Goal: Task Accomplishment & Management: Complete application form

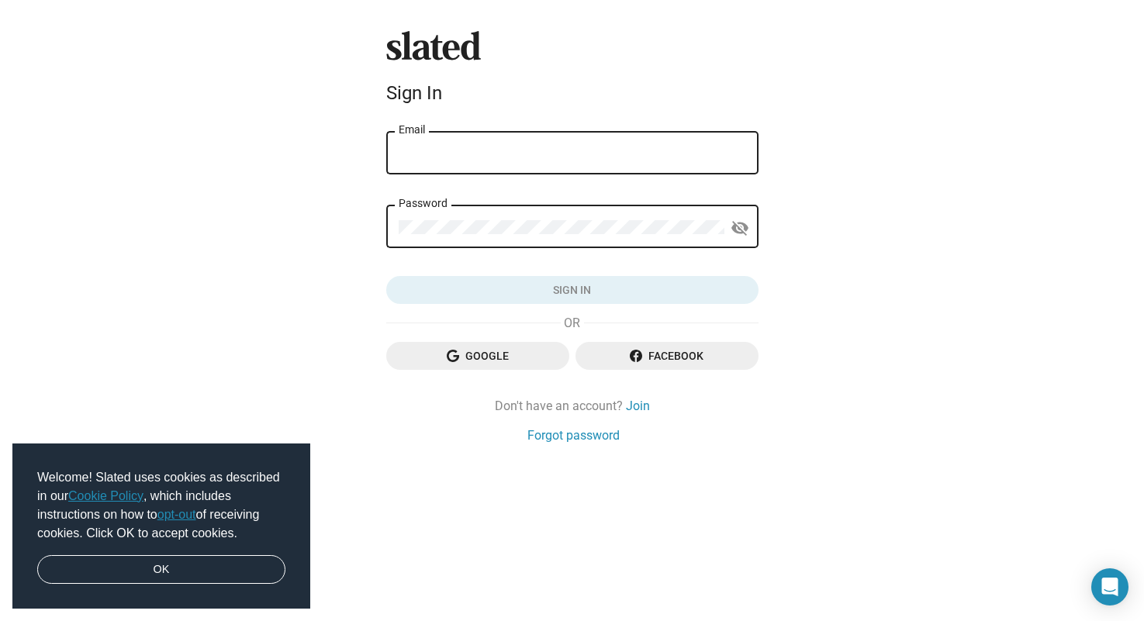
click at [563, 161] on div "Email" at bounding box center [571, 152] width 347 height 46
click at [533, 148] on input "Email" at bounding box center [571, 154] width 347 height 14
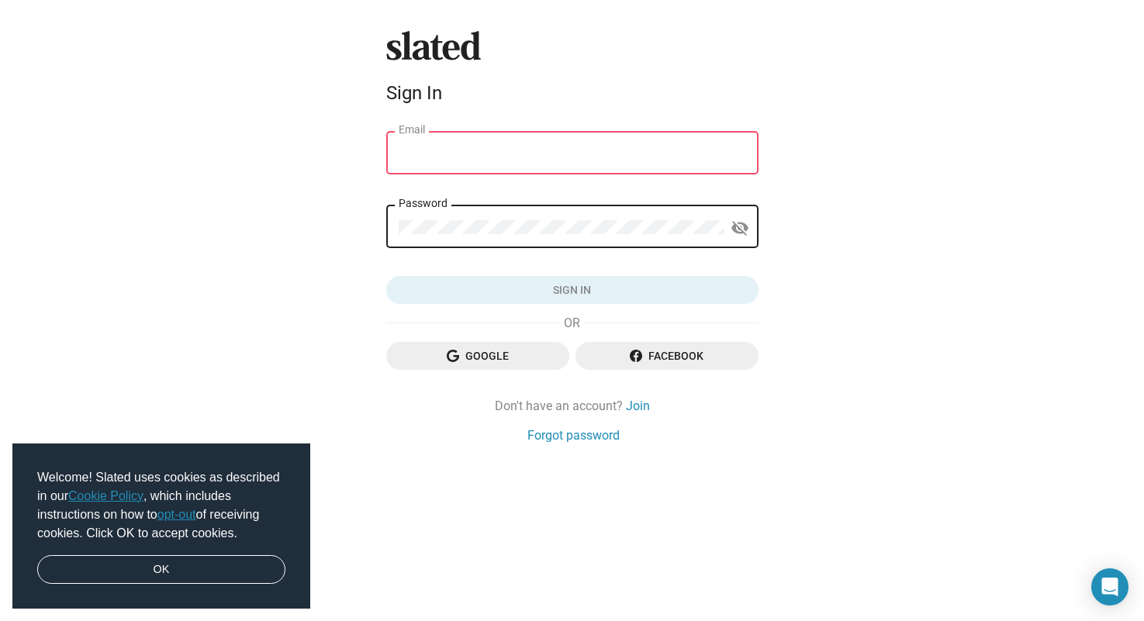
click at [536, 161] on div "Email" at bounding box center [571, 152] width 347 height 46
click at [540, 156] on input "Email" at bounding box center [571, 154] width 347 height 14
type input "[EMAIL_ADDRESS][DOMAIN_NAME]"
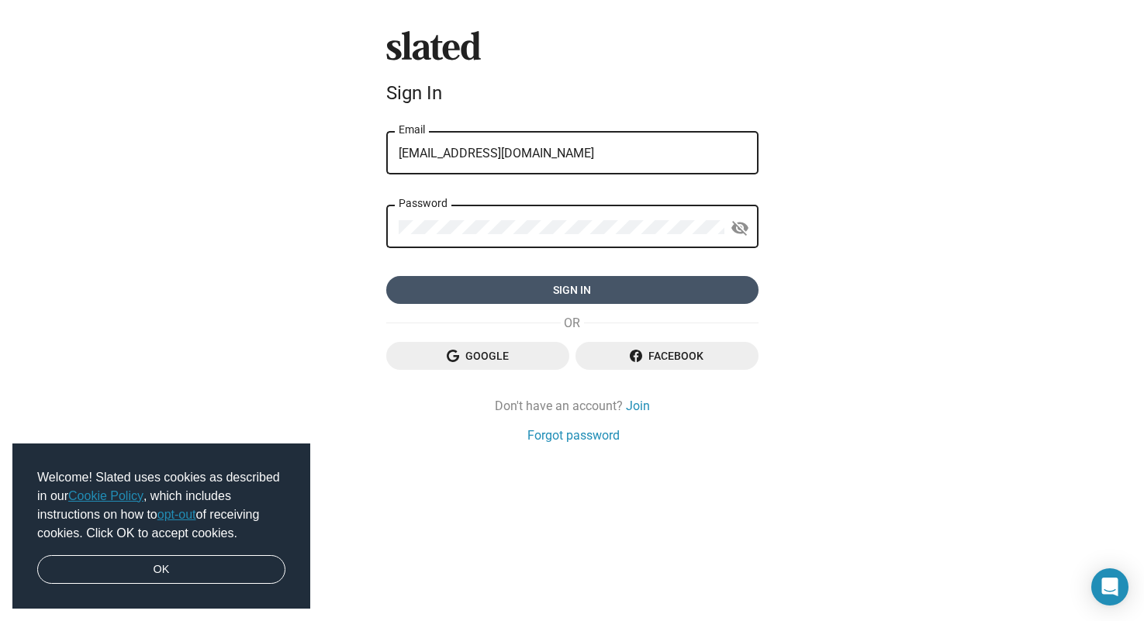
click at [479, 289] on span "Sign in" at bounding box center [571, 290] width 347 height 28
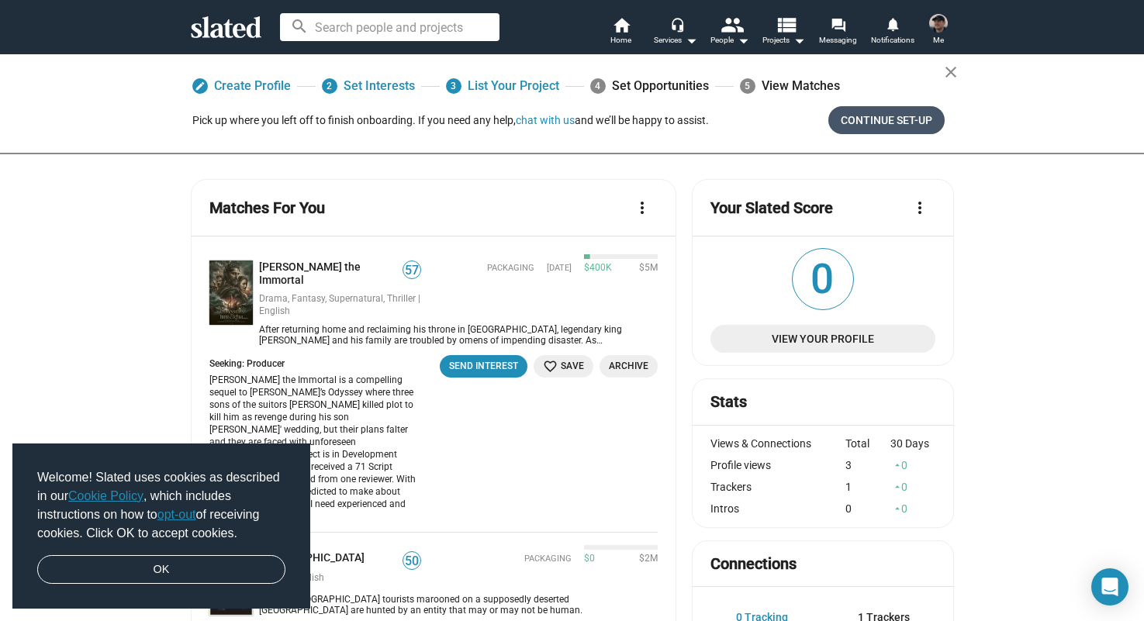
click at [870, 120] on span "Continue Set-up" at bounding box center [885, 120] width 91 height 28
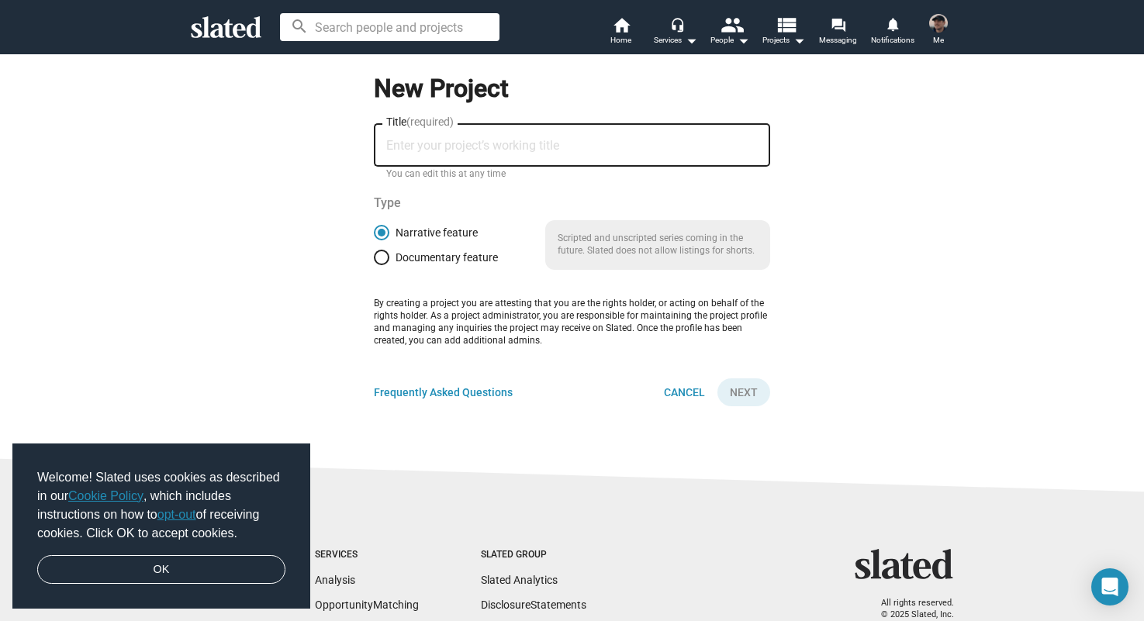
click at [420, 142] on input "Title (required)" at bounding box center [571, 146] width 371 height 14
click at [574, 417] on form "New Project [PERSON_NAME]'s Bachelorette Weekend Title (required) You can edit …" at bounding box center [572, 235] width 763 height 365
click at [650, 233] on p "Scripted and unscripted series coming in the future. Slated does not allow list…" at bounding box center [657, 245] width 225 height 50
click at [752, 400] on span "Next" at bounding box center [744, 392] width 28 height 28
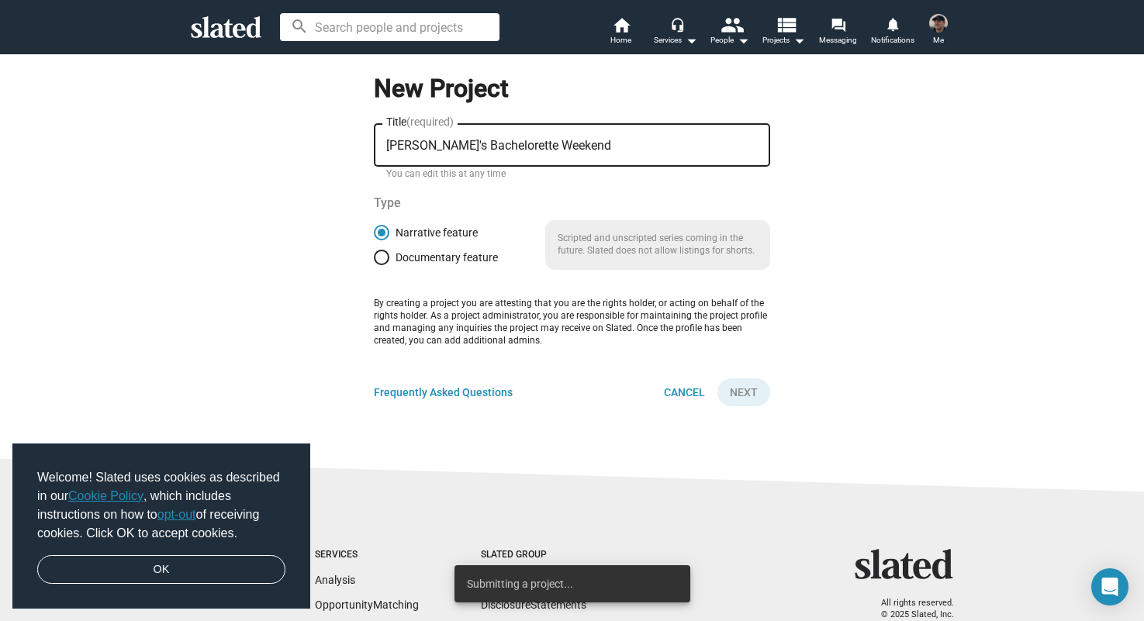
click at [488, 318] on p "By creating a project you are attesting that you are the rights holder, or acti…" at bounding box center [572, 323] width 396 height 50
click at [193, 578] on link "OK" at bounding box center [161, 569] width 248 height 29
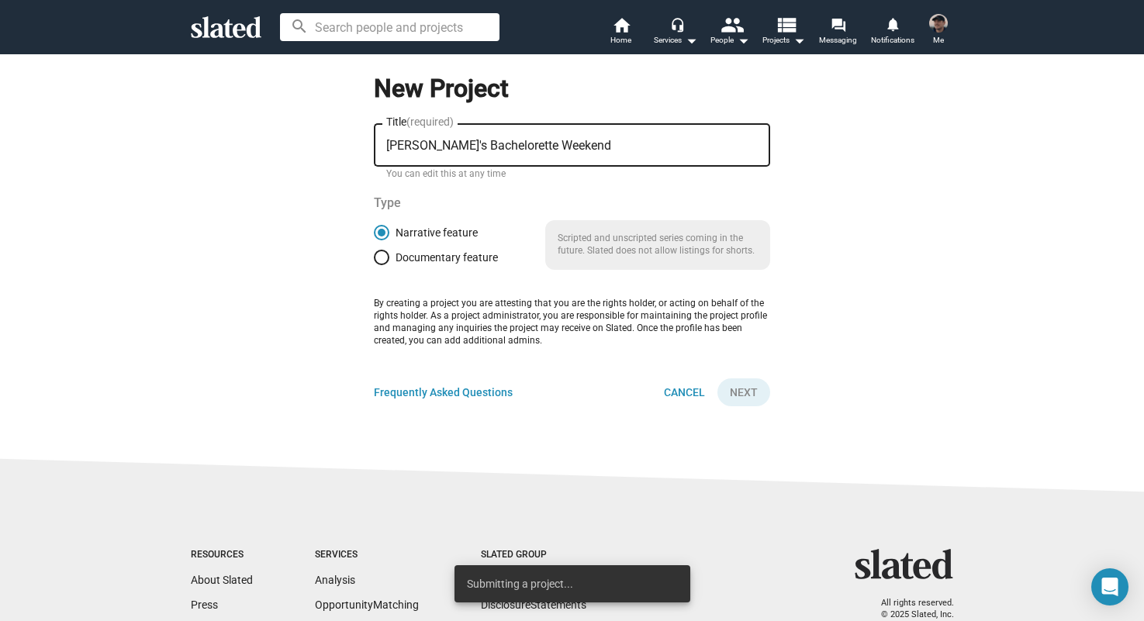
click at [557, 138] on div "[PERSON_NAME]'s Bachelorette Weekend Title (required)" at bounding box center [571, 144] width 371 height 46
type input "[PERSON_NAME]'s Bachelorette Weekend"
click at [544, 244] on div "Narrative feature Documentary feature Scripted and unscripted series coming in …" at bounding box center [572, 245] width 396 height 50
click at [383, 232] on span at bounding box center [382, 233] width 8 height 8
click at [383, 232] on input "Narrative feature" at bounding box center [382, 233] width 16 height 16
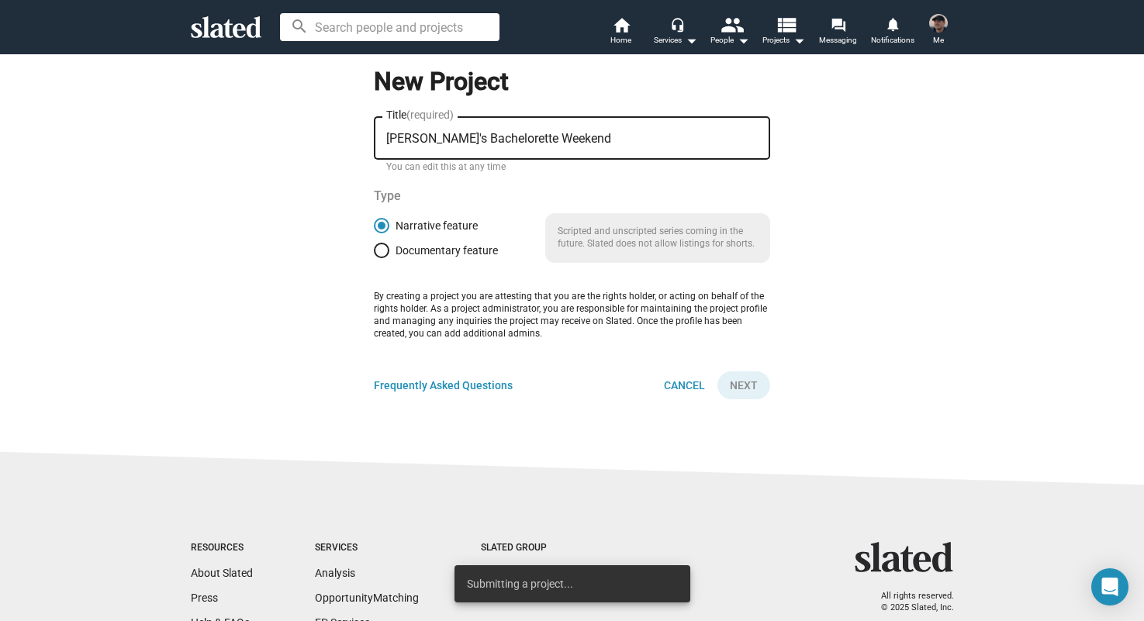
scroll to position [5, 0]
click at [567, 133] on div "[PERSON_NAME]'s Bachelorette Weekend Title (required)" at bounding box center [571, 139] width 371 height 46
click at [543, 160] on div "[PERSON_NAME]'s Bachelorette Weekend Title (required)" at bounding box center [571, 139] width 371 height 46
click at [551, 143] on input "[PERSON_NAME]'s Bachelorette Weekend" at bounding box center [571, 140] width 371 height 14
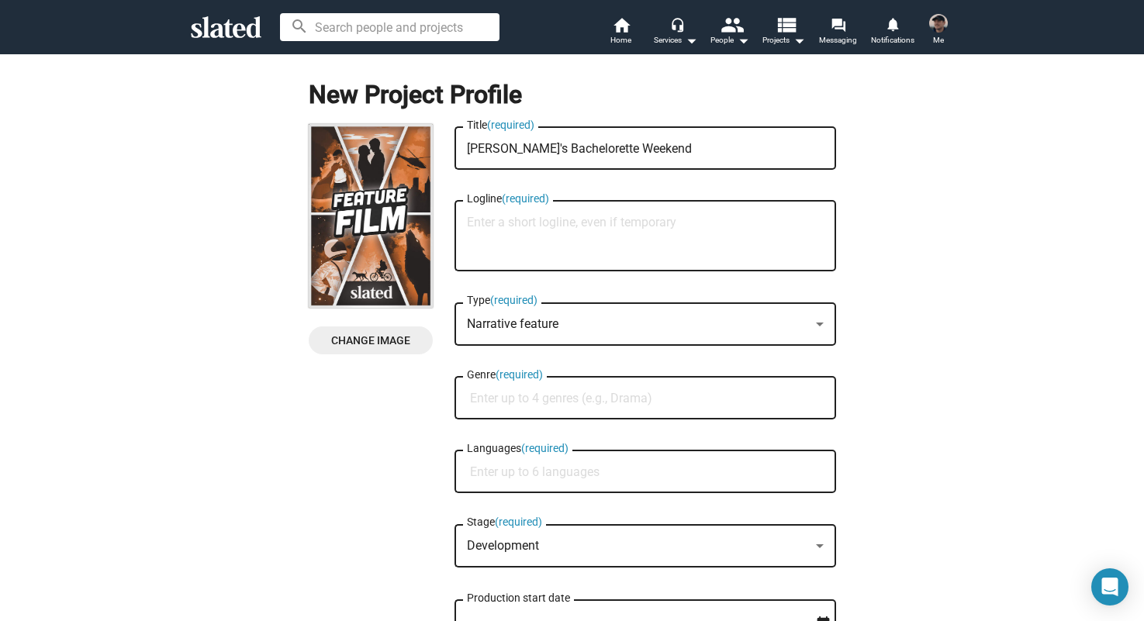
click at [663, 228] on textarea "Logline (required)" at bounding box center [645, 237] width 357 height 42
paste textarea "When five friends venture to [PERSON_NAME][GEOGRAPHIC_DATA] for a bachelorette …"
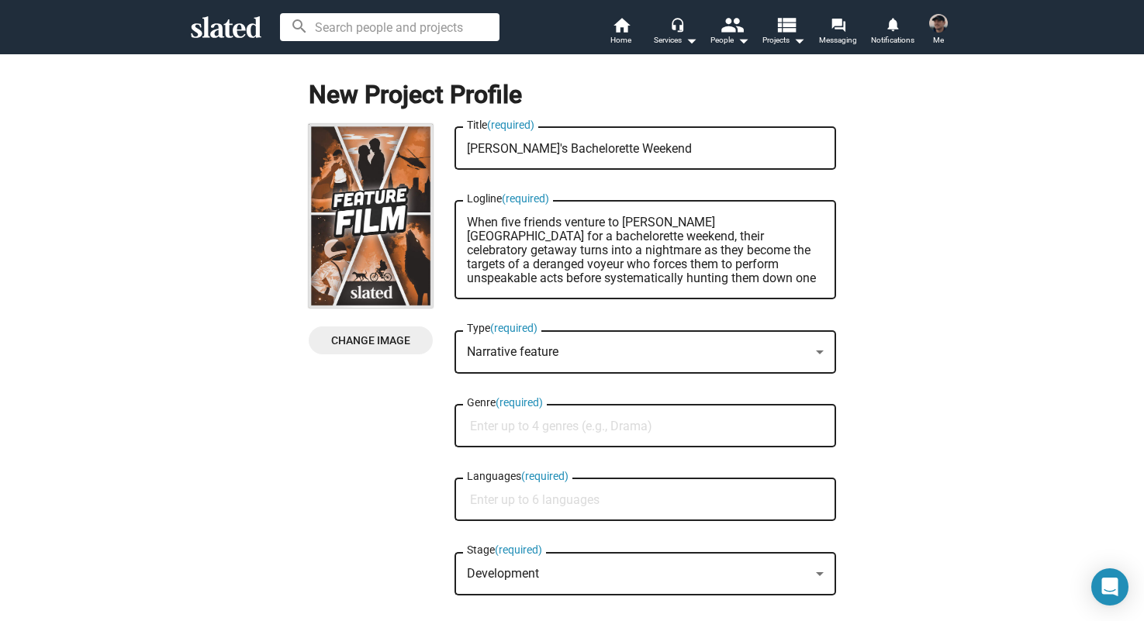
type textarea "When five friends venture to [PERSON_NAME][GEOGRAPHIC_DATA] for a bachelorette …"
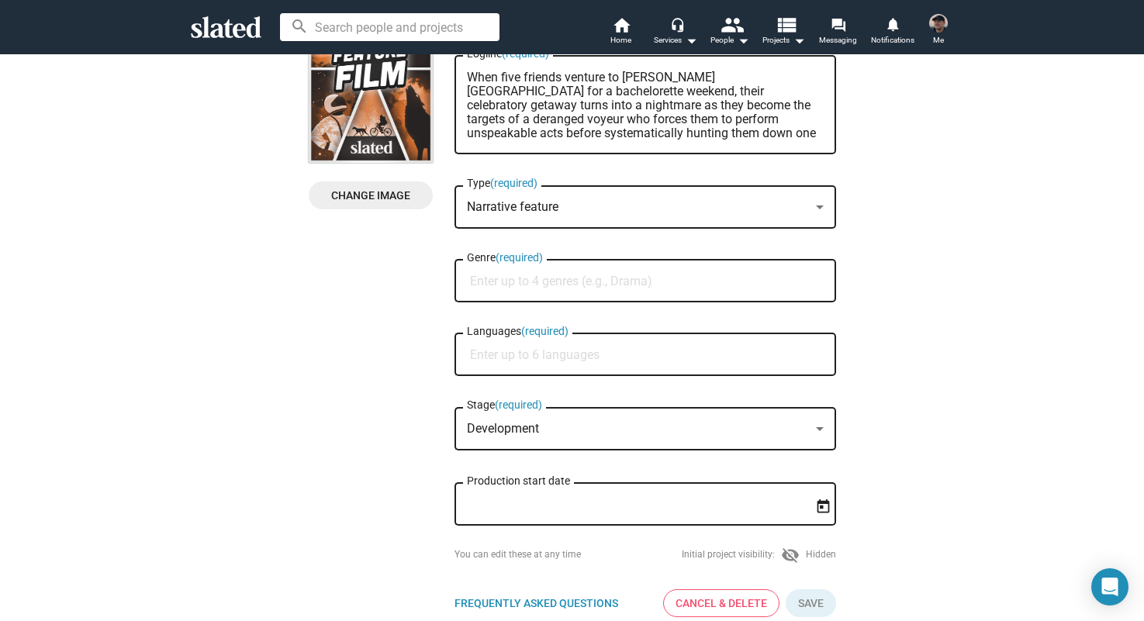
scroll to position [149, 0]
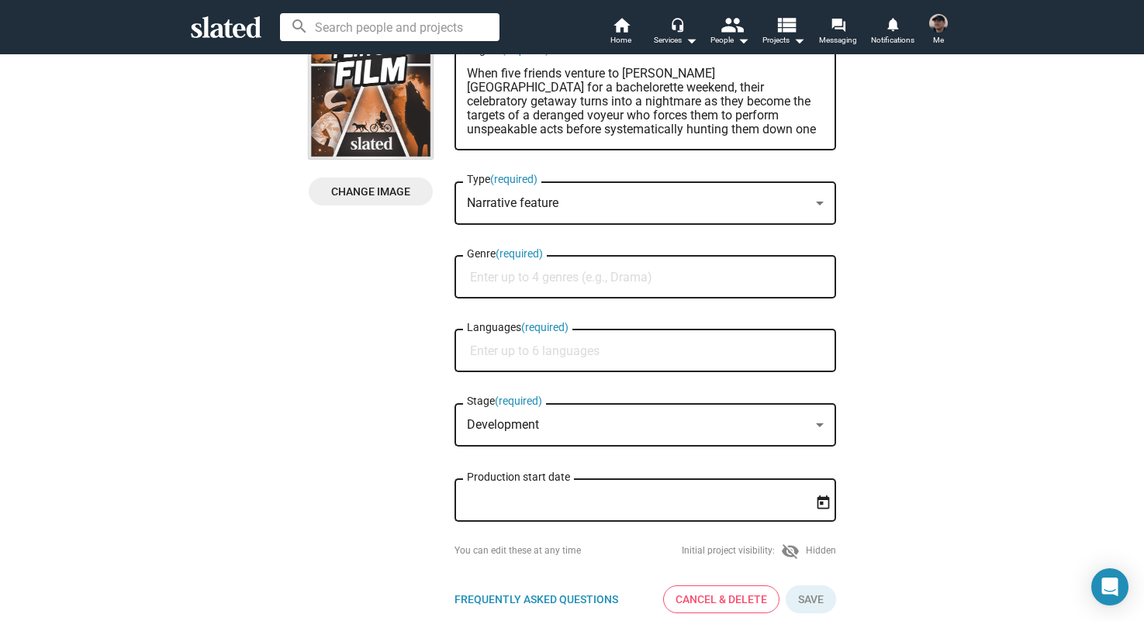
click at [583, 201] on div "Narrative feature" at bounding box center [638, 203] width 343 height 16
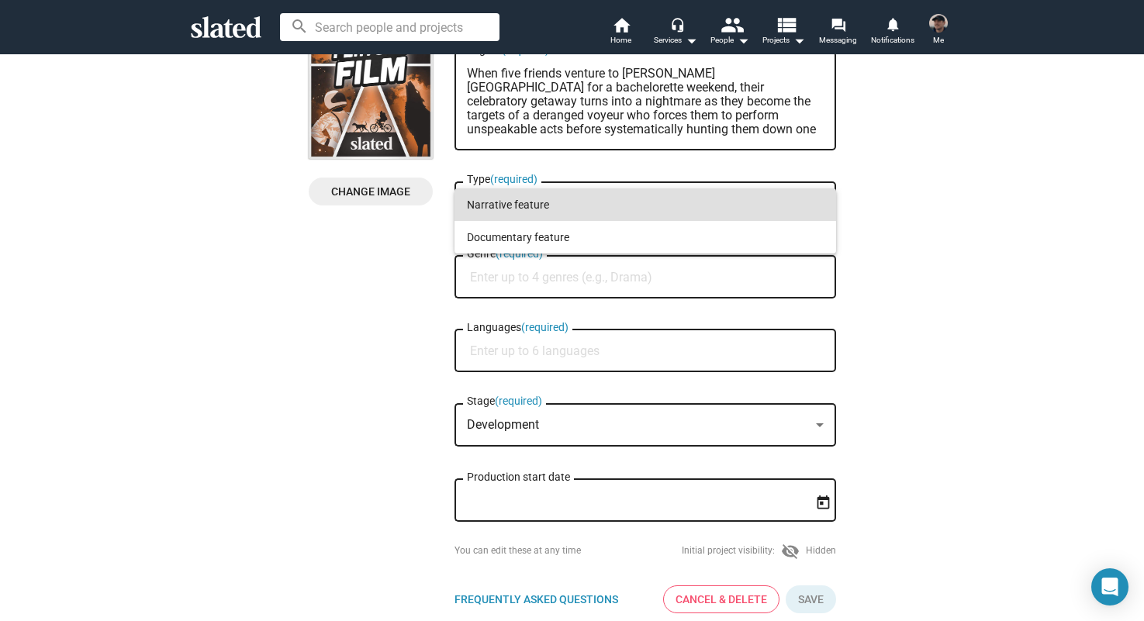
click at [334, 367] on div at bounding box center [572, 310] width 1144 height 621
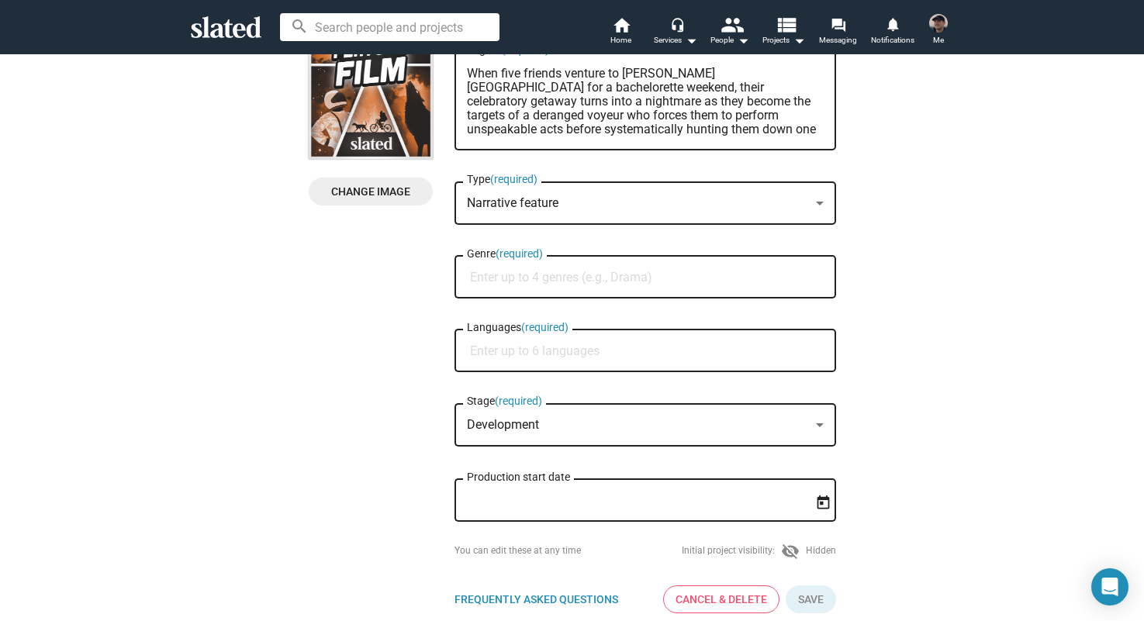
click at [536, 285] on input "Genre (required)" at bounding box center [648, 278] width 357 height 14
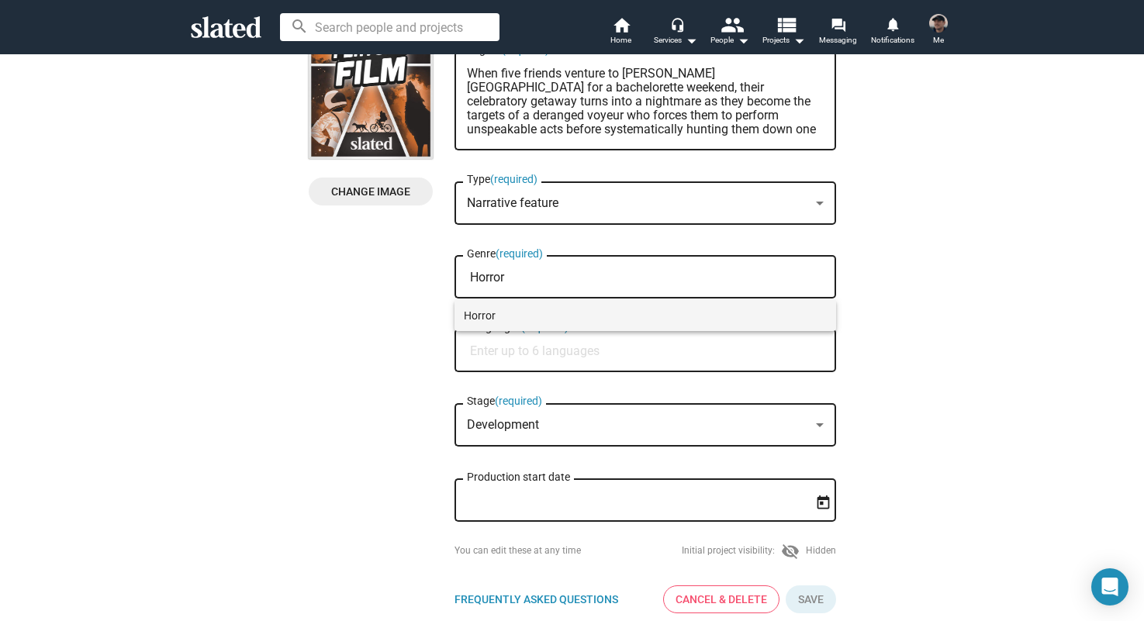
type input "Horror"
click at [494, 305] on span "Horror" at bounding box center [645, 315] width 363 height 31
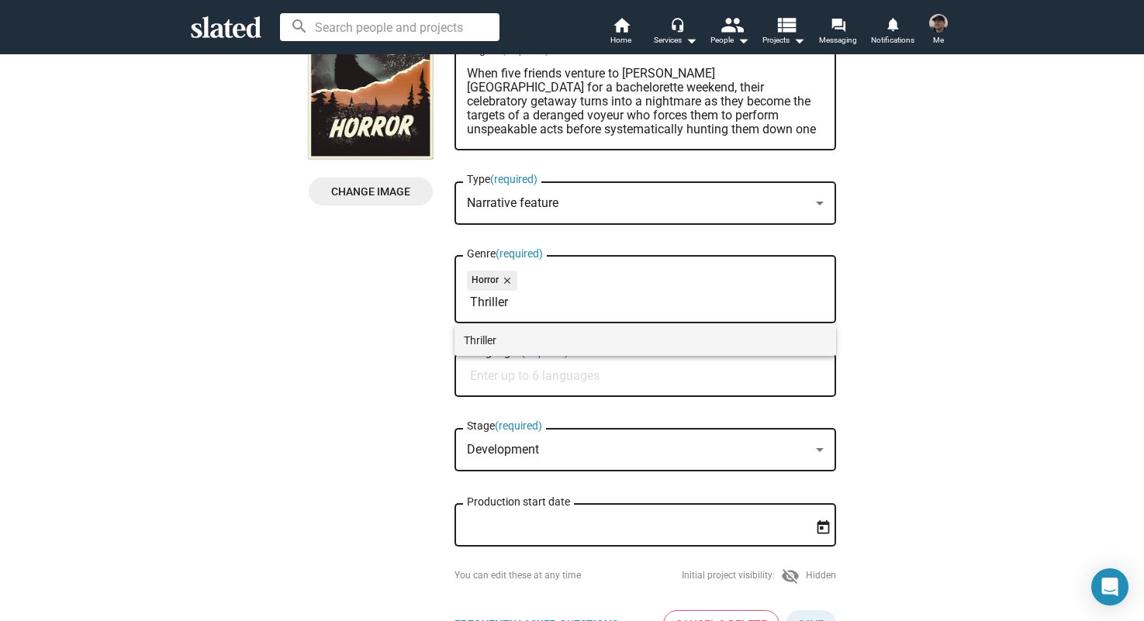
type input "Thriller"
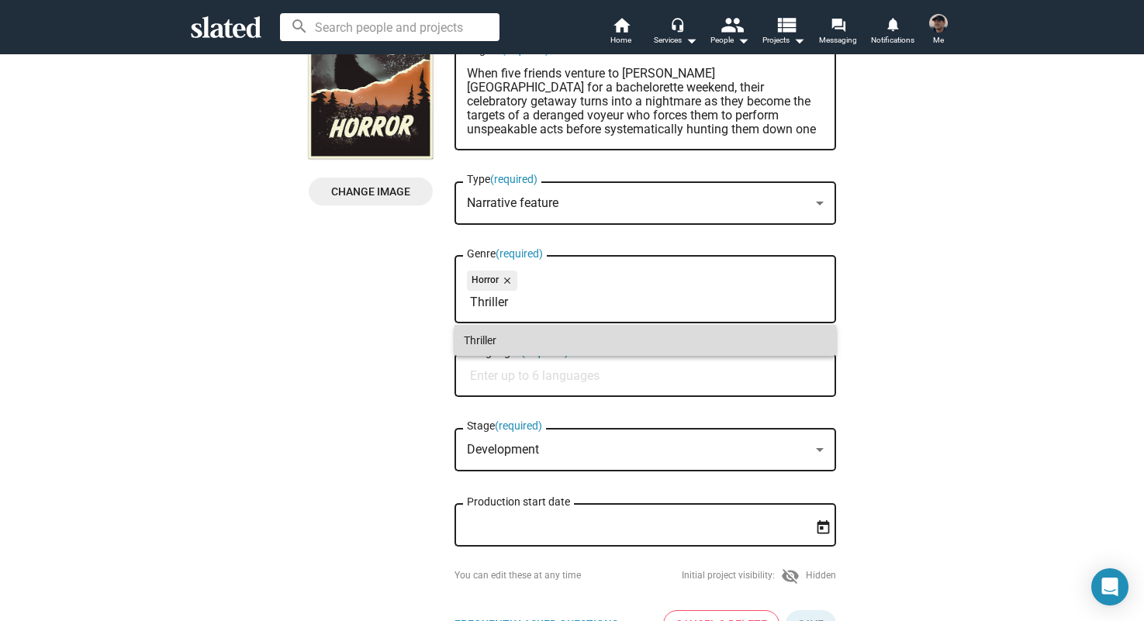
click at [488, 336] on span "Thriller" at bounding box center [645, 340] width 363 height 31
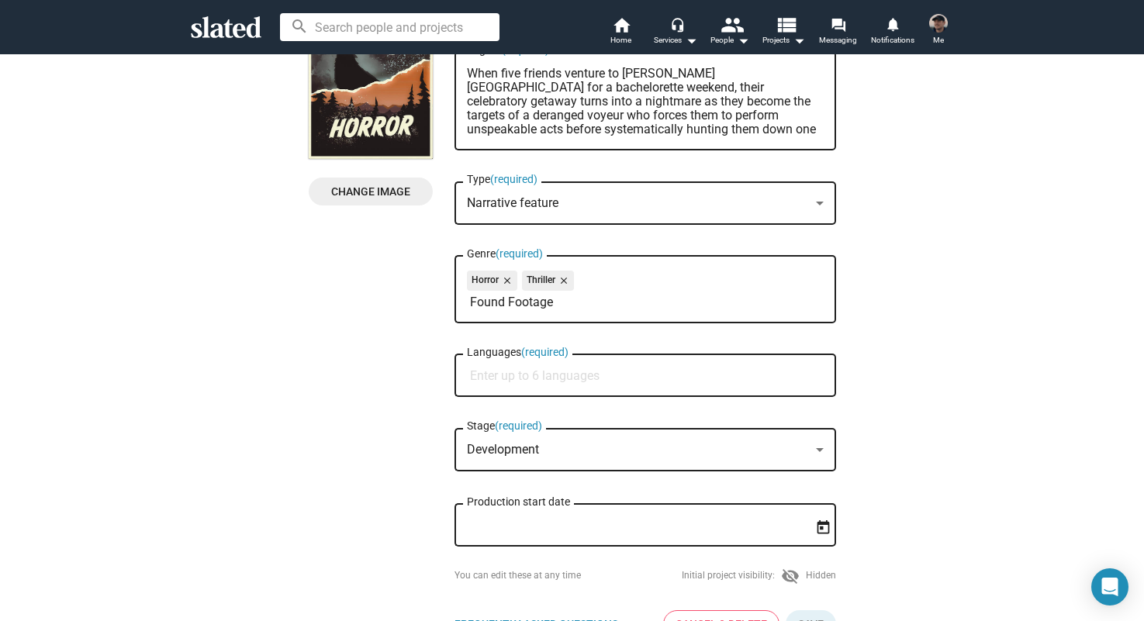
type input "Found Footage"
drag, startPoint x: 561, startPoint y: 305, endPoint x: 437, endPoint y: 306, distance: 123.3
click at [437, 306] on div "Change Image Change Image [PERSON_NAME]'s Bachelorette Weekend Title (required)…" at bounding box center [572, 313] width 527 height 676
type input "M"
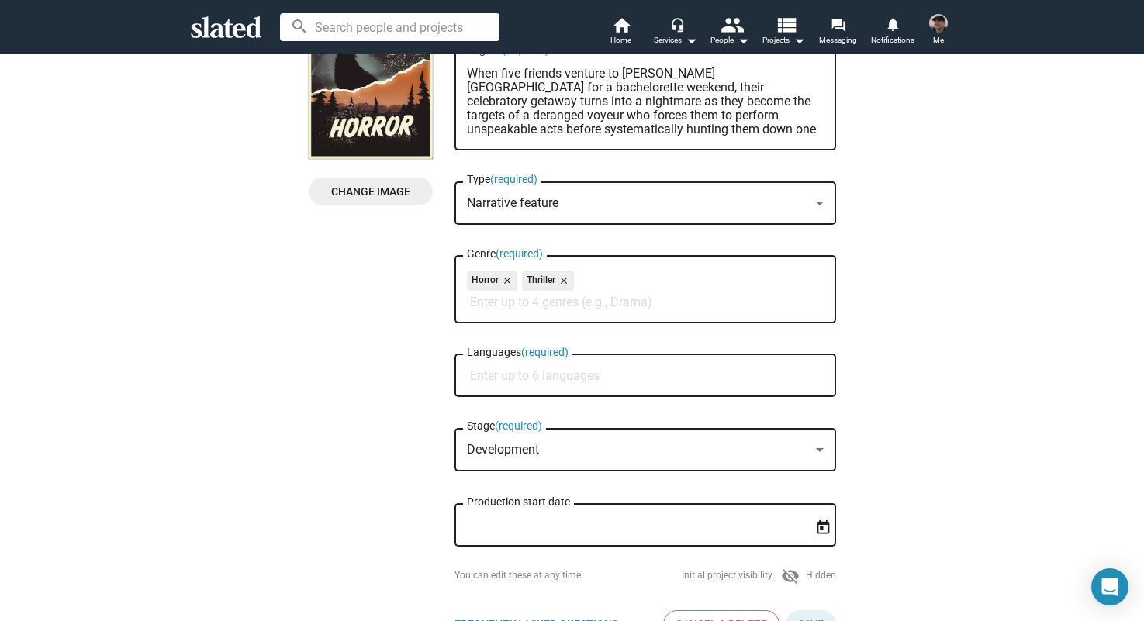
type input "m"
type input "M"
click at [430, 305] on div "Change Image Change Image [PERSON_NAME]'s Bachelorette Weekend Title (required)…" at bounding box center [572, 313] width 527 height 676
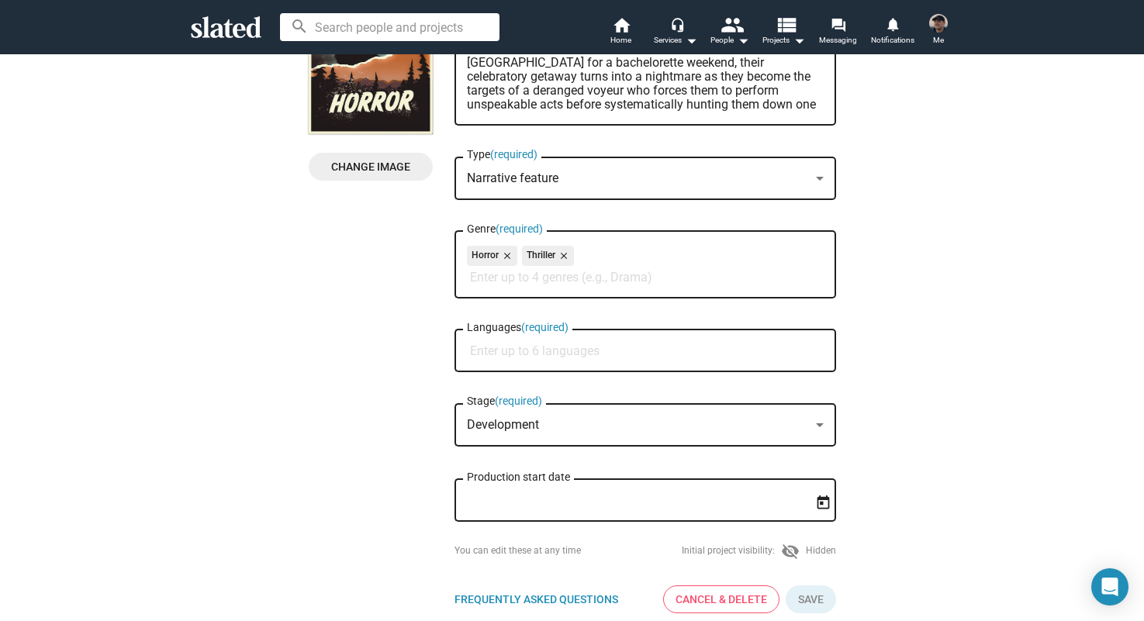
scroll to position [188, 0]
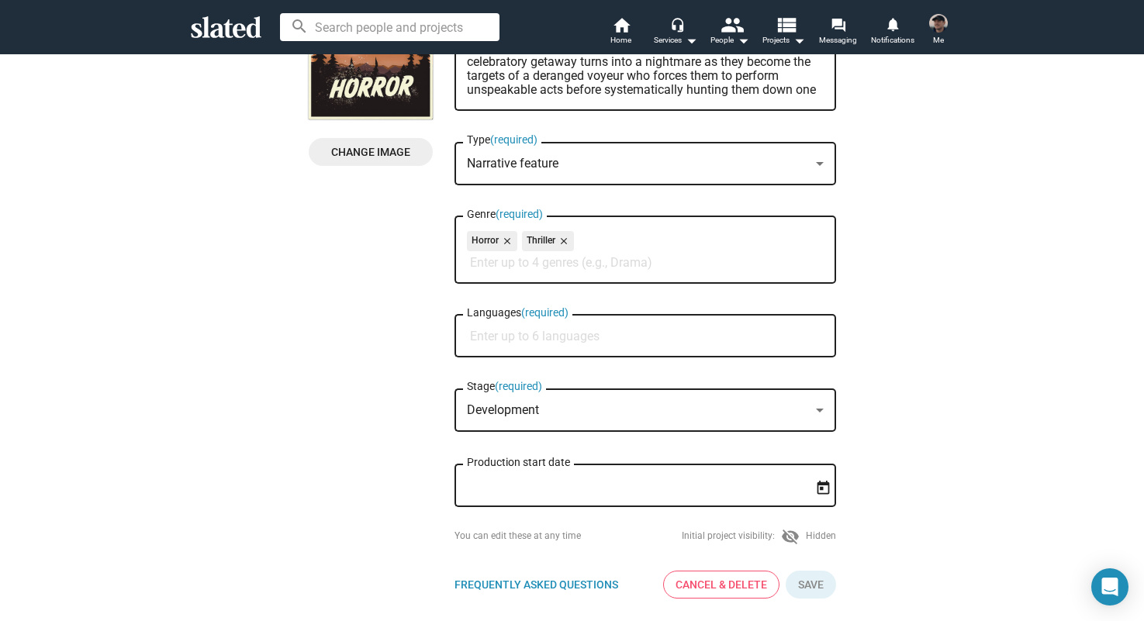
click at [499, 338] on input "Languages (required)" at bounding box center [648, 336] width 357 height 14
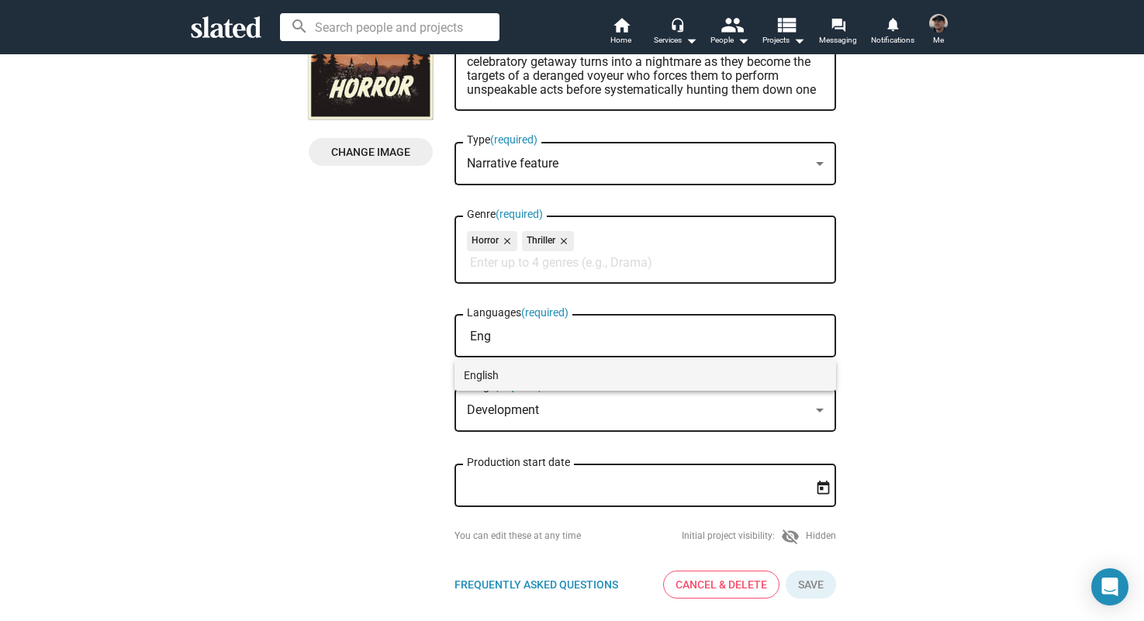
type input "Eng"
click at [504, 378] on span "English" at bounding box center [645, 375] width 363 height 31
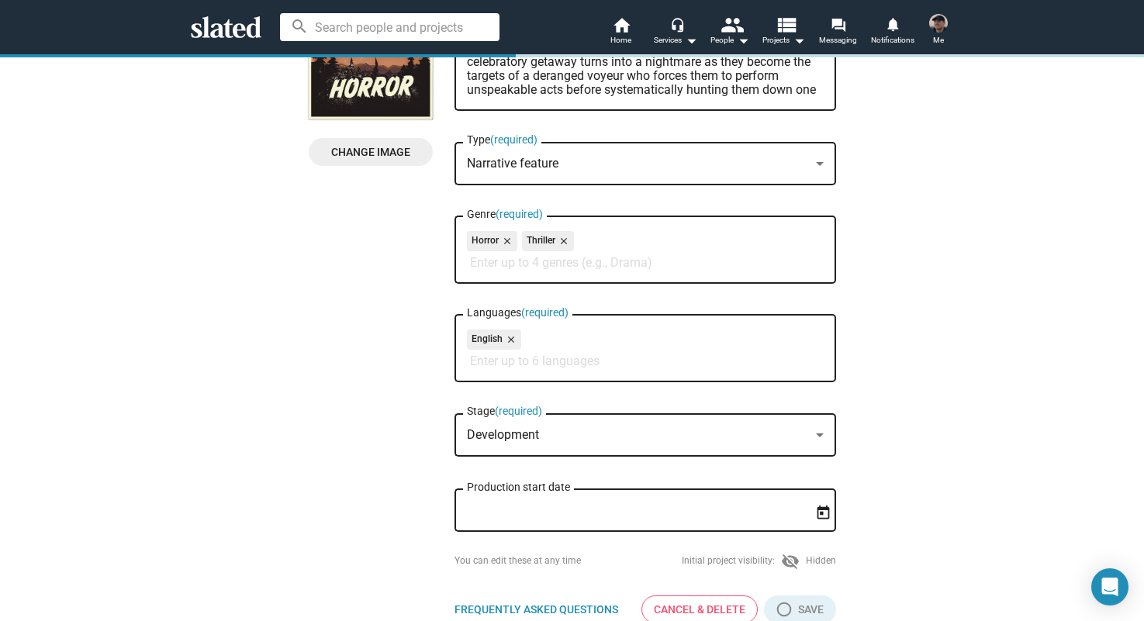
click at [517, 431] on mat-select-trigger "Development" at bounding box center [503, 434] width 72 height 15
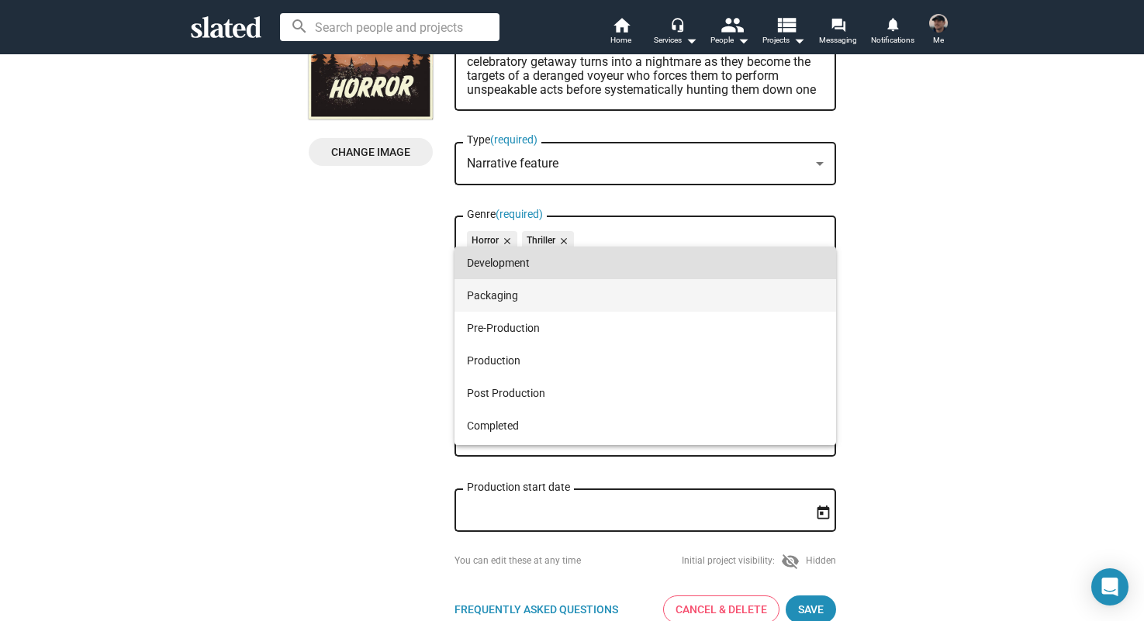
click at [507, 305] on span "Packaging" at bounding box center [645, 295] width 357 height 33
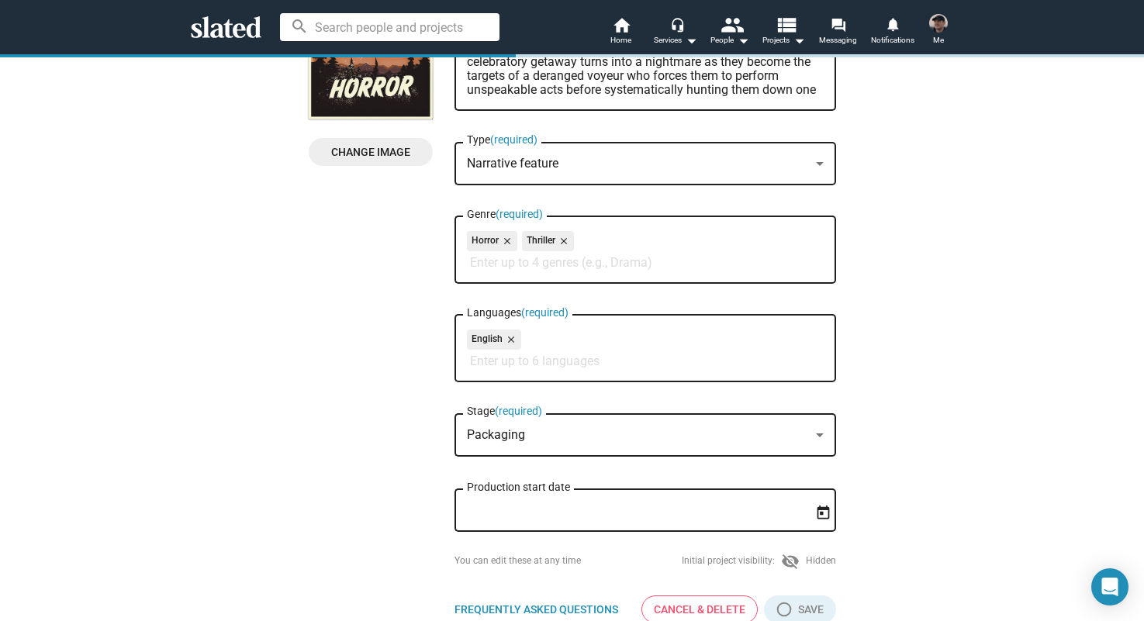
click at [393, 454] on div "Change Image Change Image [PERSON_NAME]'s Bachelorette Weekend Title (required)…" at bounding box center [572, 286] width 527 height 701
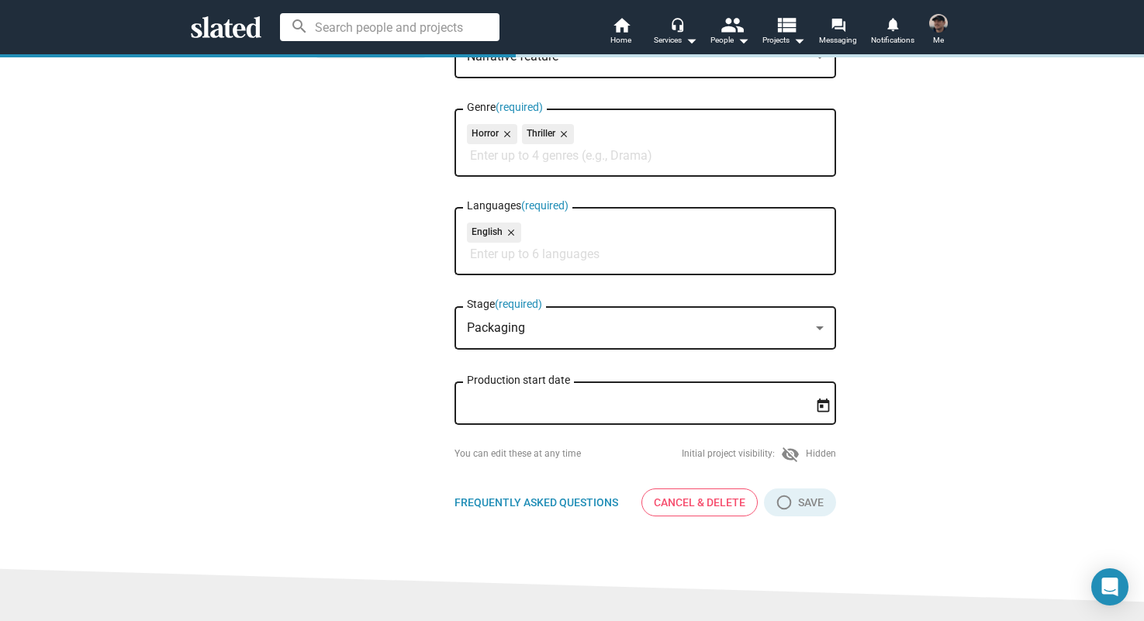
scroll to position [300, 0]
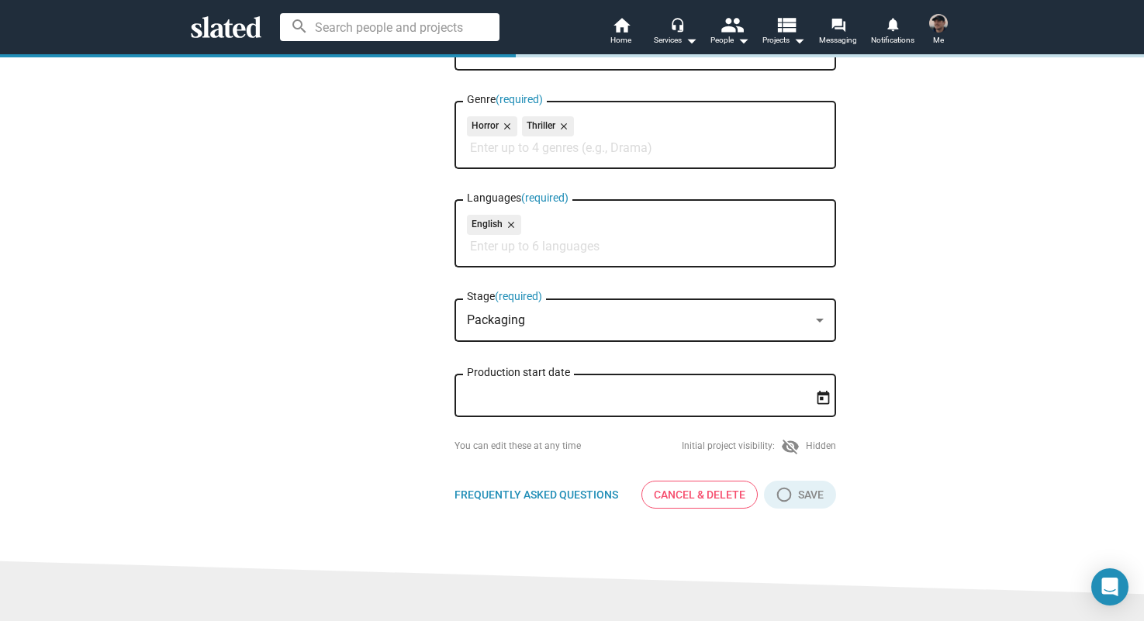
click at [821, 403] on icon "Open calendar" at bounding box center [823, 398] width 16 height 16
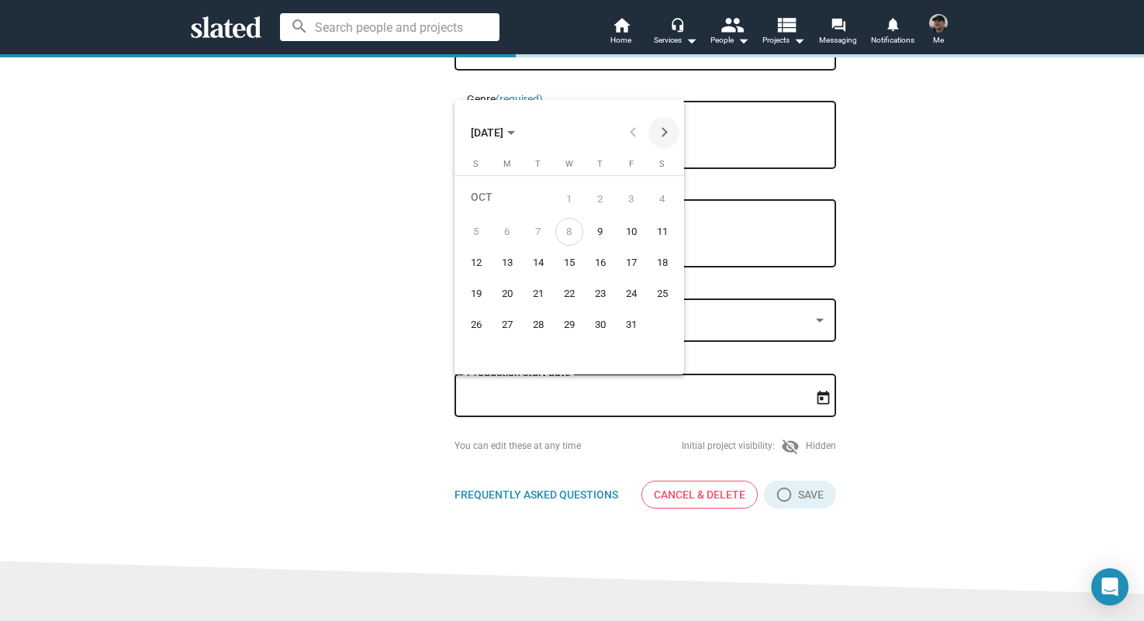
click at [661, 138] on button "Next month" at bounding box center [663, 132] width 31 height 31
click at [509, 293] on div "19" at bounding box center [507, 294] width 28 height 28
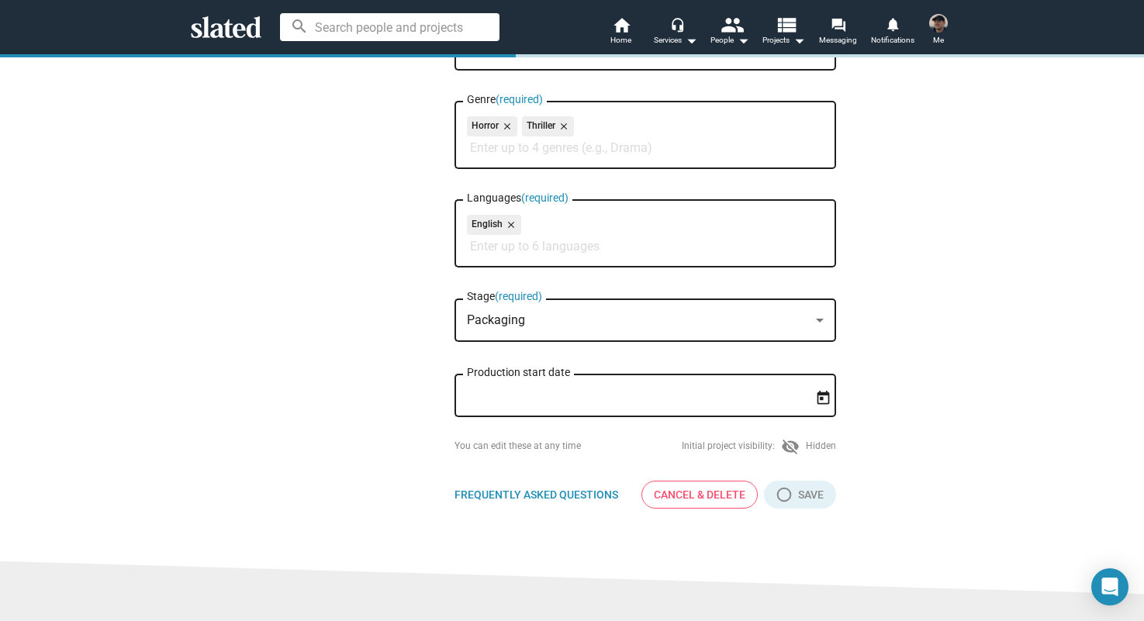
type input "[DATE]"
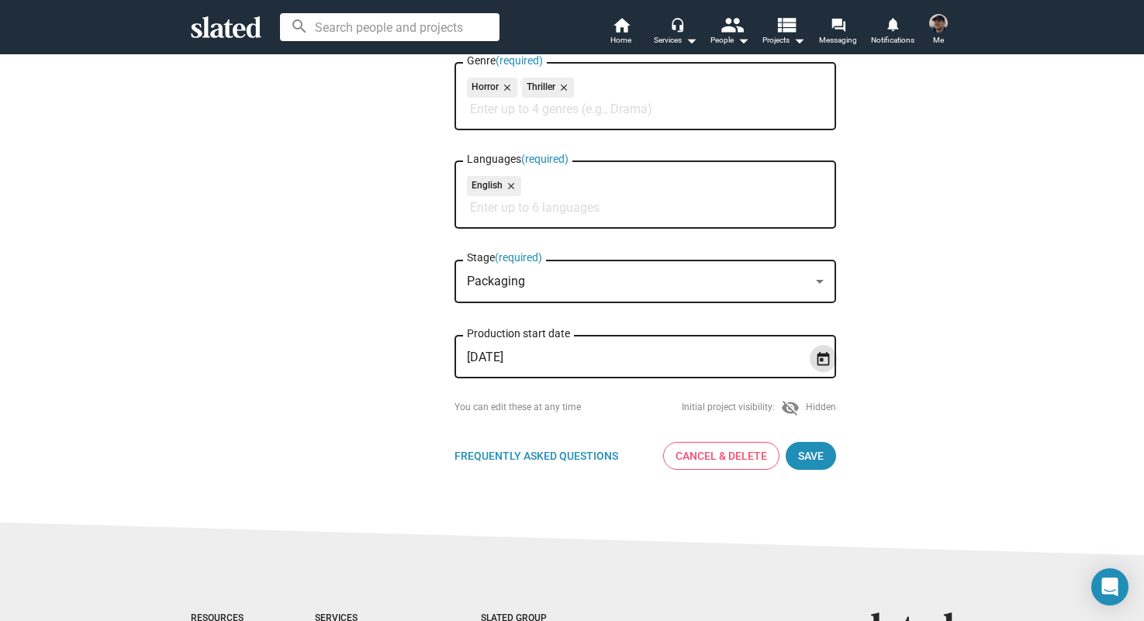
scroll to position [347, 0]
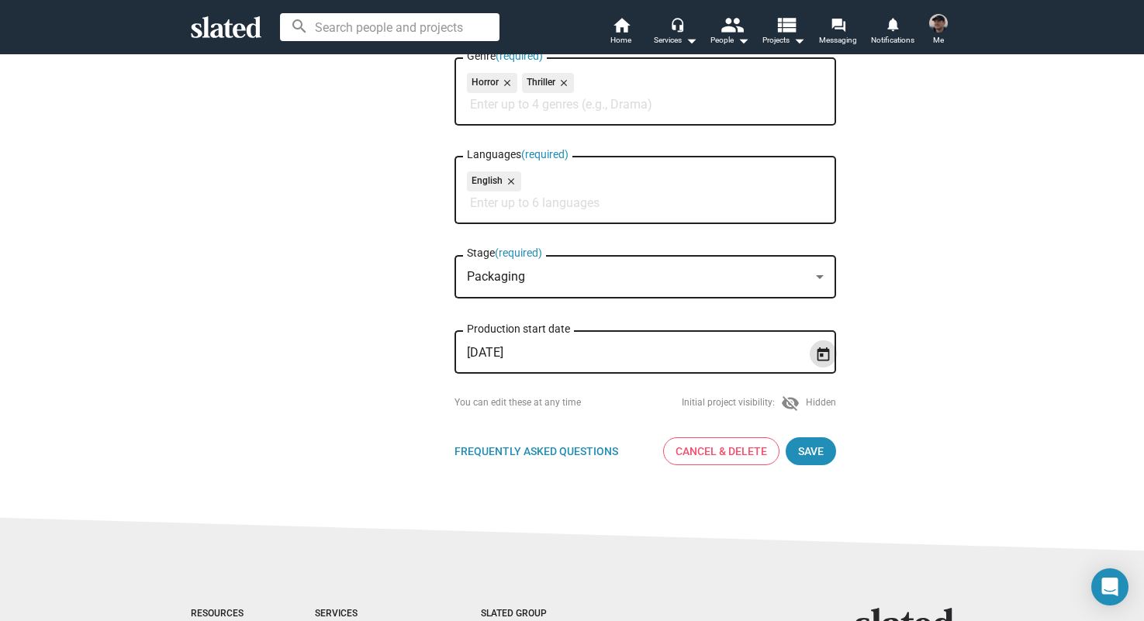
click at [785, 403] on mat-icon "visibility_off" at bounding box center [790, 403] width 19 height 19
click at [792, 405] on mat-icon "visibility_off" at bounding box center [790, 403] width 19 height 19
click at [829, 409] on div "Initial project visibility: visibility_off Hidden" at bounding box center [758, 403] width 154 height 19
click at [810, 450] on span "Save" at bounding box center [811, 451] width 26 height 28
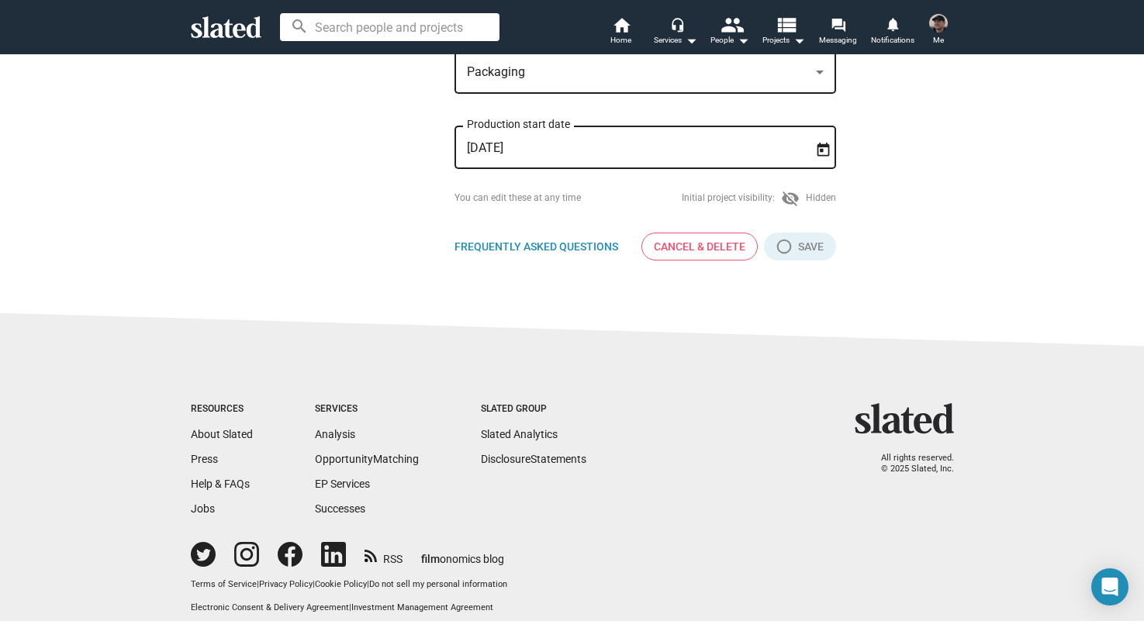
scroll to position [676, 0]
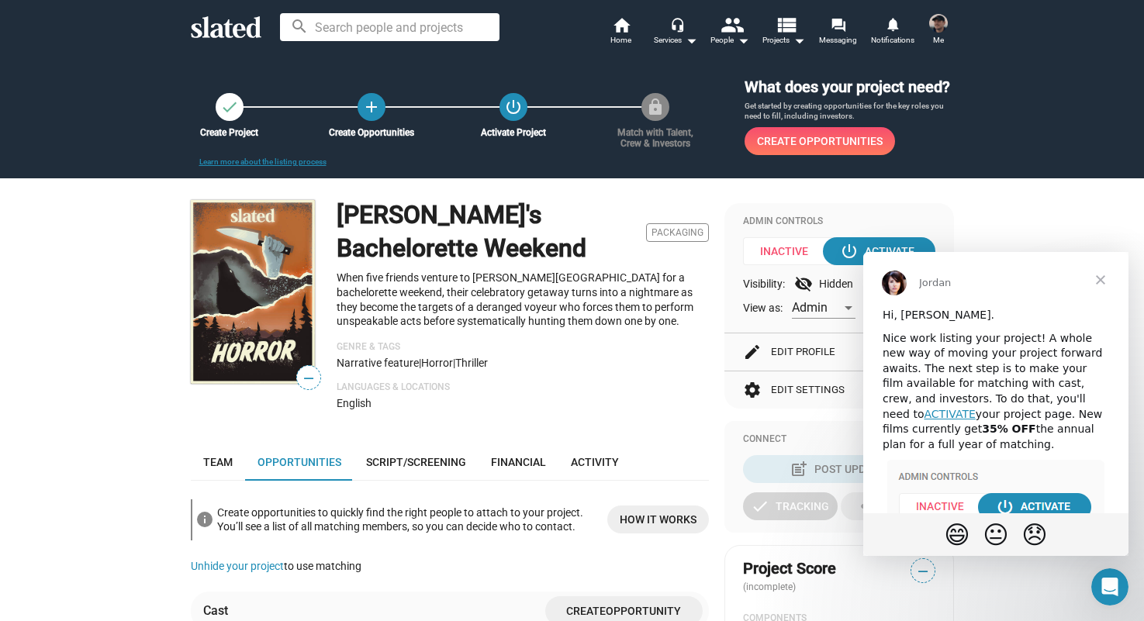
click at [1100, 279] on span "Close" at bounding box center [1100, 280] width 56 height 56
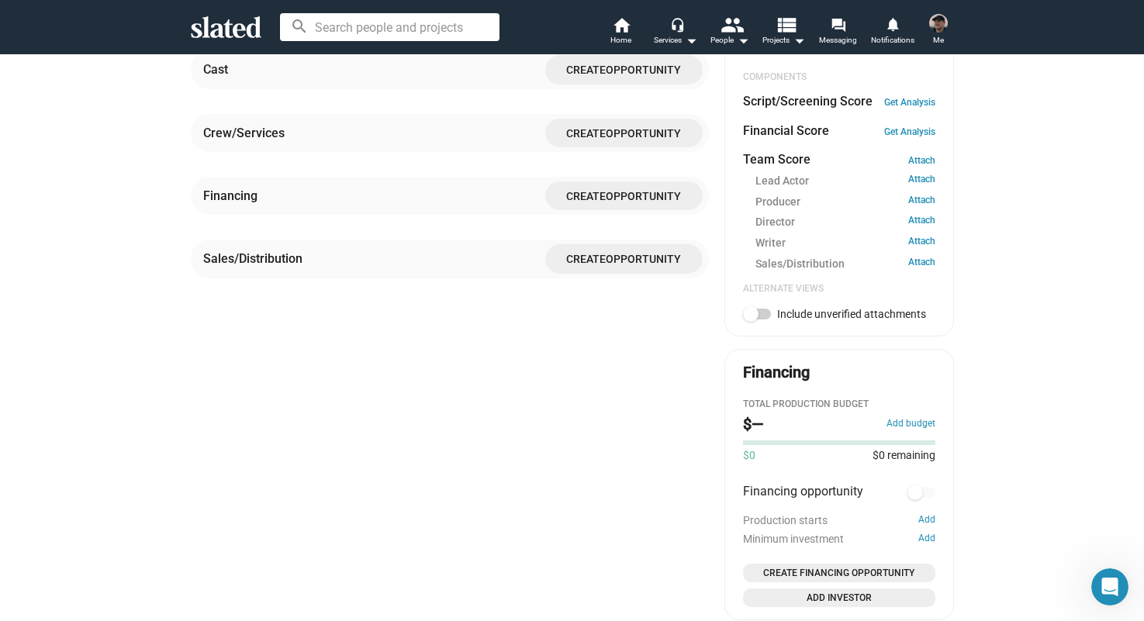
scroll to position [536, 0]
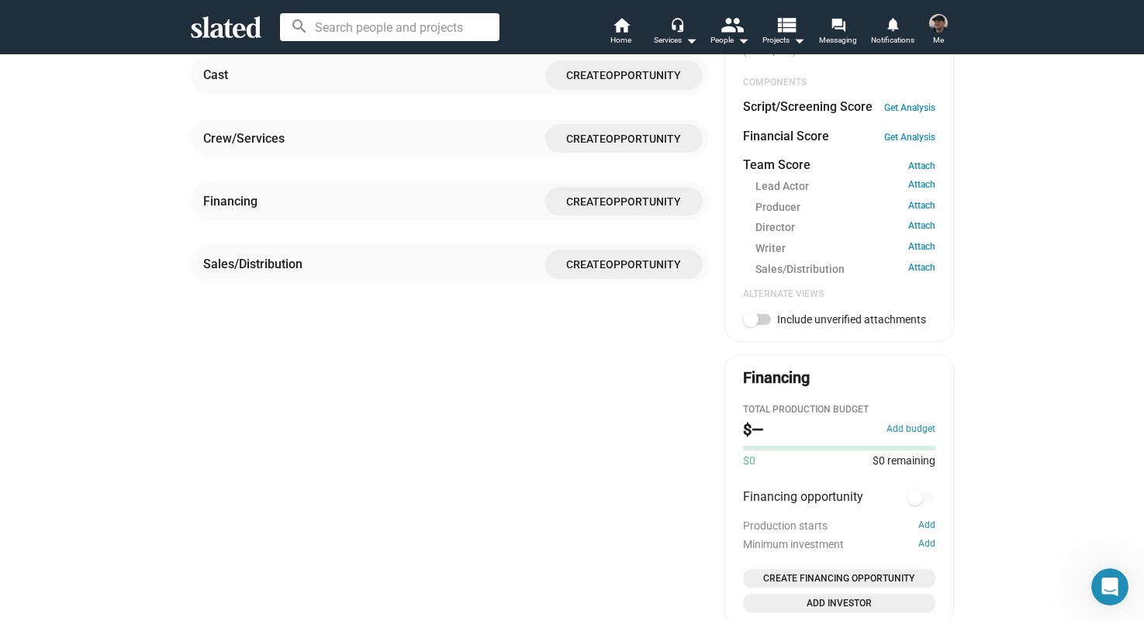
click at [770, 326] on label "Include unverified attachments" at bounding box center [834, 319] width 183 height 19
click at [750, 326] on input "Include unverified attachments" at bounding box center [750, 325] width 1 height 1
click at [766, 322] on span at bounding box center [763, 320] width 16 height 16
click at [750, 325] on input "Include unverified attachments" at bounding box center [750, 325] width 1 height 1
checkbox input "false"
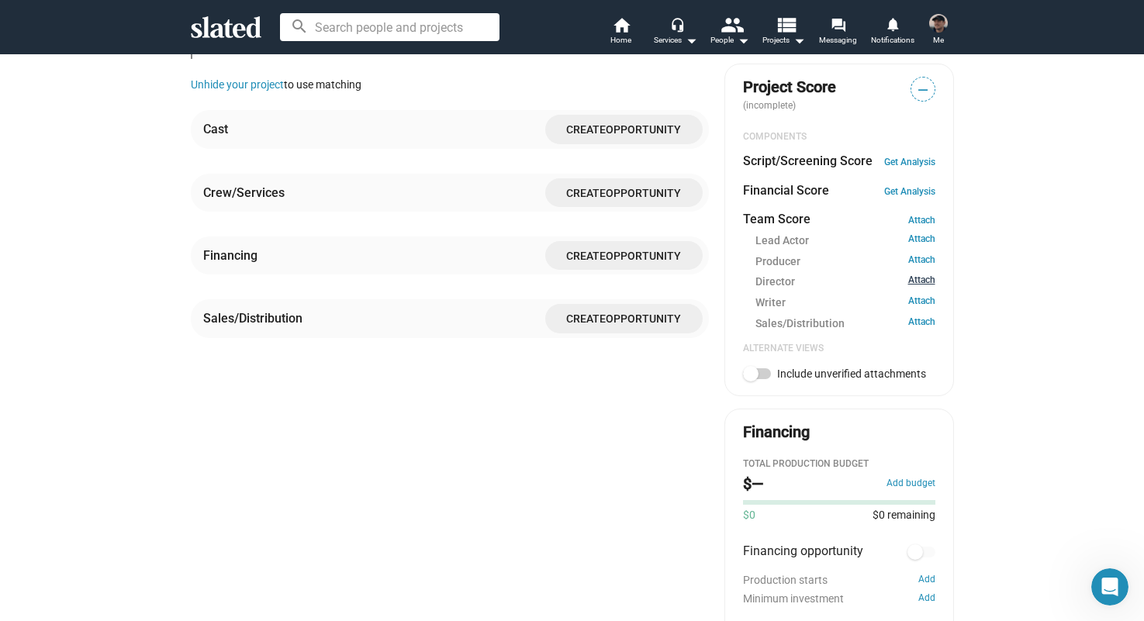
click at [924, 278] on link "Attach" at bounding box center [921, 281] width 27 height 15
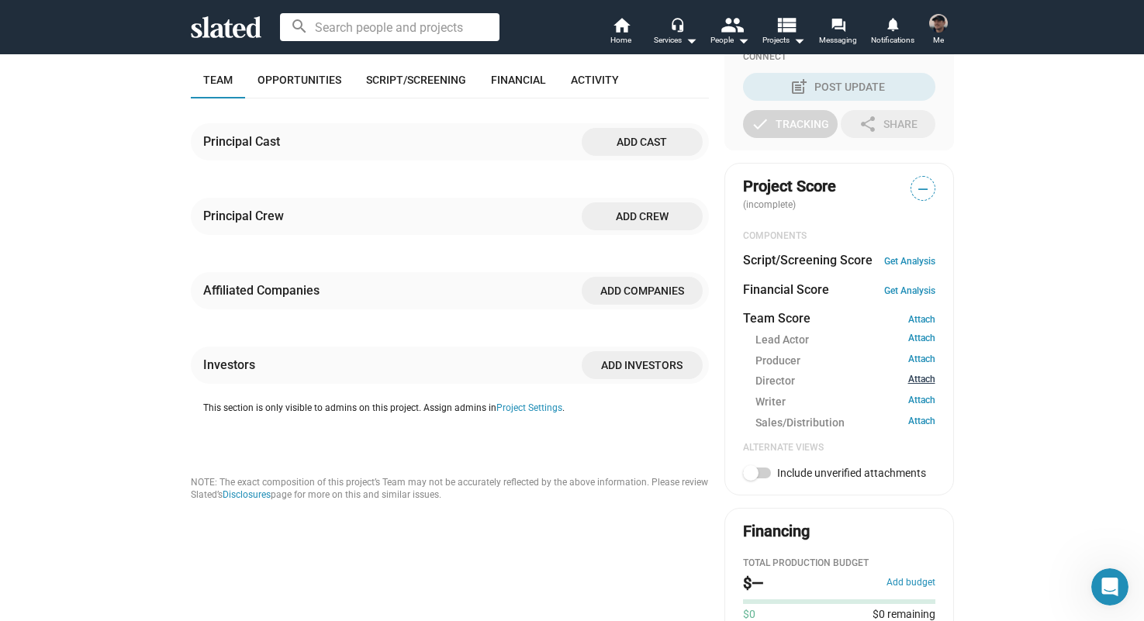
scroll to position [390, 0]
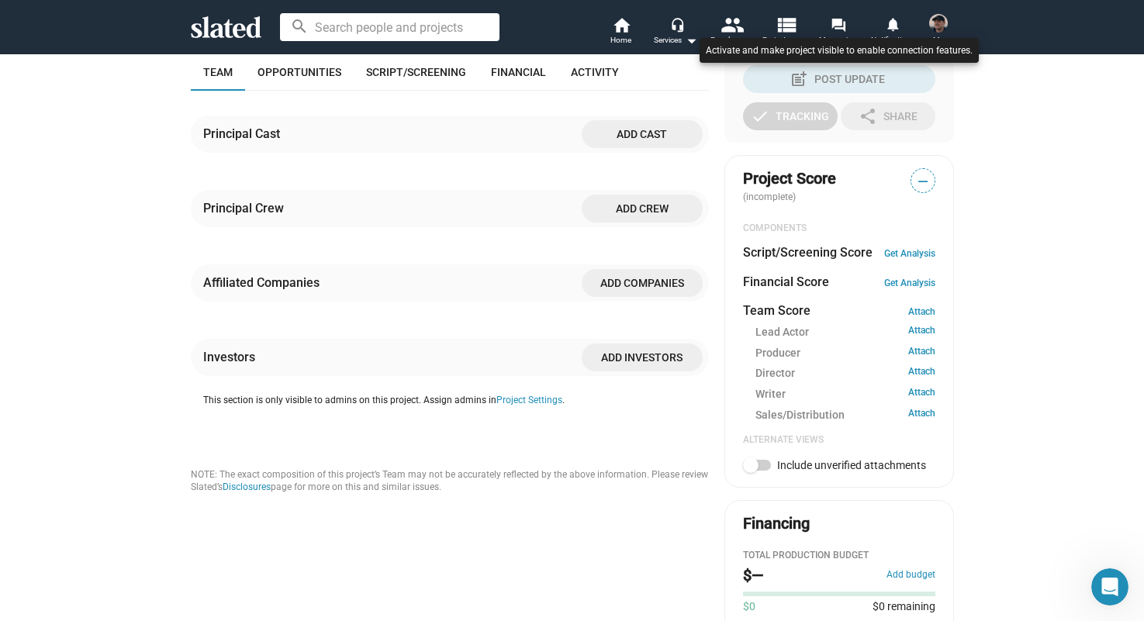
click at [921, 353] on div at bounding box center [572, 310] width 1144 height 621
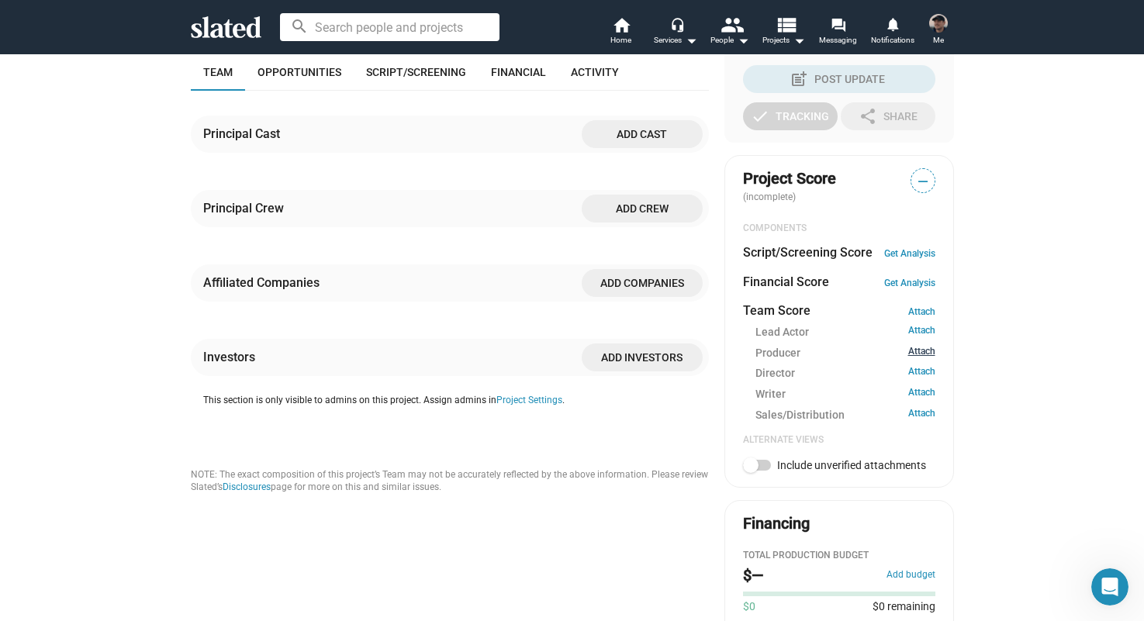
click at [923, 349] on link "Attach" at bounding box center [921, 353] width 27 height 15
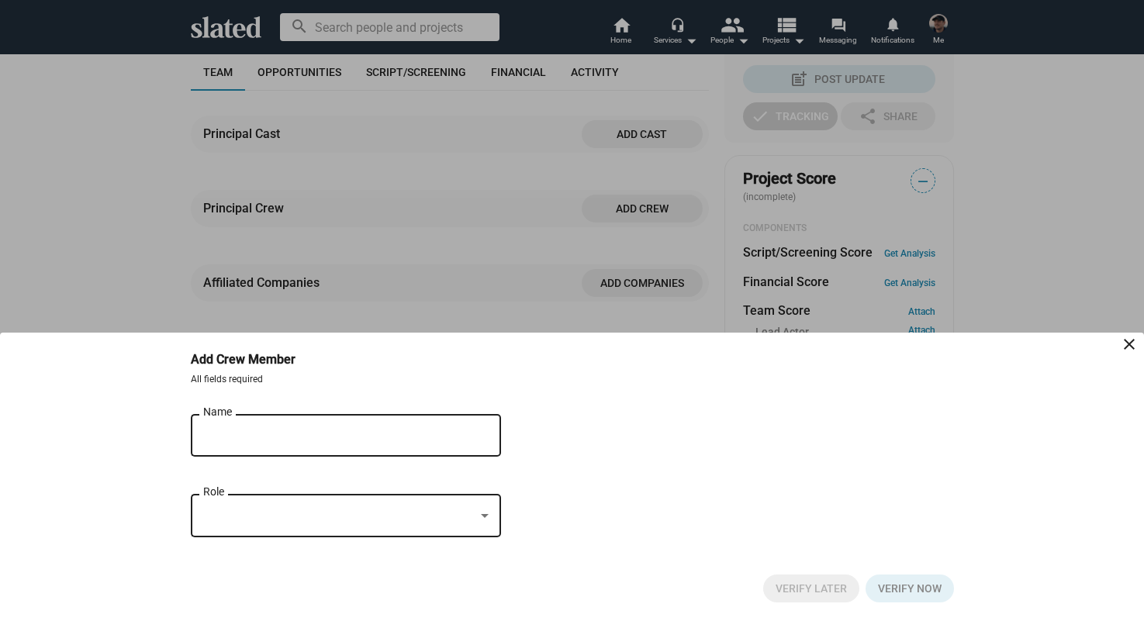
click at [258, 429] on input "Name" at bounding box center [335, 436] width 264 height 14
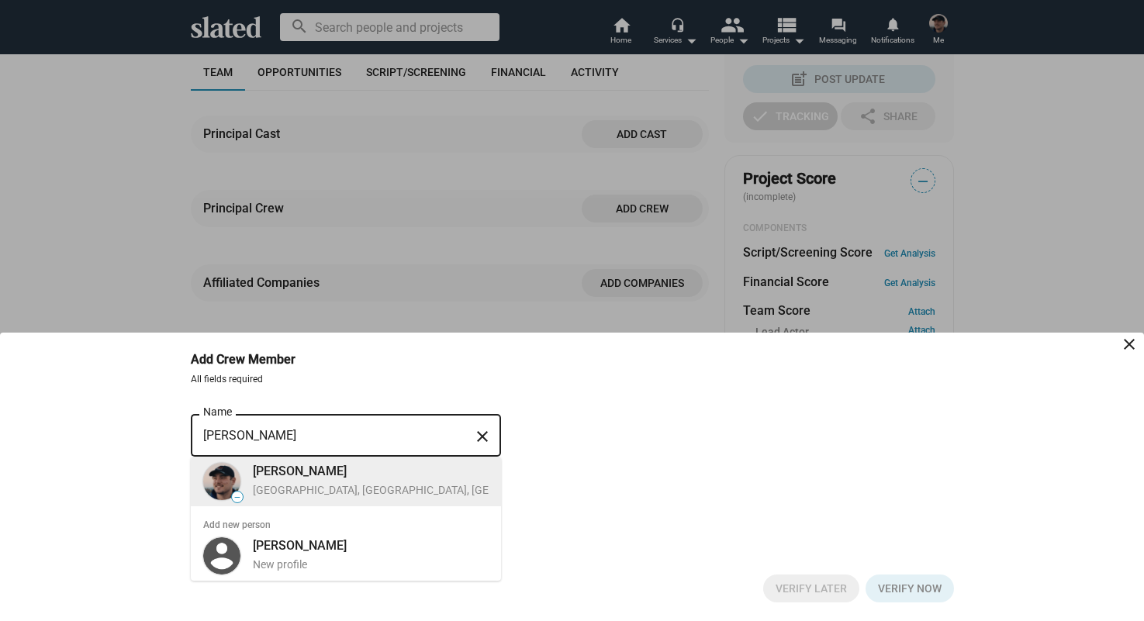
type input "[PERSON_NAME]"
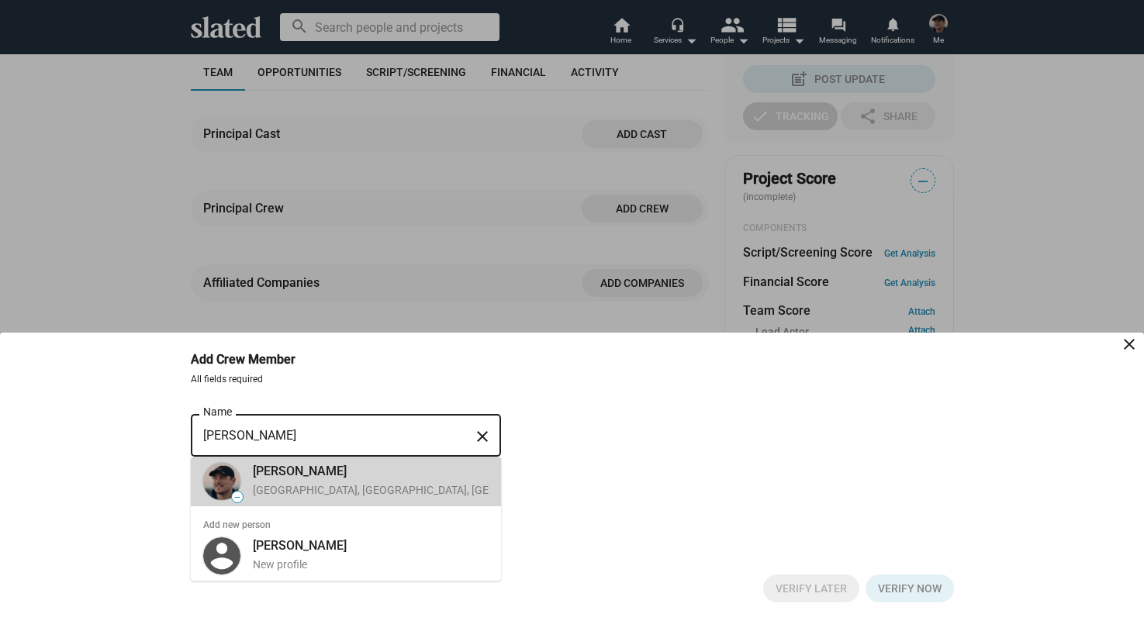
click at [312, 458] on div "— [PERSON_NAME] [GEOGRAPHIC_DATA], [GEOGRAPHIC_DATA], [GEOGRAPHIC_DATA], Direct…" at bounding box center [344, 482] width 288 height 50
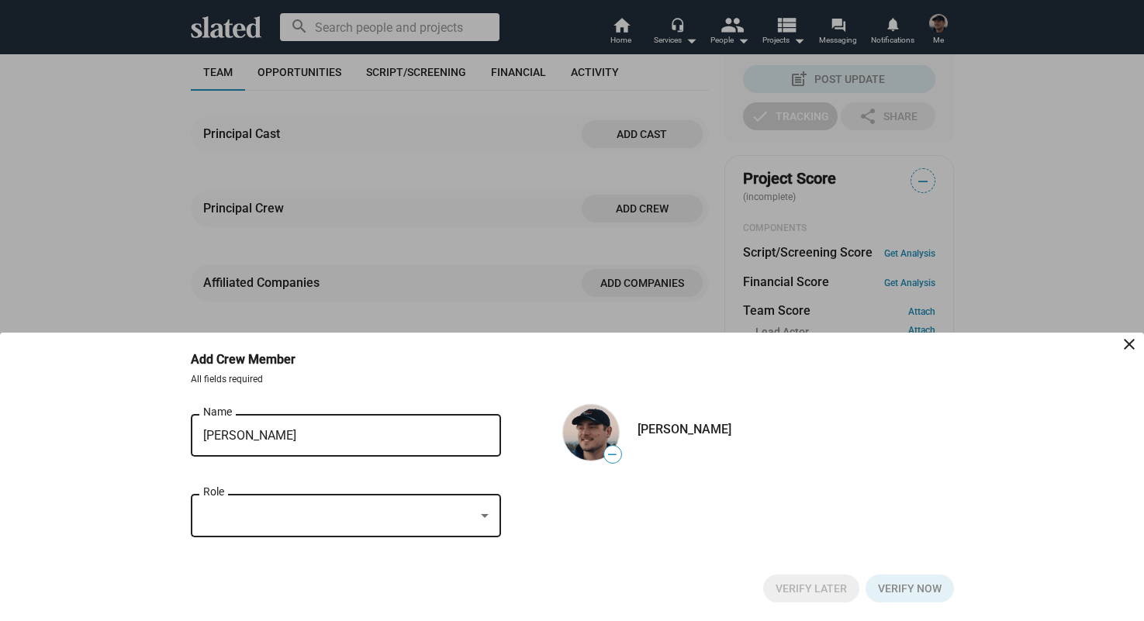
click at [298, 504] on div "Role" at bounding box center [345, 514] width 285 height 46
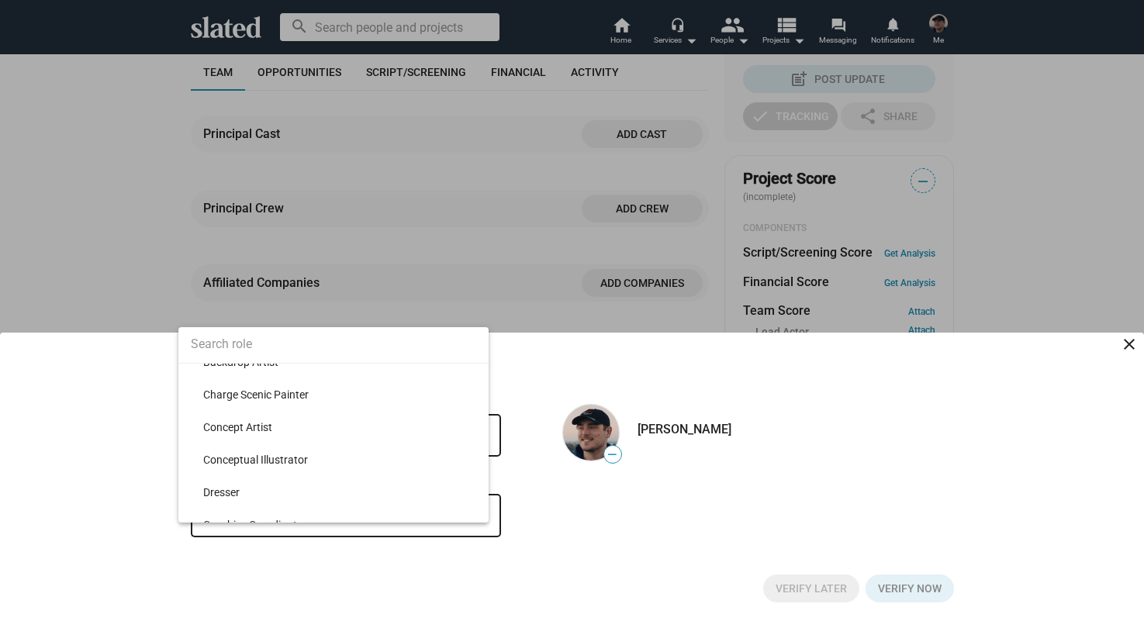
scroll to position [527, 0]
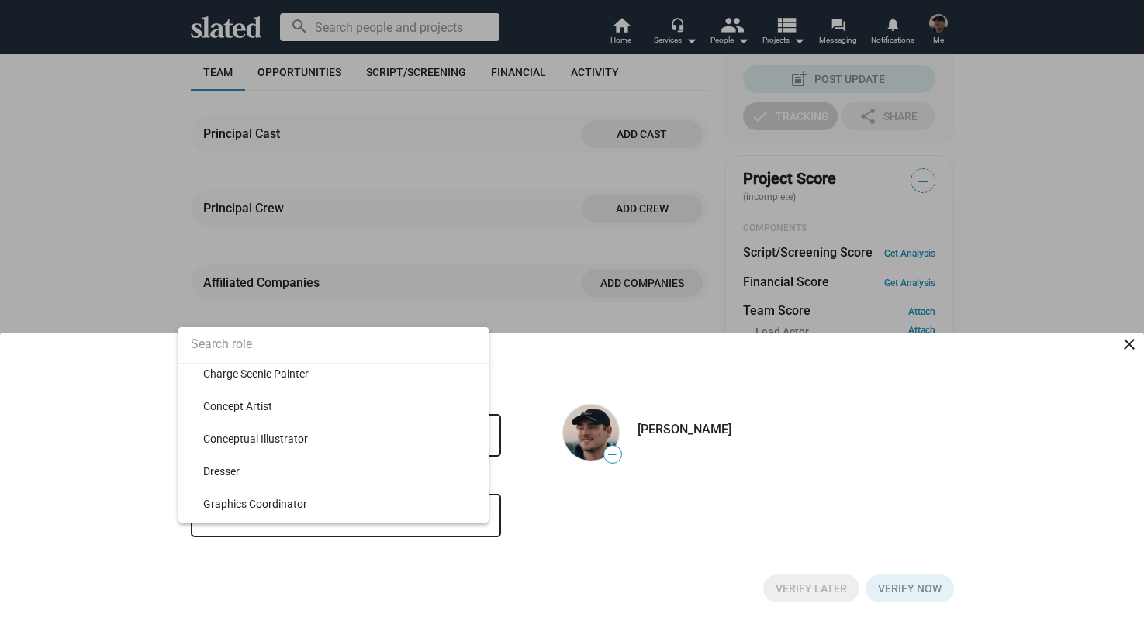
click at [254, 345] on input at bounding box center [333, 344] width 310 height 39
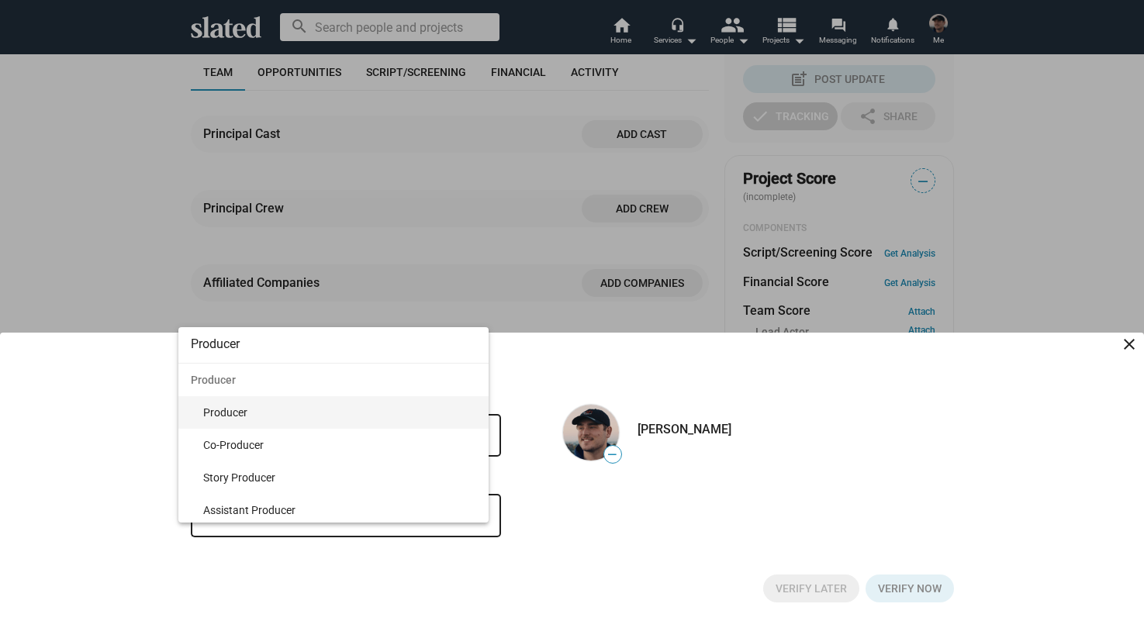
type input "Producer"
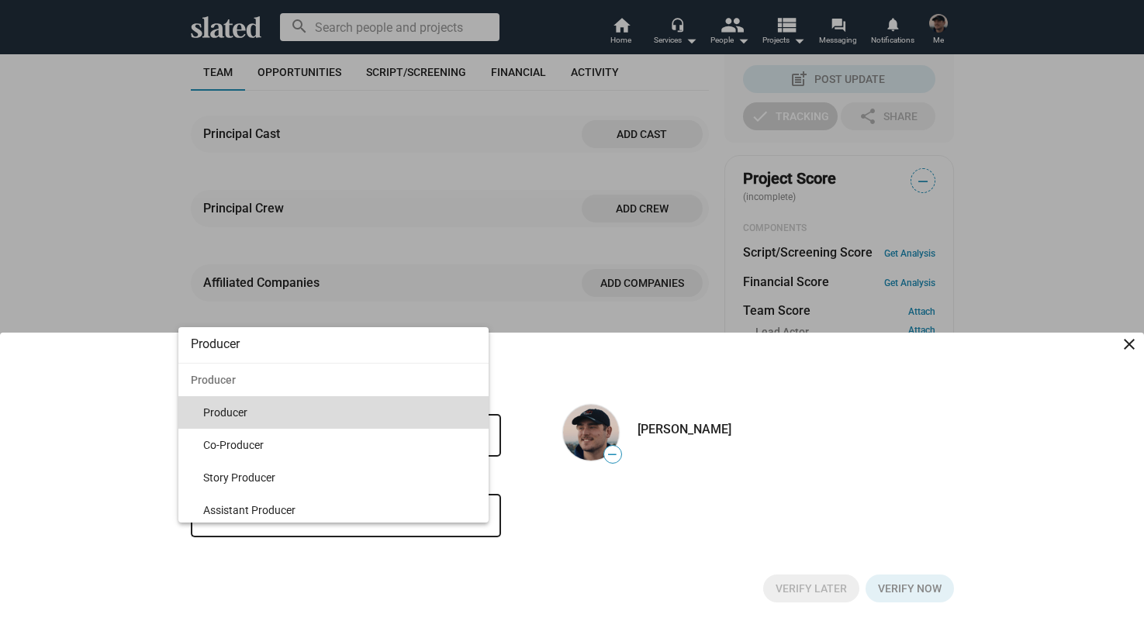
click at [260, 409] on span "Producer" at bounding box center [339, 412] width 273 height 33
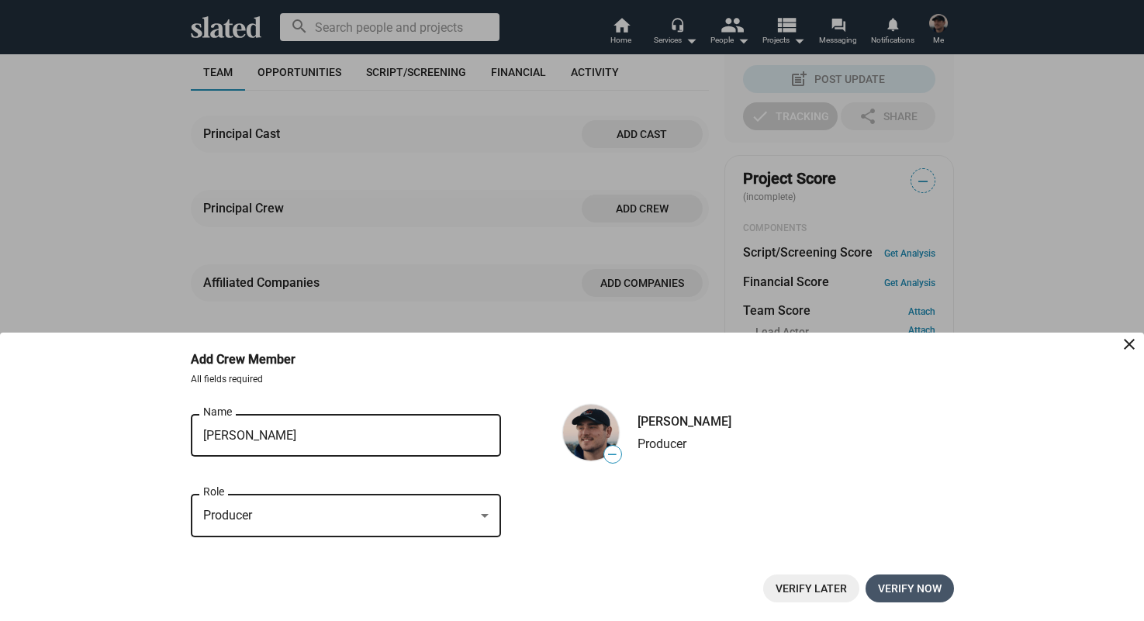
click at [893, 595] on span "Verify now" at bounding box center [910, 588] width 64 height 28
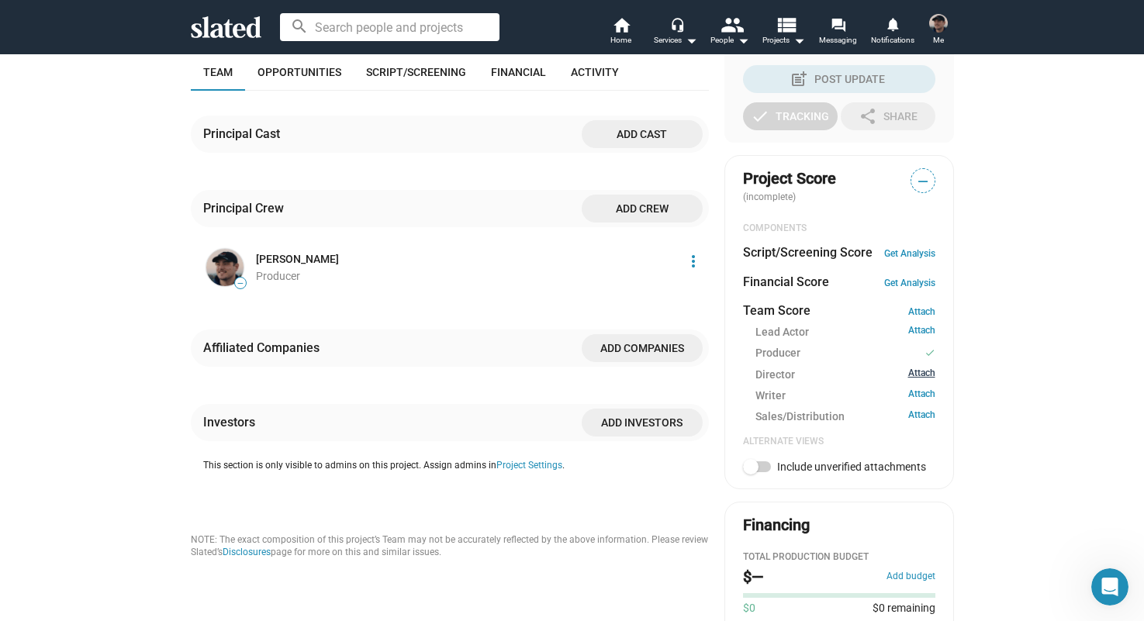
click at [917, 374] on link "Attach" at bounding box center [921, 374] width 27 height 15
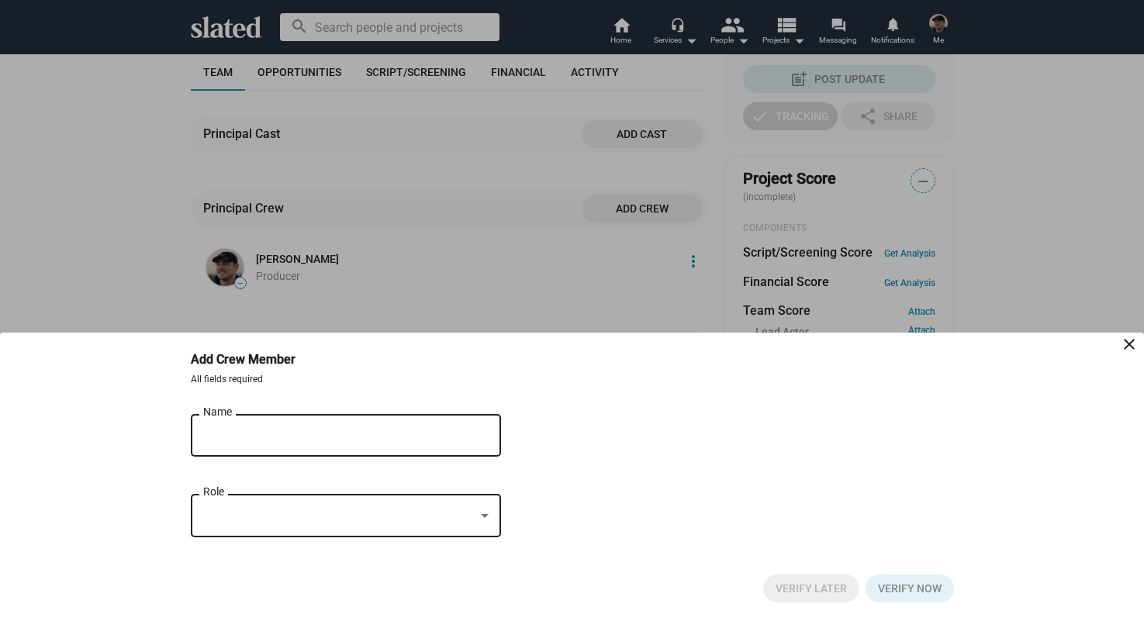
click at [233, 441] on input "Name" at bounding box center [335, 436] width 264 height 14
type input "[PERSON_NAME]"
click at [221, 511] on form "[PERSON_NAME] Name close Role" at bounding box center [346, 483] width 310 height 145
click at [258, 508] on div at bounding box center [338, 516] width 271 height 16
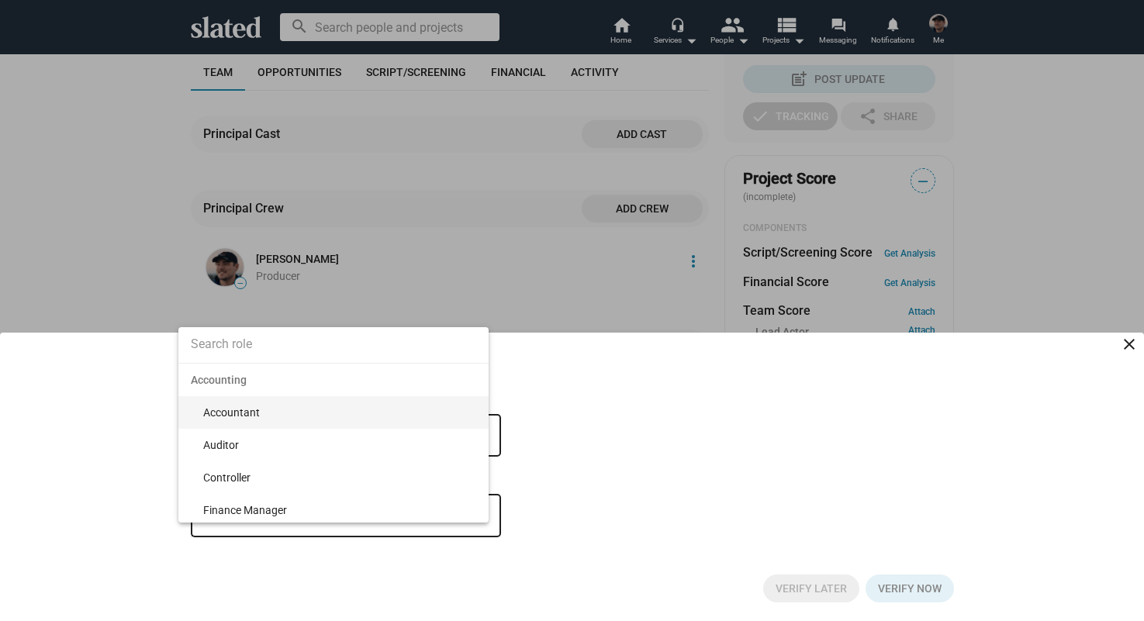
click at [307, 351] on input at bounding box center [333, 344] width 310 height 39
type input "Dire"
click at [314, 412] on span "Director" at bounding box center [339, 412] width 273 height 33
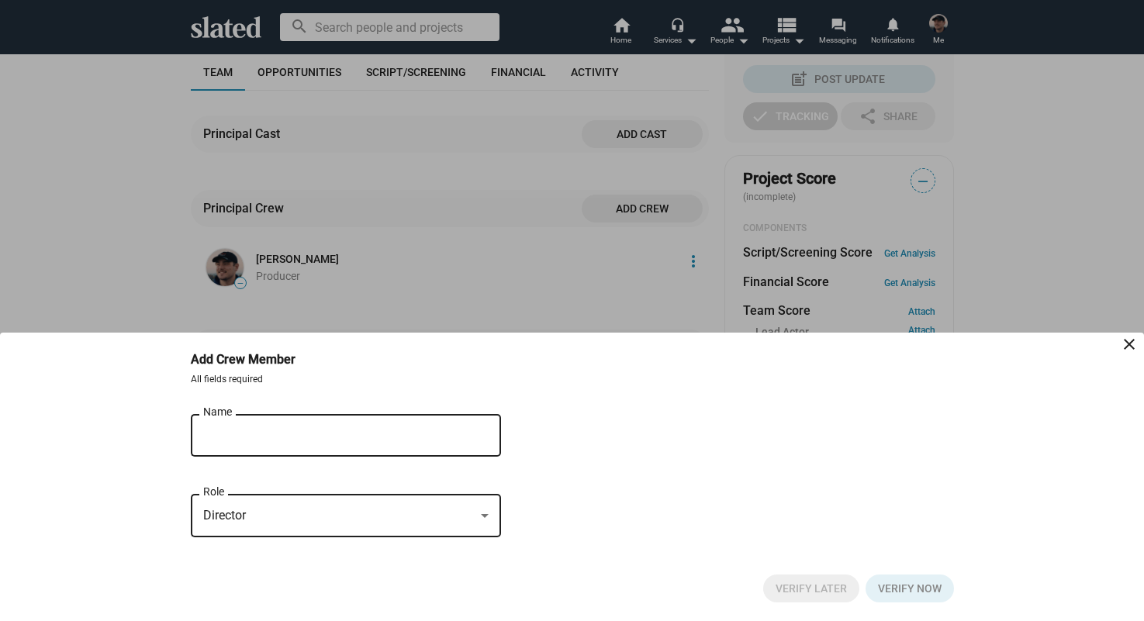
click at [397, 426] on div "[PERSON_NAME] Name" at bounding box center [335, 434] width 264 height 46
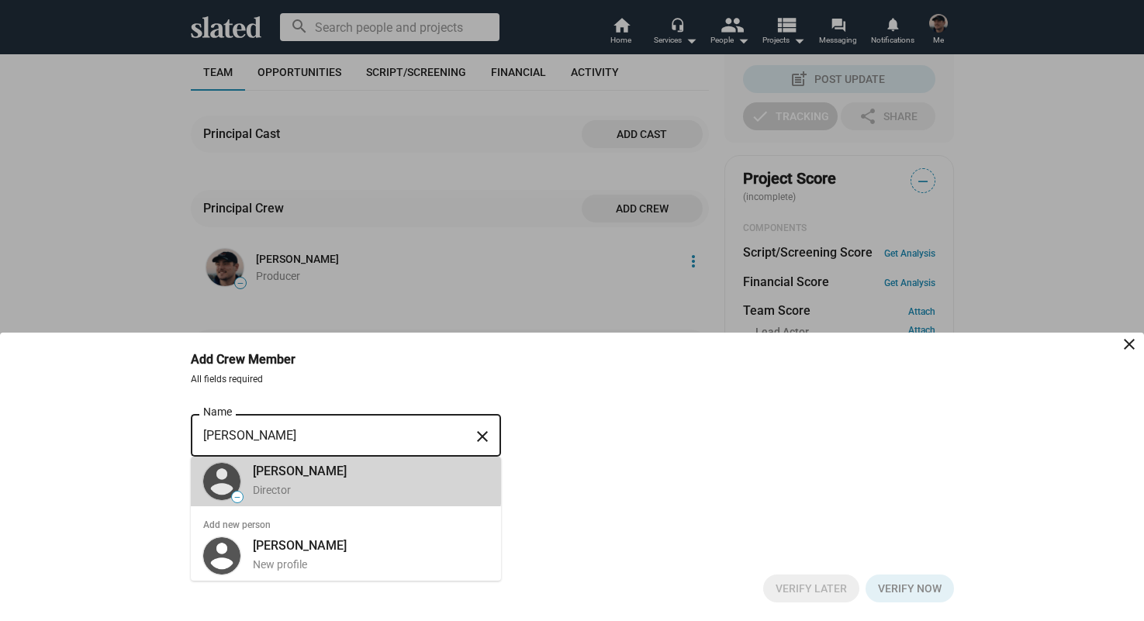
click at [345, 468] on div "[PERSON_NAME]" at bounding box center [371, 471] width 236 height 16
type input "[PERSON_NAME]"
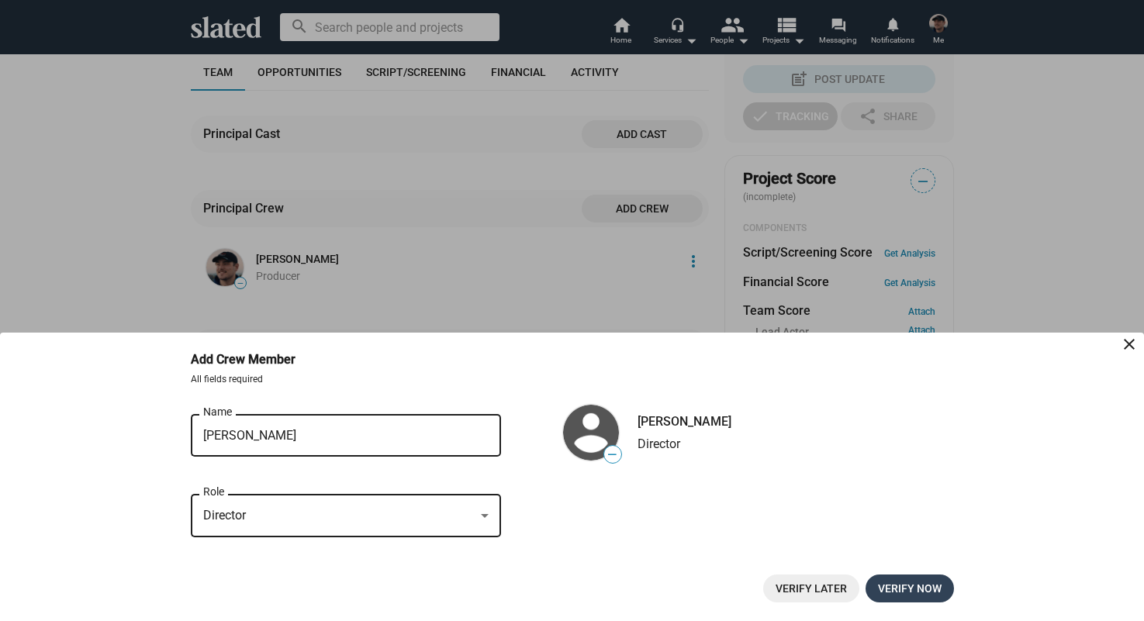
click at [895, 583] on span "Verify now" at bounding box center [910, 588] width 64 height 28
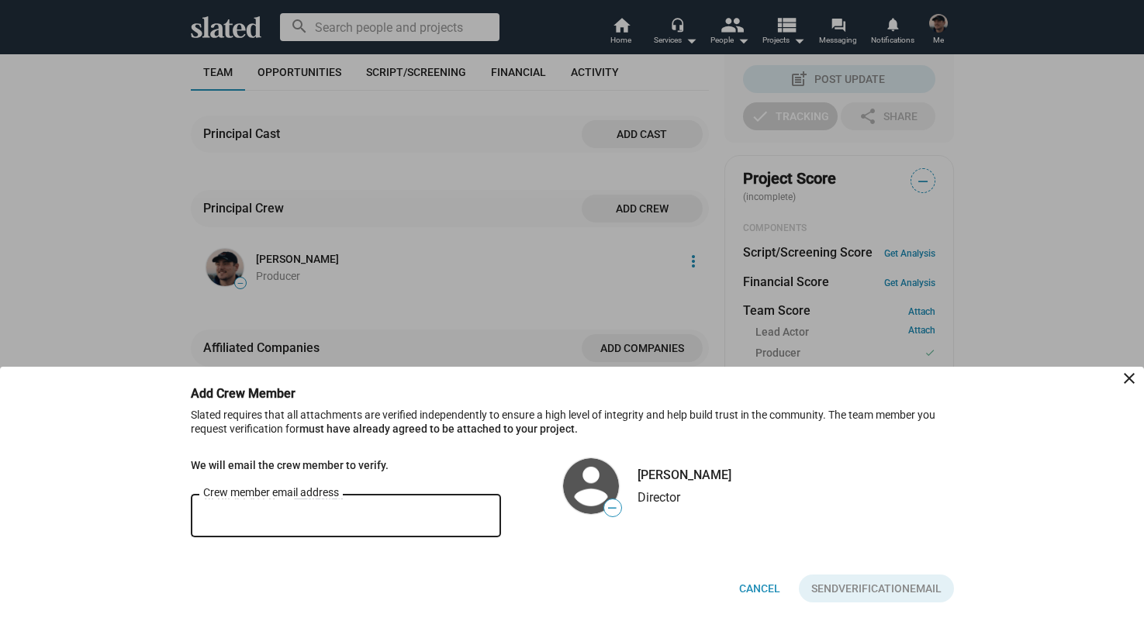
click at [343, 513] on input "Crew member email address" at bounding box center [345, 516] width 285 height 14
click at [532, 459] on div "— [PERSON_NAME] Director" at bounding box center [616, 486] width 230 height 62
click at [278, 512] on input "Crew member email address" at bounding box center [345, 516] width 285 height 14
paste input "[EMAIL_ADDRESS][DOMAIN_NAME]"
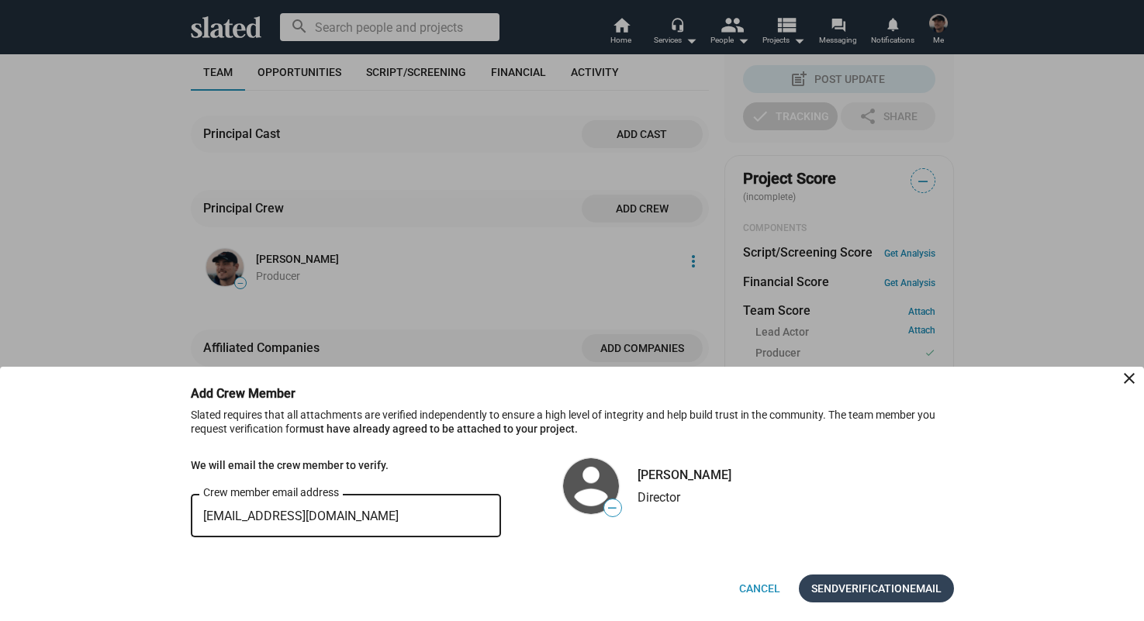
type input "[EMAIL_ADDRESS][DOMAIN_NAME]"
click at [834, 583] on span "Send Verification Email" at bounding box center [876, 588] width 130 height 28
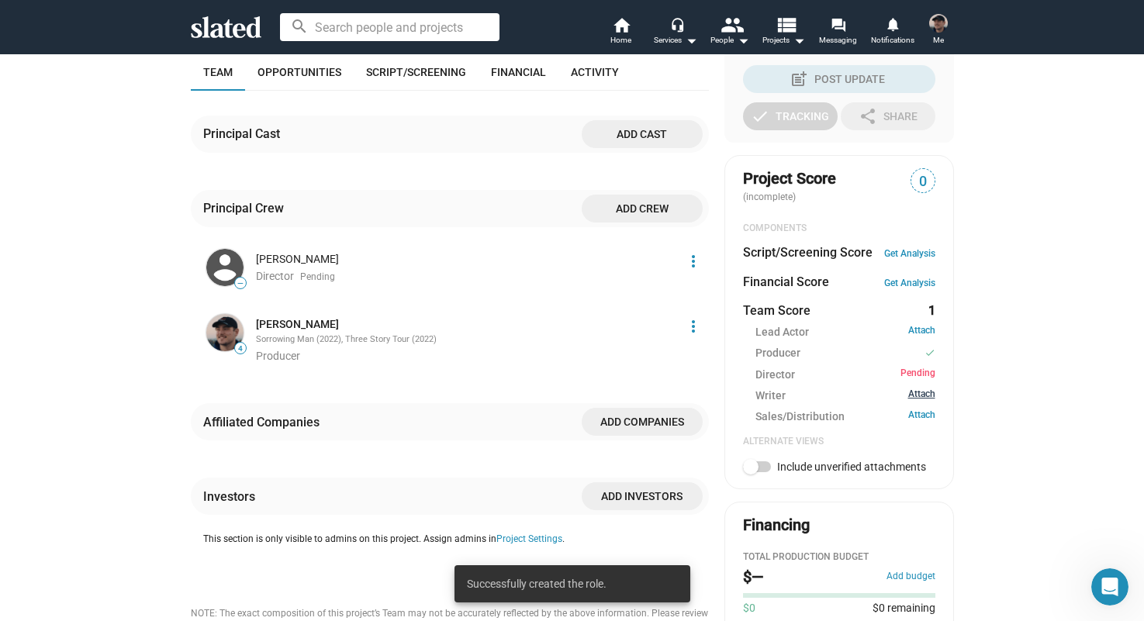
click at [914, 401] on link "Attach" at bounding box center [921, 395] width 27 height 15
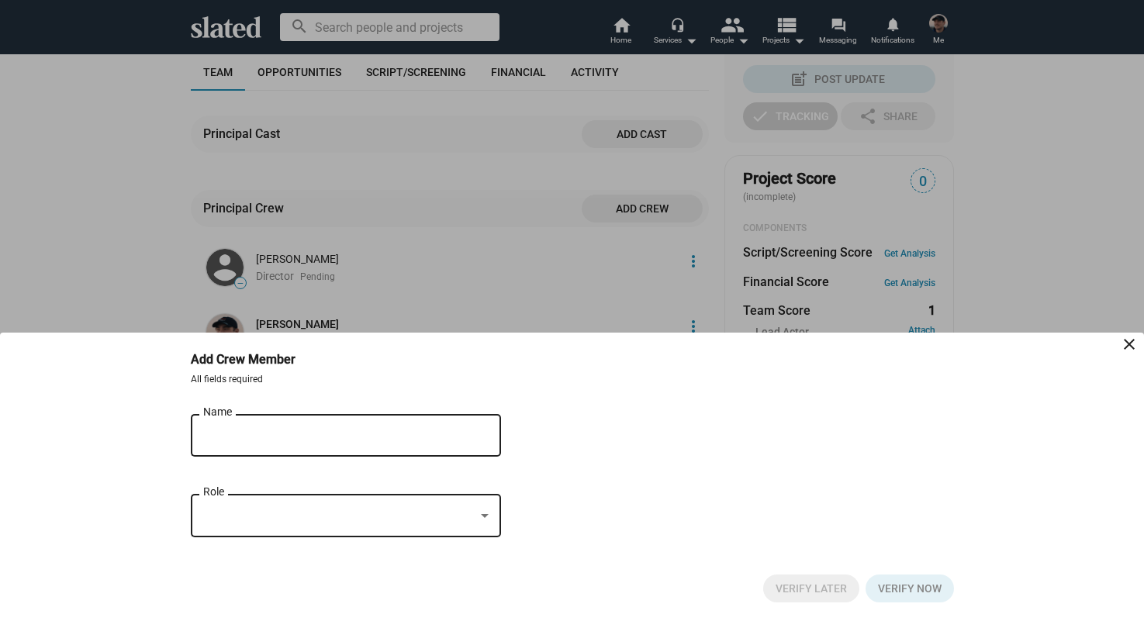
click at [325, 440] on input "Name" at bounding box center [335, 436] width 264 height 14
type input "[PERSON_NAME]"
click at [303, 511] on div at bounding box center [338, 516] width 271 height 16
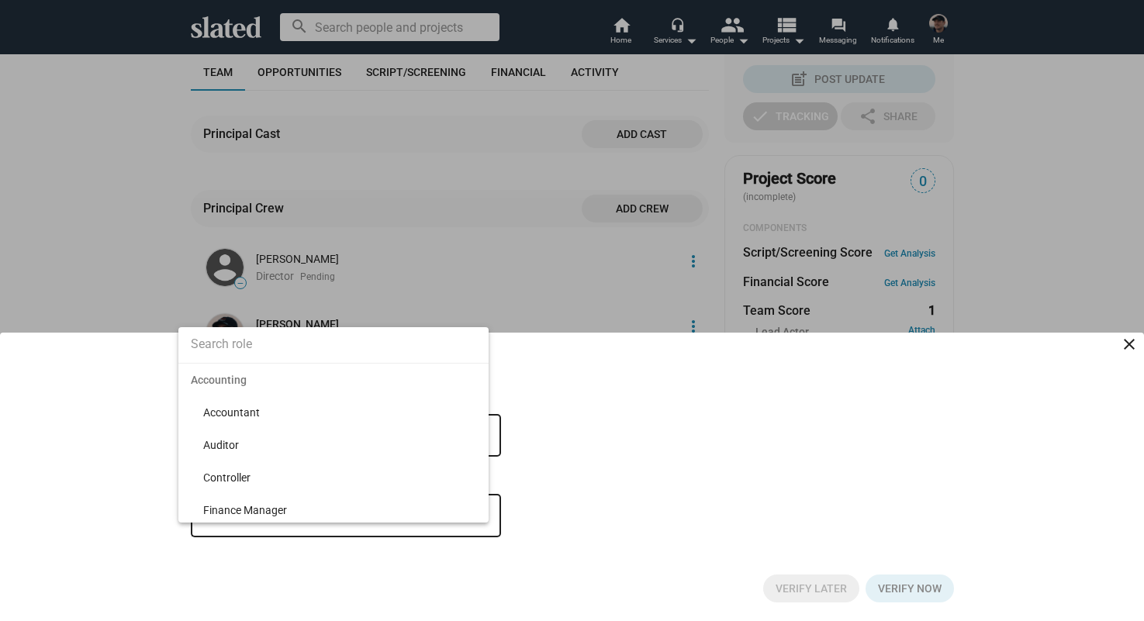
click at [316, 347] on input at bounding box center [333, 344] width 310 height 39
type input "Write"
click at [295, 406] on span "Writer" at bounding box center [339, 412] width 273 height 33
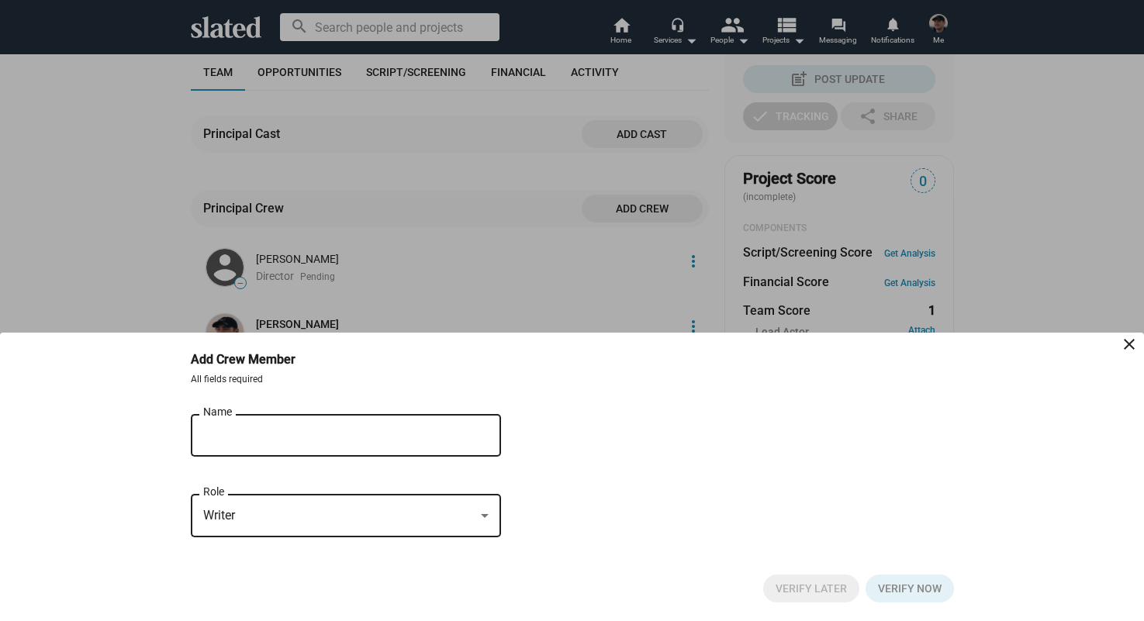
click at [340, 416] on div "[PERSON_NAME] Name" at bounding box center [335, 434] width 264 height 46
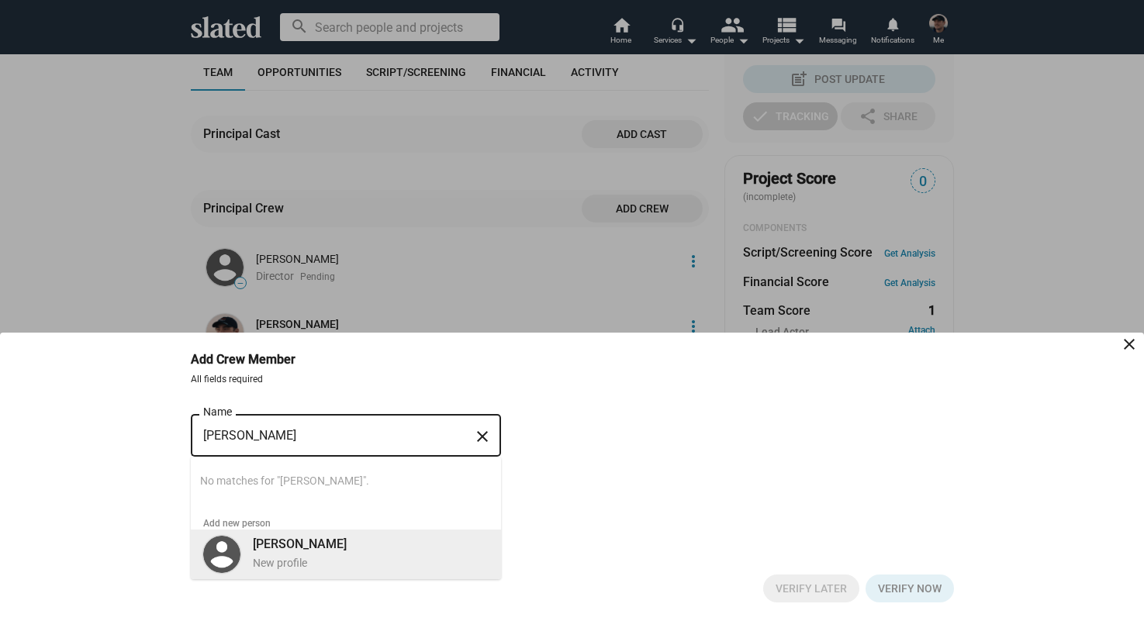
click at [329, 548] on div "[PERSON_NAME] New profile" at bounding box center [365, 553] width 245 height 40
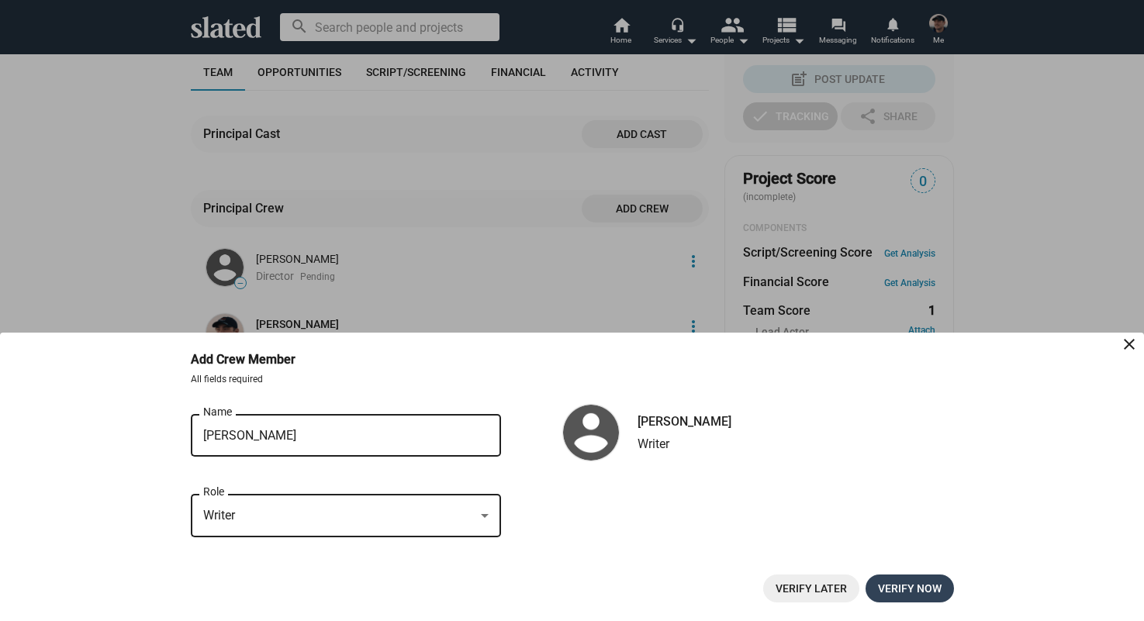
click at [905, 588] on span "Verify now" at bounding box center [910, 588] width 64 height 28
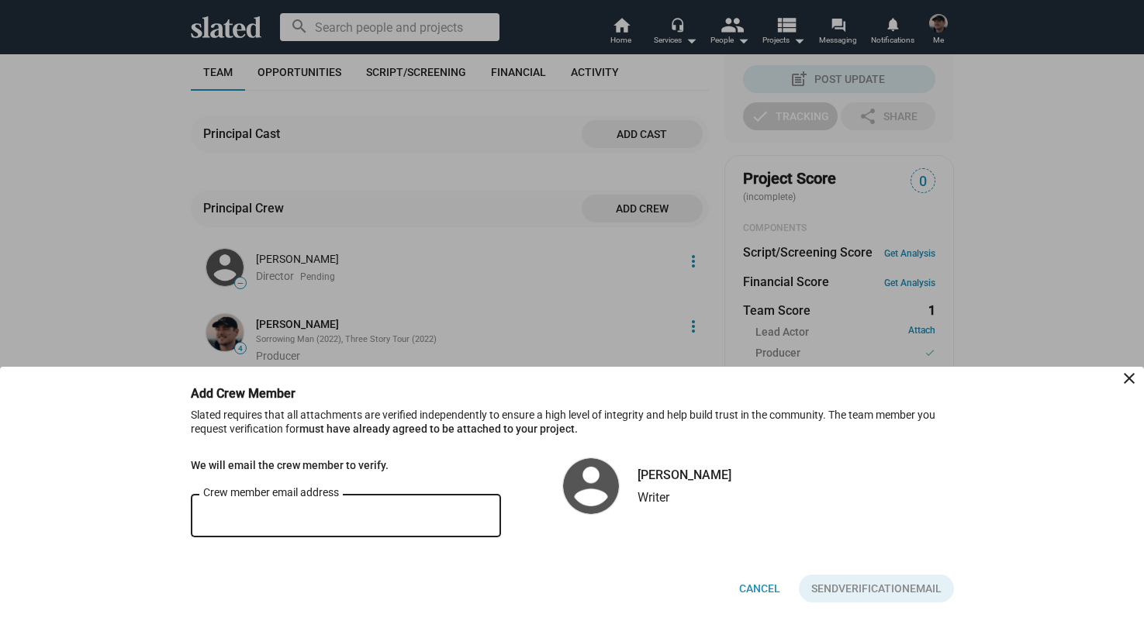
click at [399, 515] on input "Crew member email address" at bounding box center [345, 516] width 285 height 14
paste input "[EMAIL_ADDRESS][DOMAIN_NAME]"
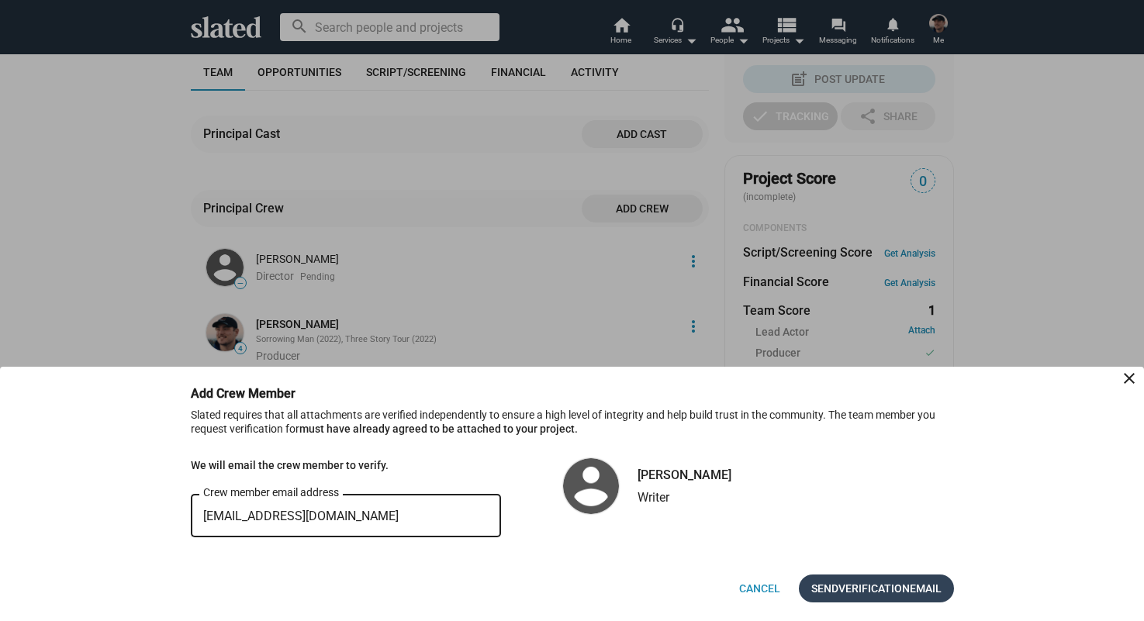
type input "[EMAIL_ADDRESS][DOMAIN_NAME]"
click at [838, 586] on span "Verification" at bounding box center [873, 588] width 71 height 28
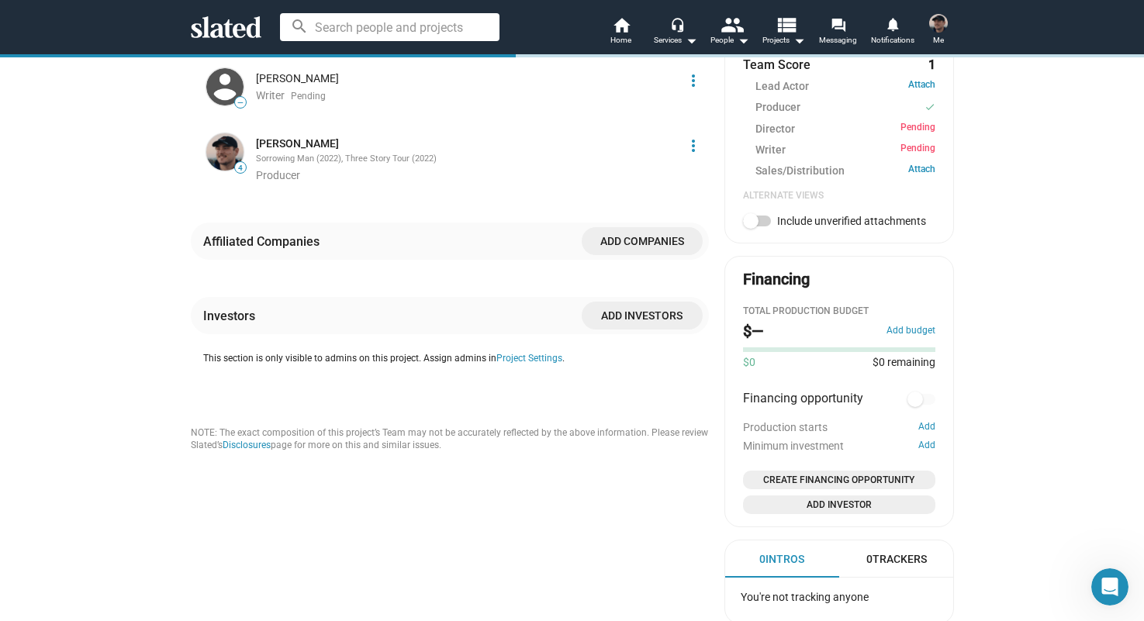
scroll to position [610, 0]
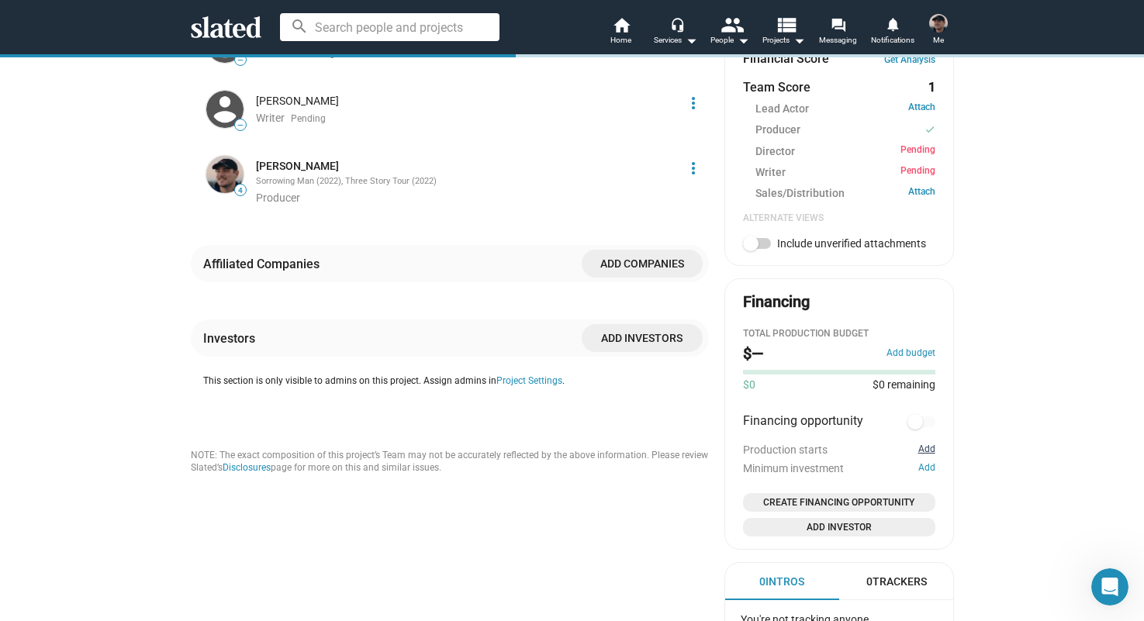
click at [923, 445] on button "Add" at bounding box center [926, 449] width 17 height 12
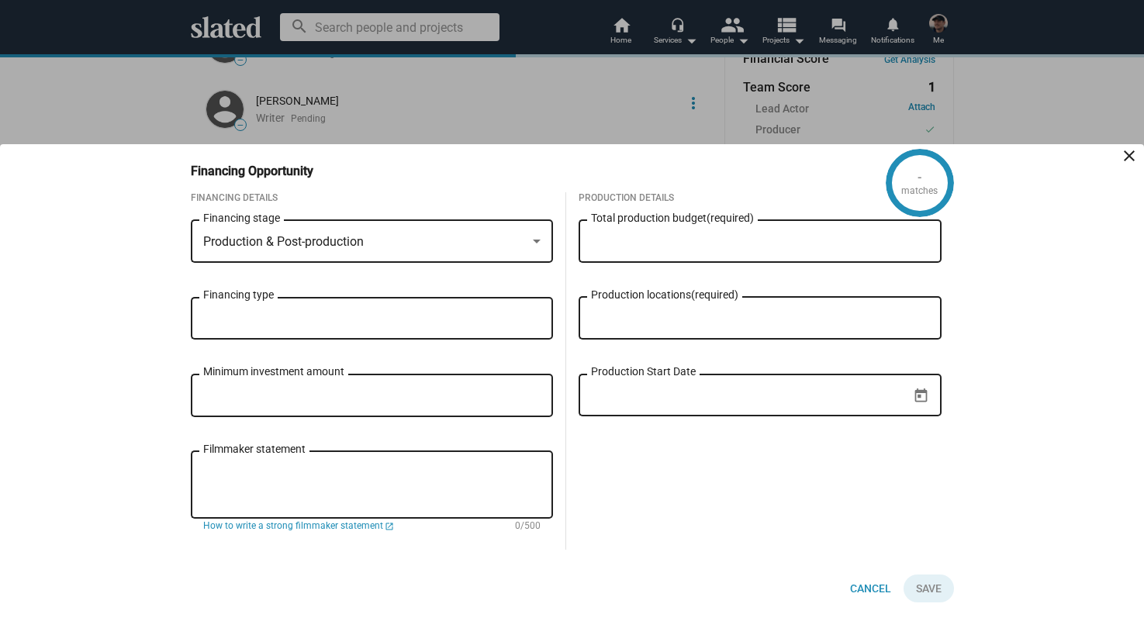
click at [516, 234] on div "Production & Post-production" at bounding box center [365, 242] width 324 height 16
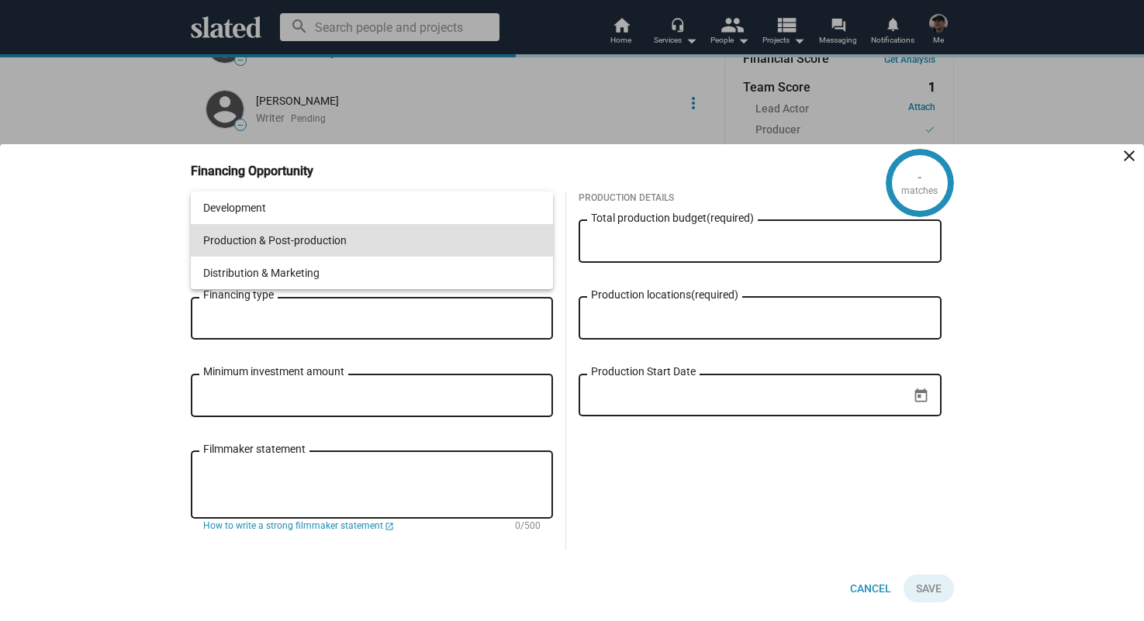
click at [502, 227] on span "Production & Post-production" at bounding box center [372, 240] width 338 height 33
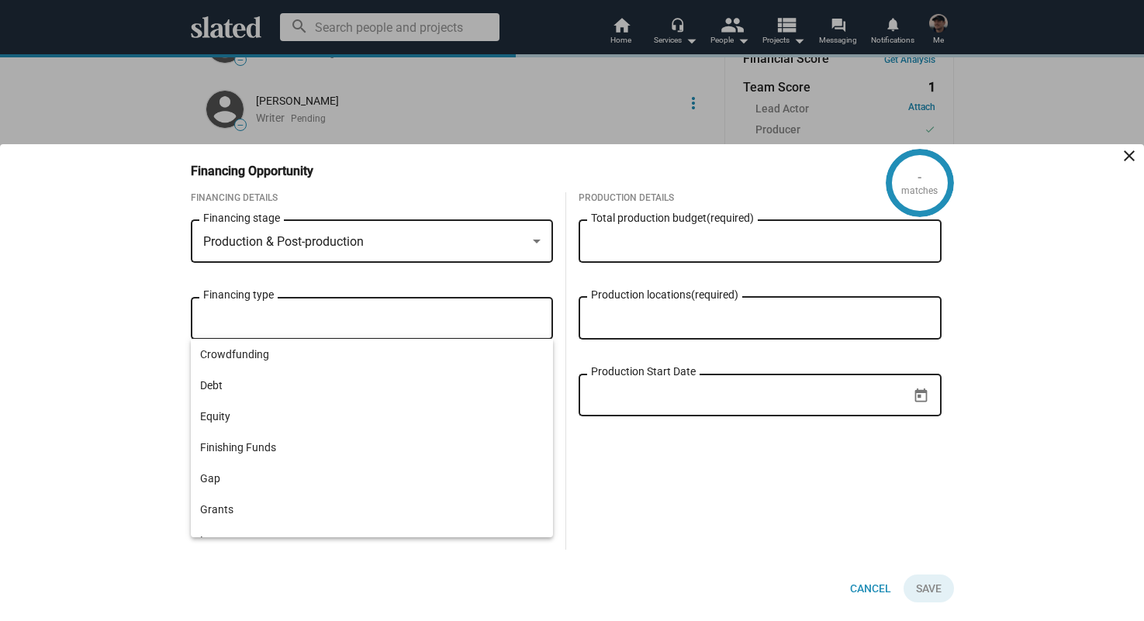
click at [441, 322] on input "Financing type" at bounding box center [375, 319] width 338 height 14
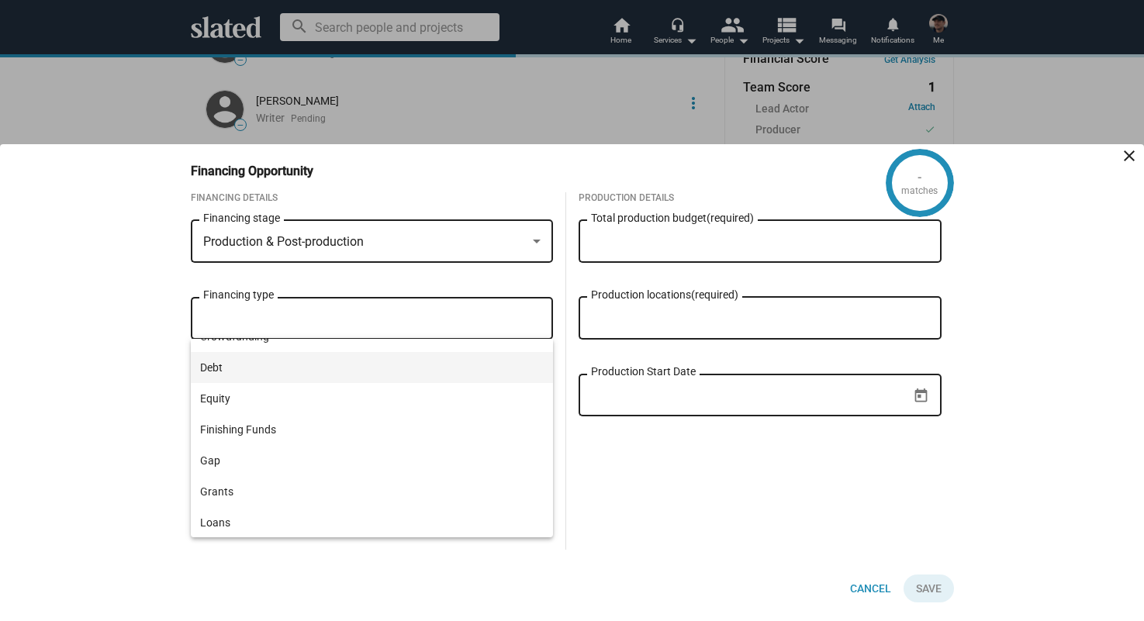
scroll to position [0, 0]
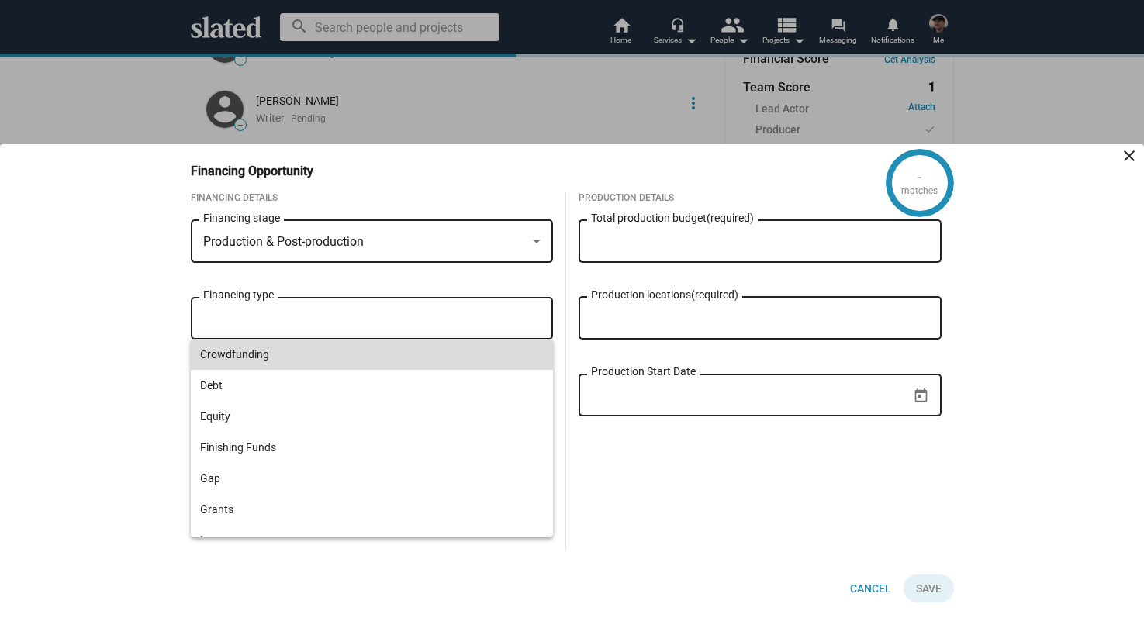
click at [418, 341] on span "Crowdfunding" at bounding box center [372, 354] width 344 height 31
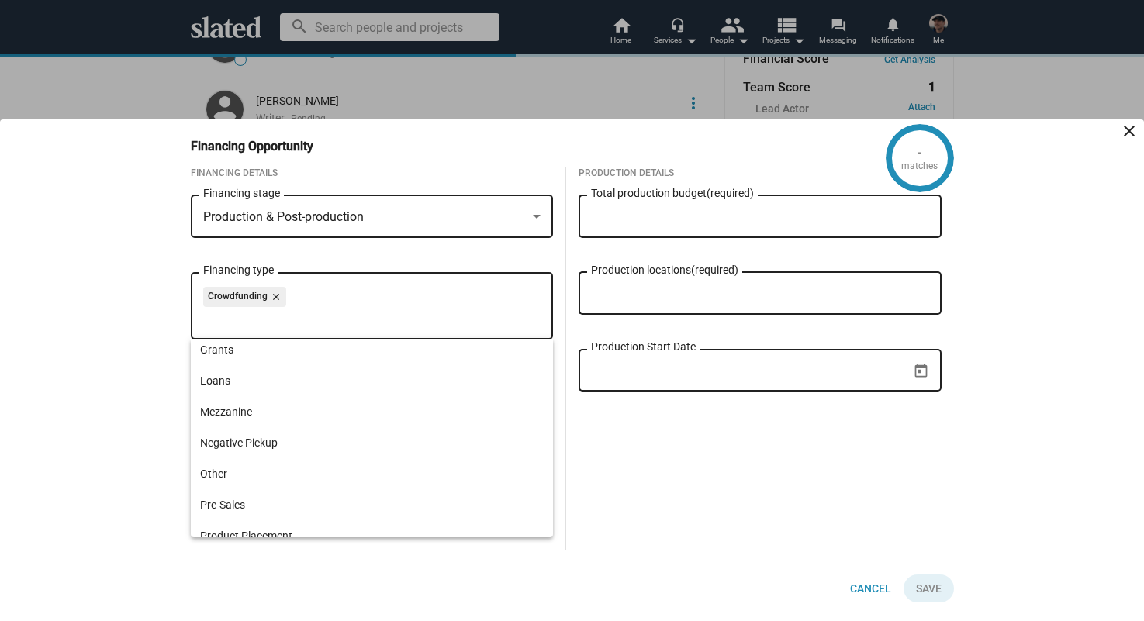
scroll to position [161, 0]
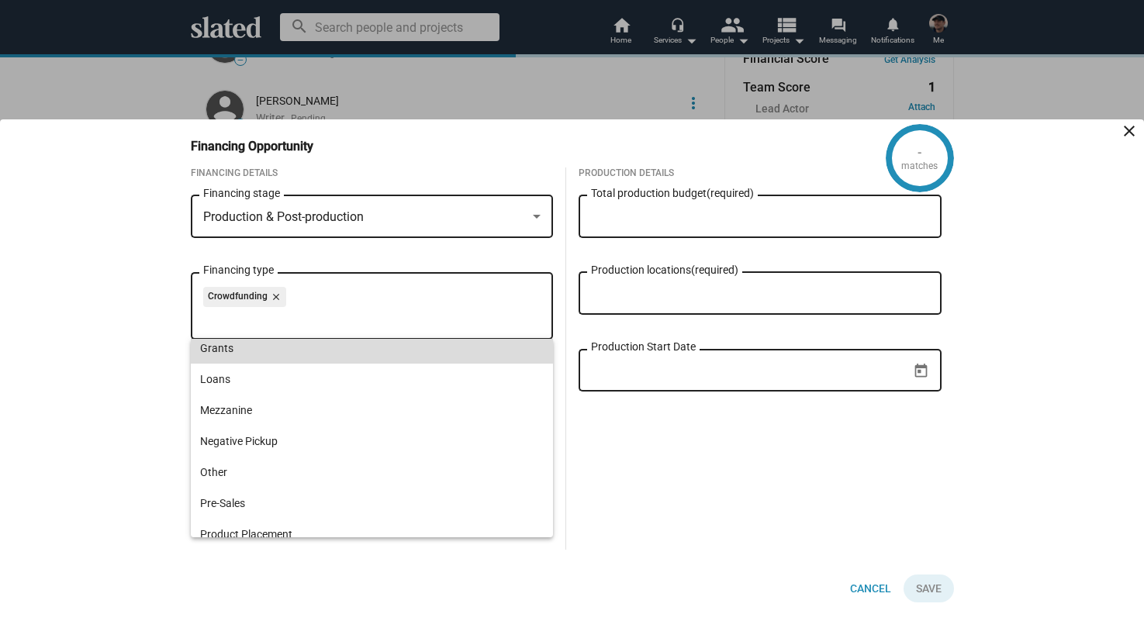
click at [326, 360] on span "Grants" at bounding box center [372, 348] width 344 height 31
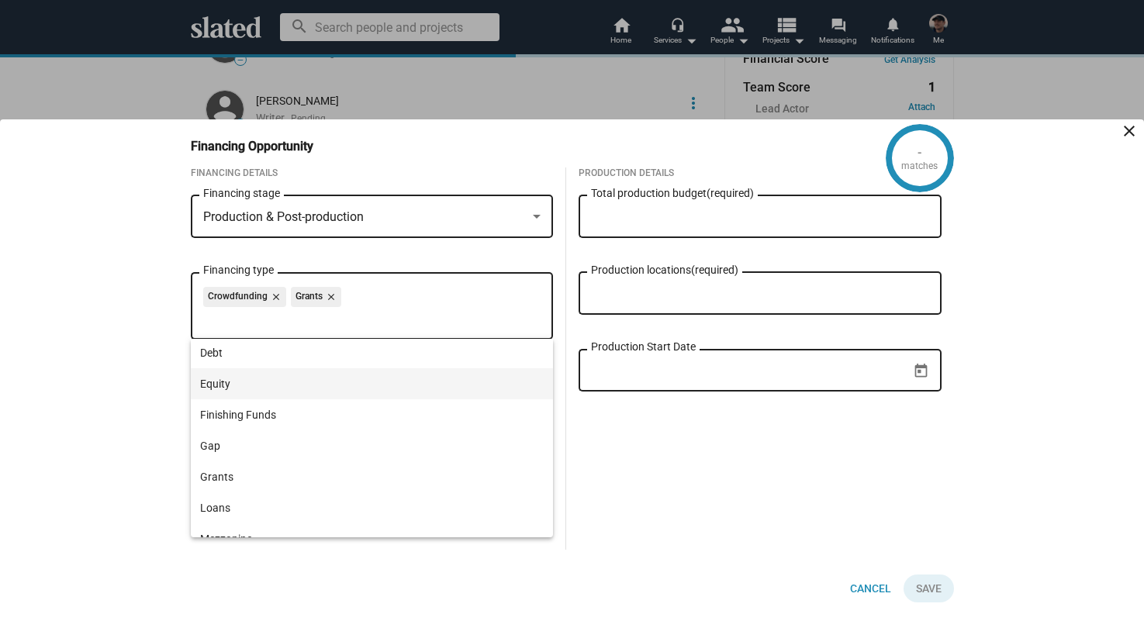
scroll to position [0, 0]
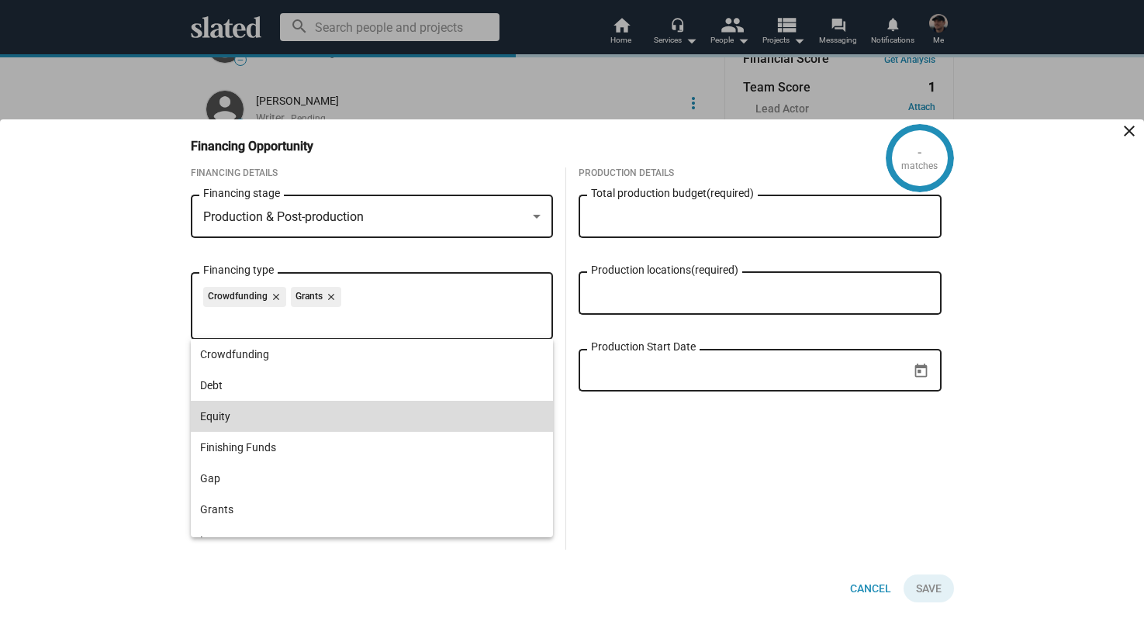
click at [326, 414] on span "Equity" at bounding box center [372, 416] width 344 height 31
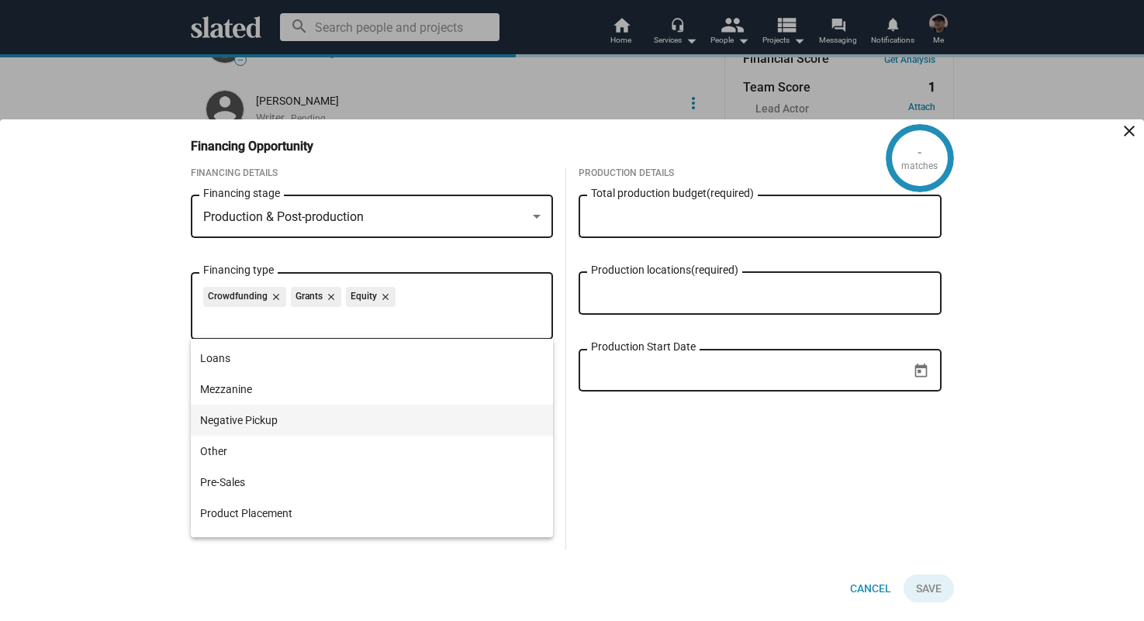
scroll to position [191, 0]
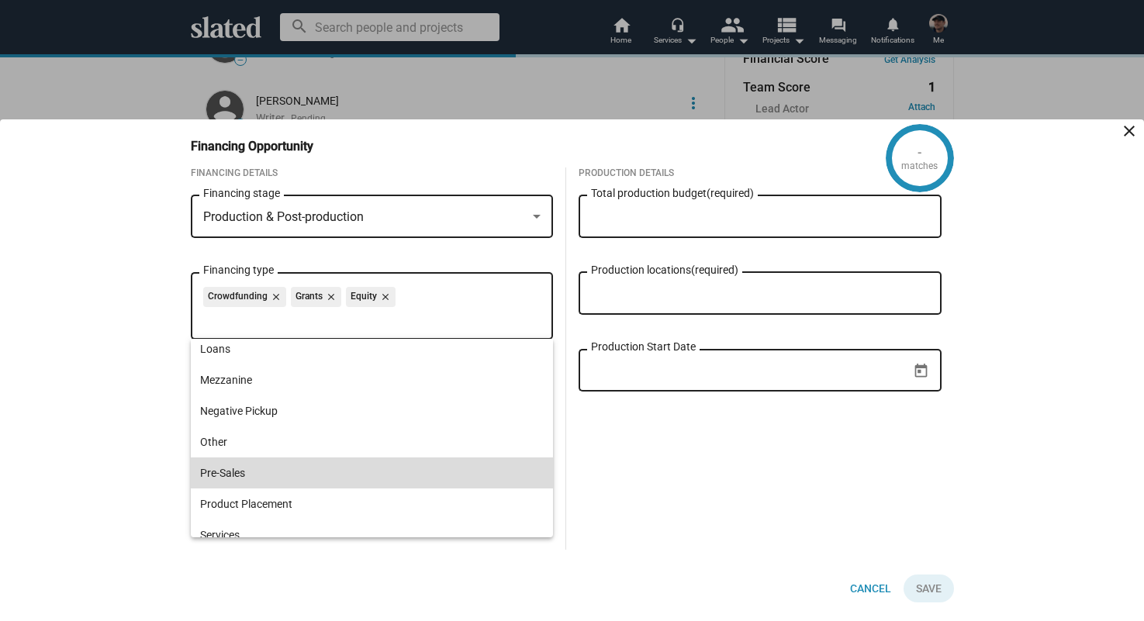
click at [278, 477] on span "Pre-Sales" at bounding box center [372, 472] width 344 height 31
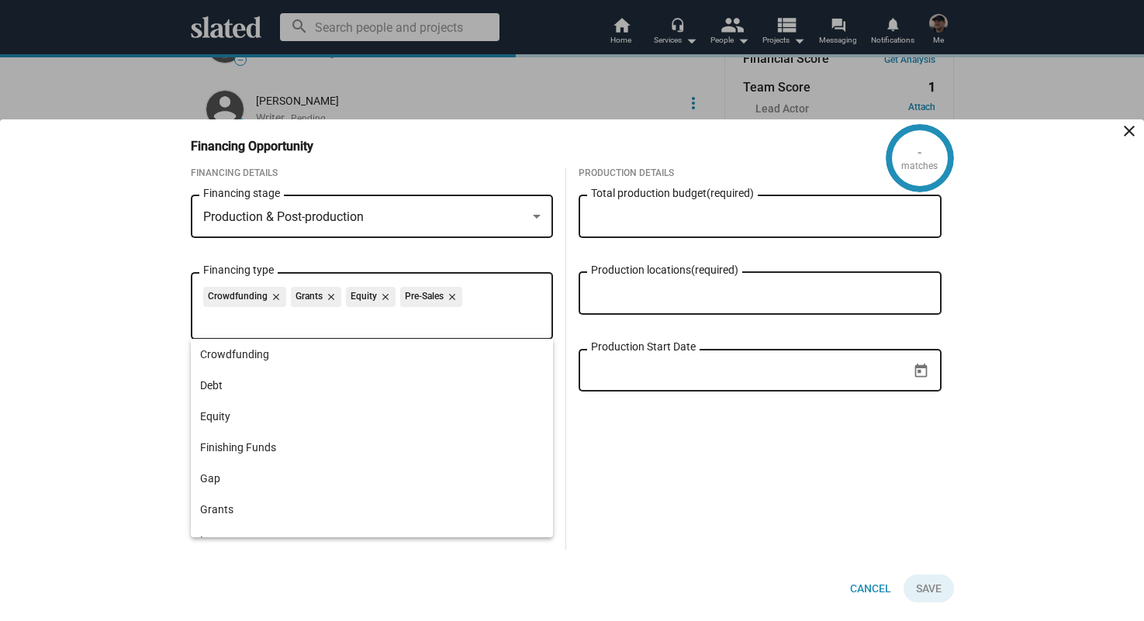
click at [111, 405] on div "- matches Financing Opportunity close Financing Details Production & Post-produ…" at bounding box center [572, 370] width 1144 height 502
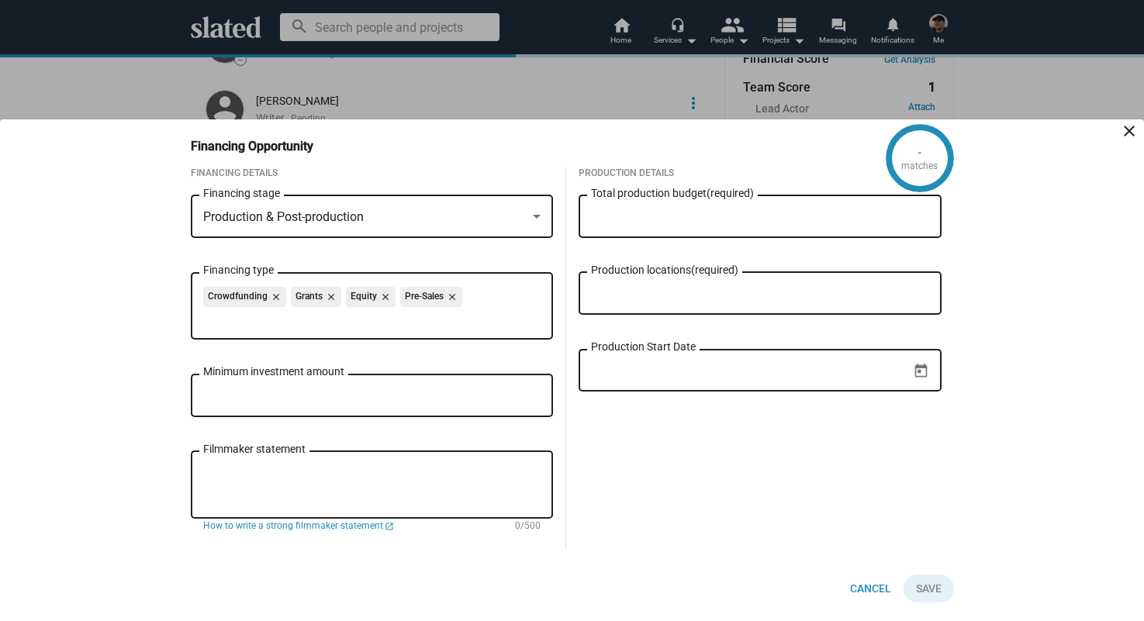
click at [284, 388] on div "Minimum investment amount" at bounding box center [372, 394] width 338 height 46
type input "$ 10,000"
click at [621, 432] on div "Production Details Total production budget (required) Production locations (req…" at bounding box center [760, 358] width 388 height 382
click at [404, 482] on textarea "Filmmaker statement" at bounding box center [372, 485] width 338 height 42
click at [658, 483] on div "Production Details Total production budget (required) Production locations (req…" at bounding box center [760, 358] width 388 height 382
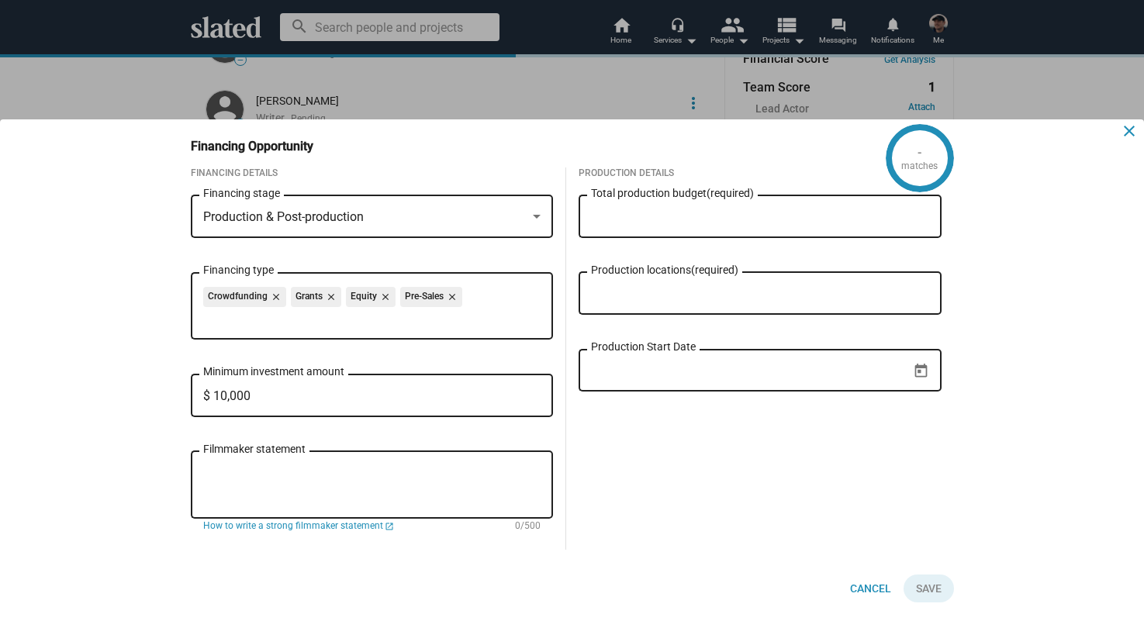
click at [1113, 132] on button "close" at bounding box center [1124, 134] width 31 height 31
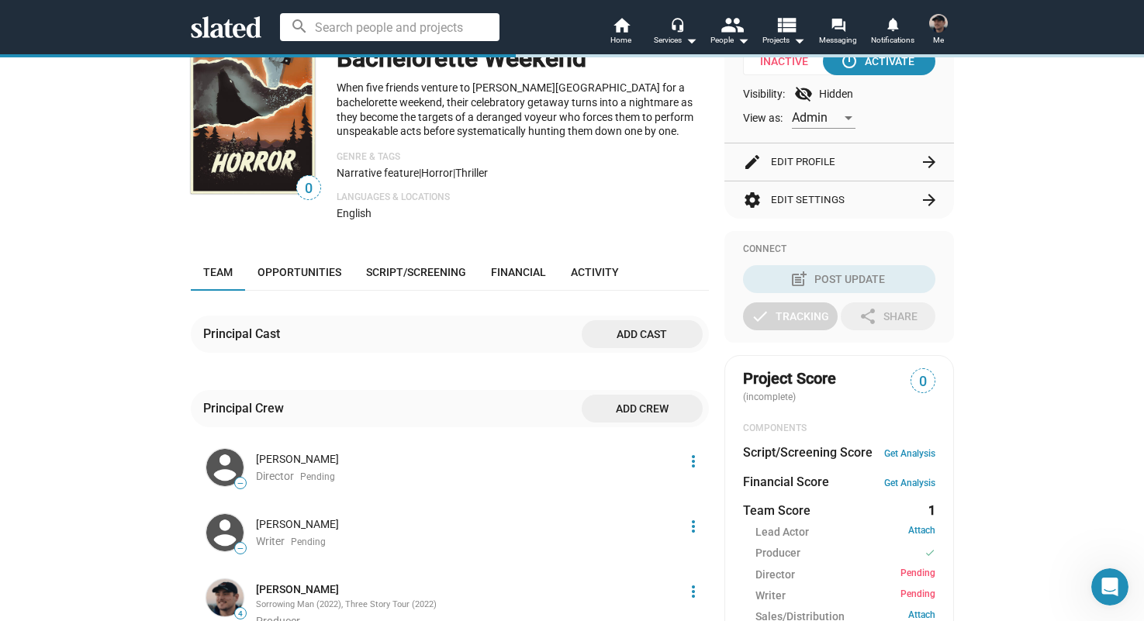
scroll to position [180, 0]
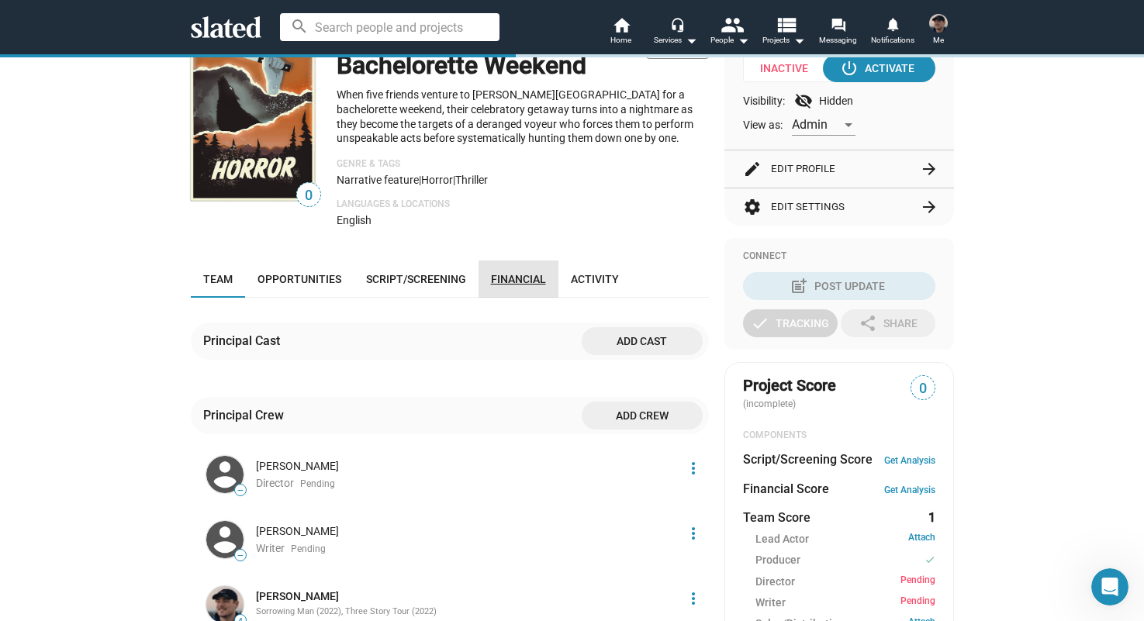
click at [501, 282] on span "Financial" at bounding box center [518, 279] width 55 height 12
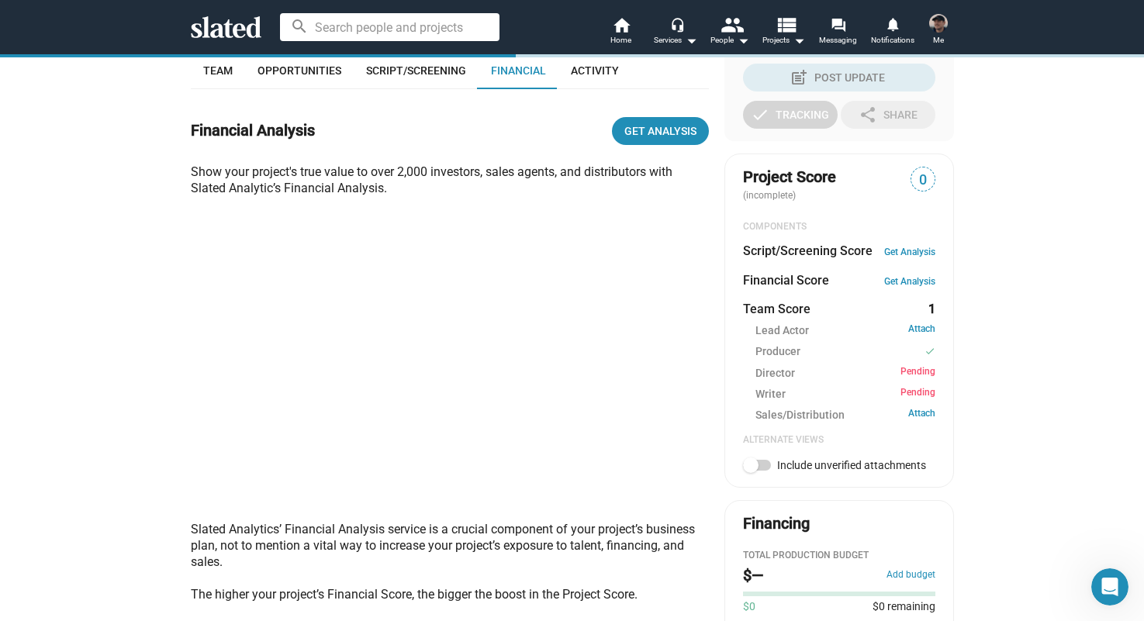
scroll to position [390, 0]
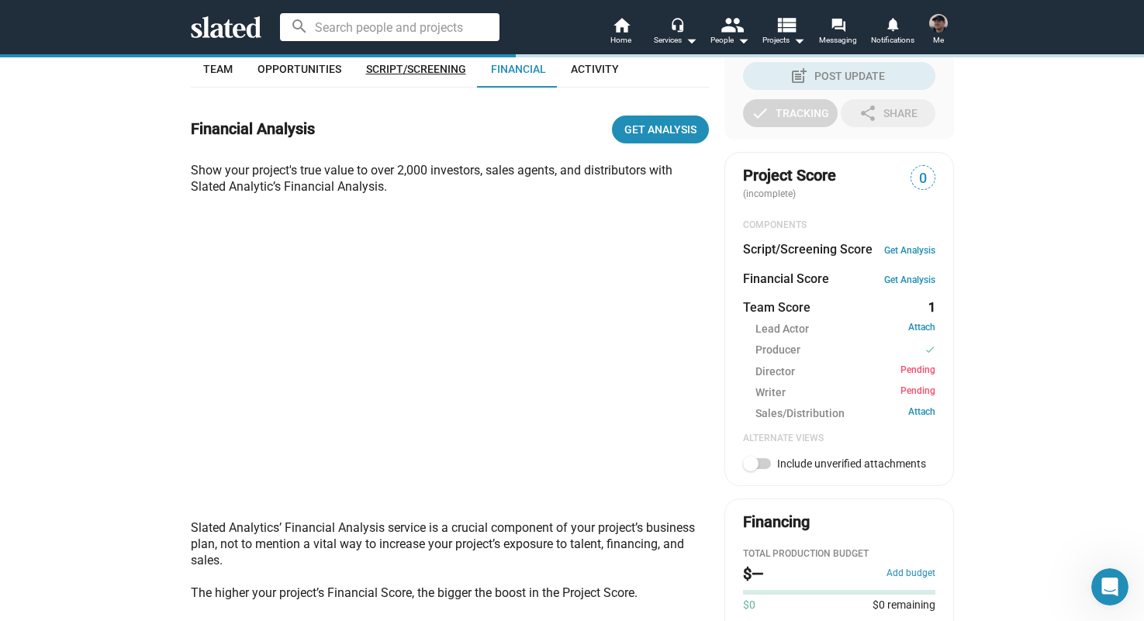
click at [436, 67] on span "Script/Screening" at bounding box center [416, 69] width 100 height 12
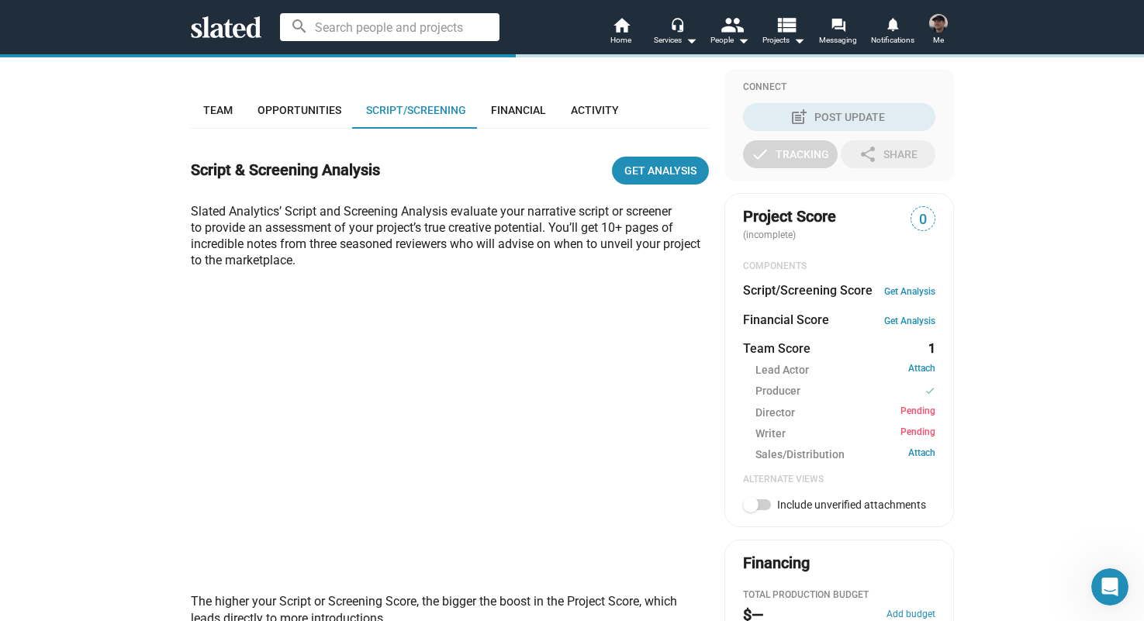
scroll to position [343, 0]
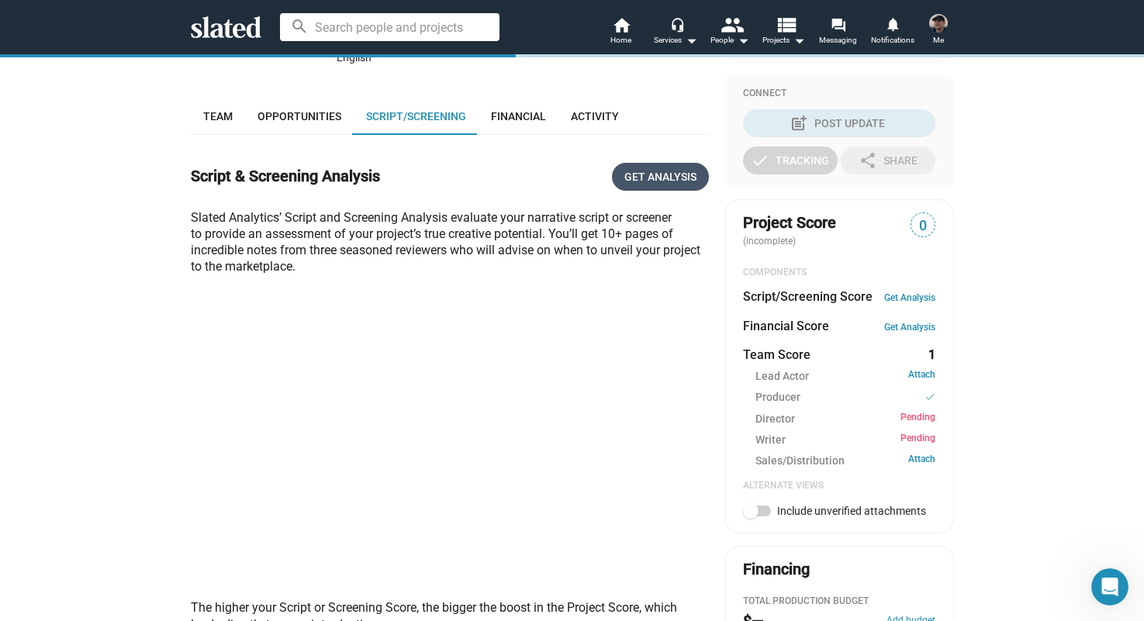
click at [621, 177] on link "Get Analysis" at bounding box center [660, 177] width 97 height 28
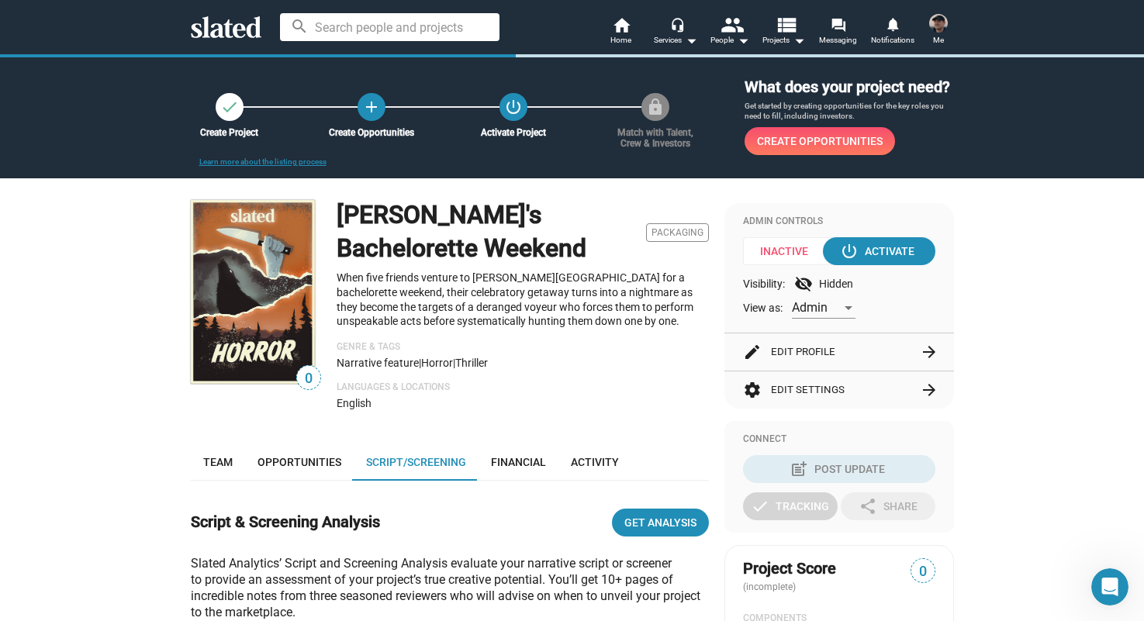
click at [254, 264] on img at bounding box center [253, 292] width 124 height 184
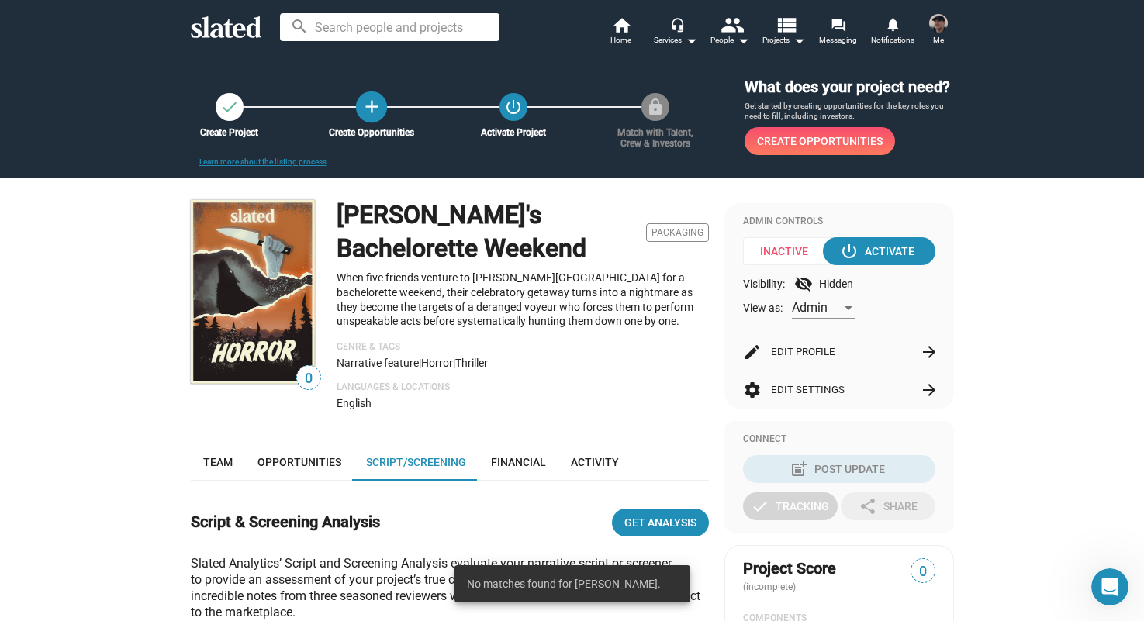
click at [364, 104] on mat-icon "add" at bounding box center [371, 106] width 21 height 21
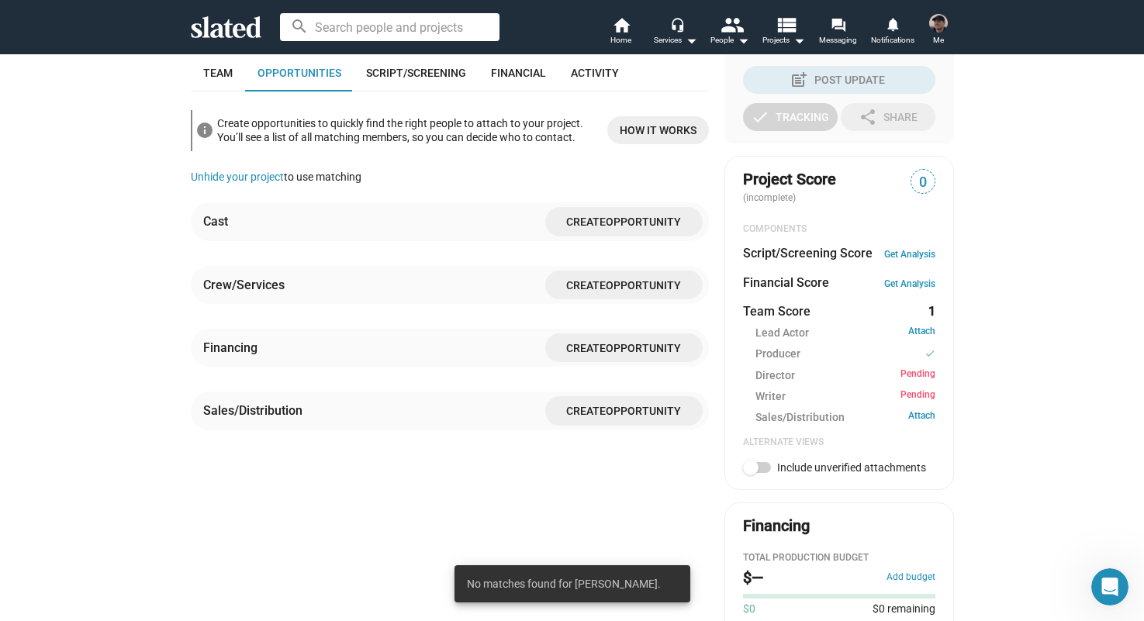
scroll to position [390, 0]
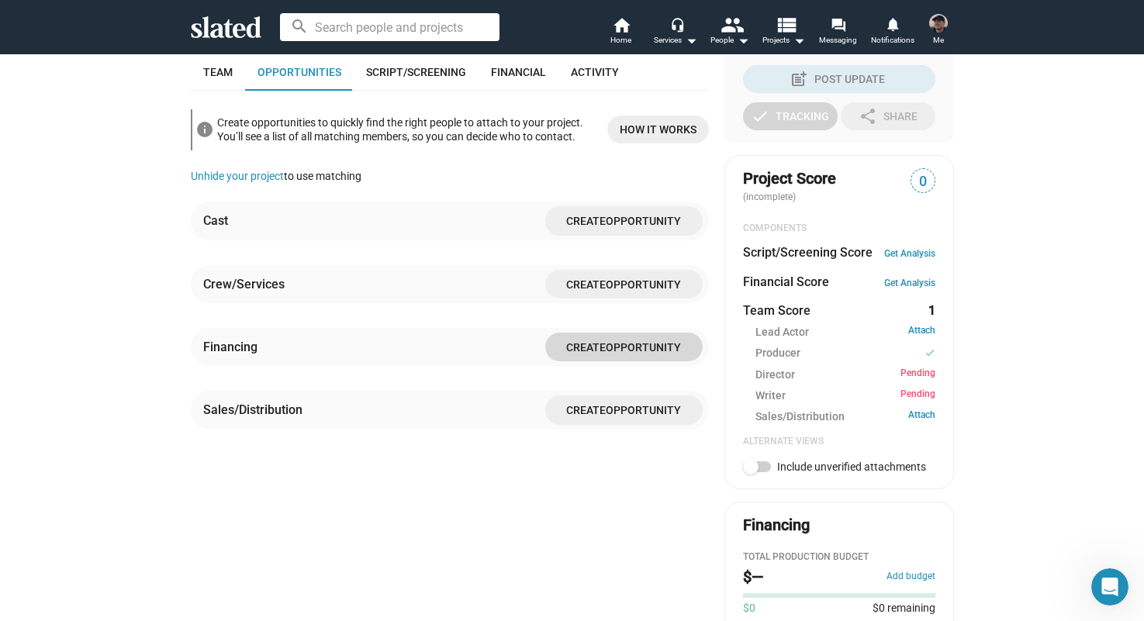
click at [609, 341] on span "Opportunity" at bounding box center [642, 347] width 75 height 12
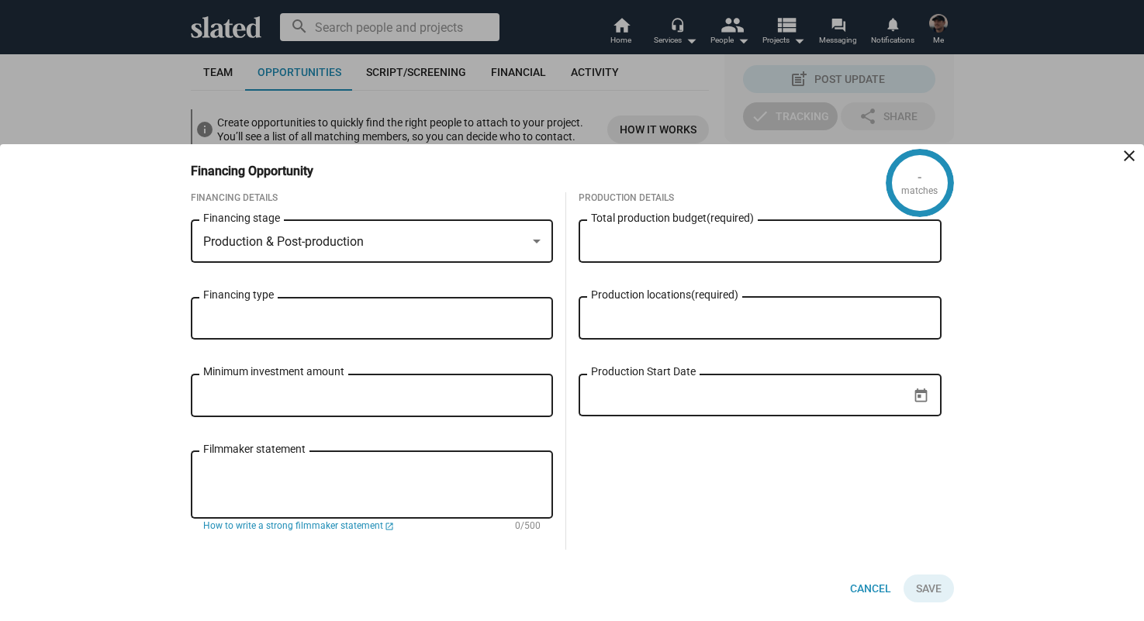
click at [1130, 152] on mat-icon "close" at bounding box center [1129, 156] width 19 height 19
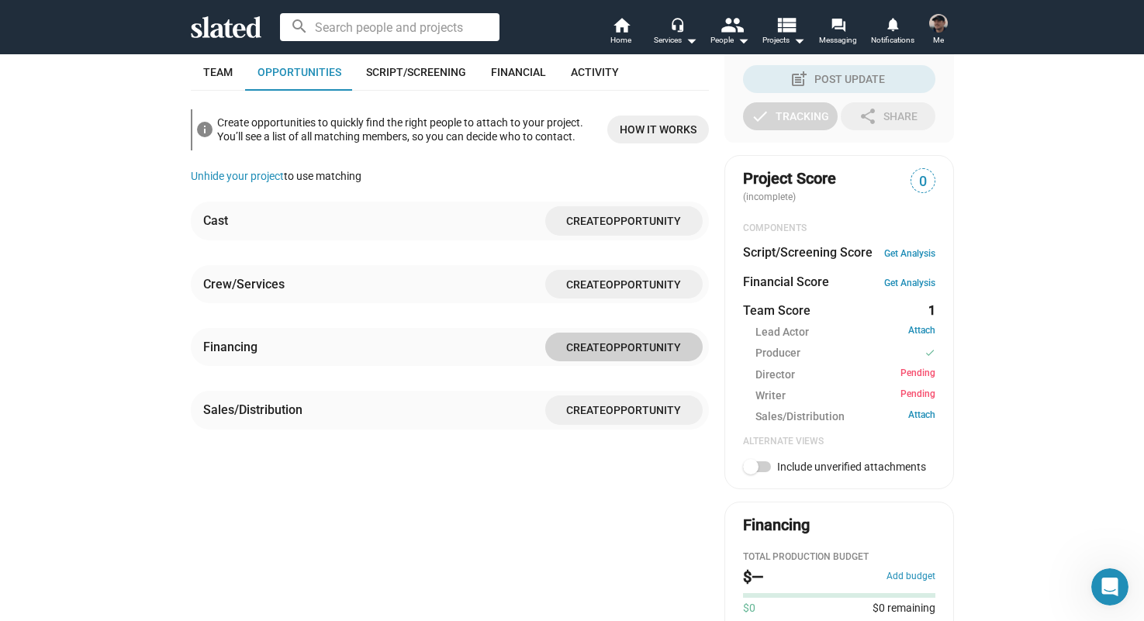
click at [646, 416] on span "Opportunity" at bounding box center [642, 411] width 75 height 12
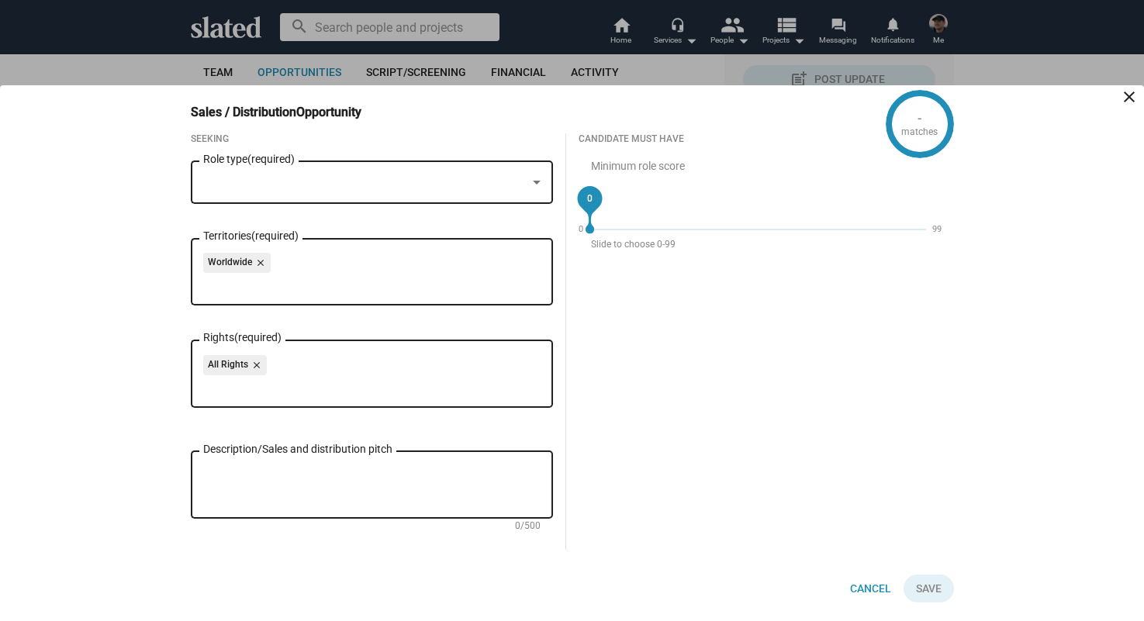
click at [366, 183] on div at bounding box center [365, 183] width 324 height 16
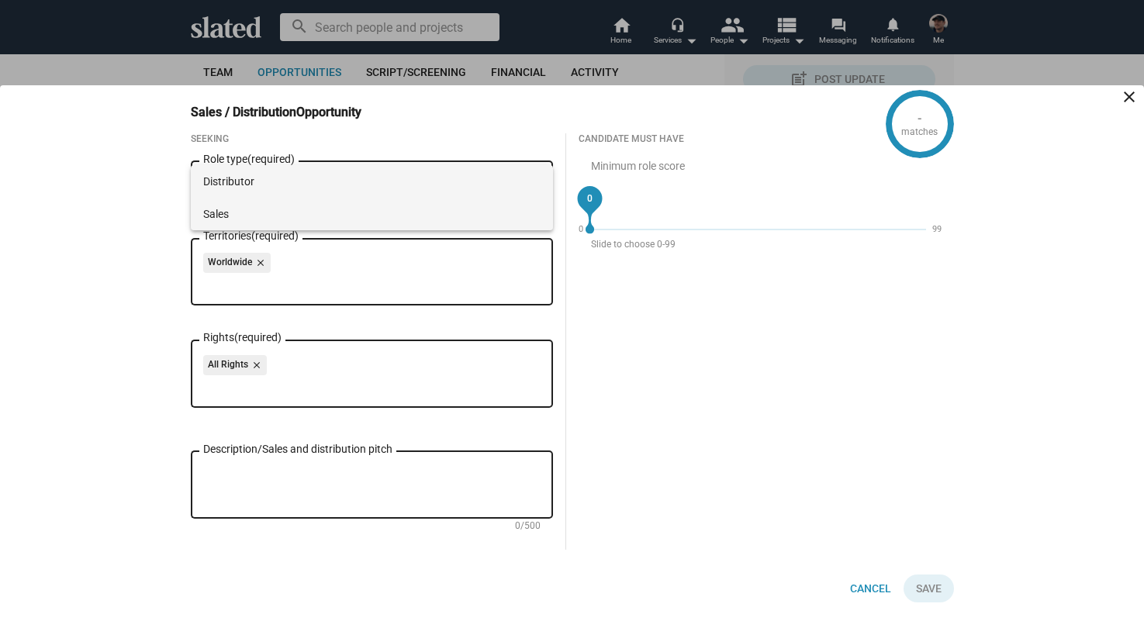
click at [361, 217] on span "Sales" at bounding box center [372, 214] width 338 height 33
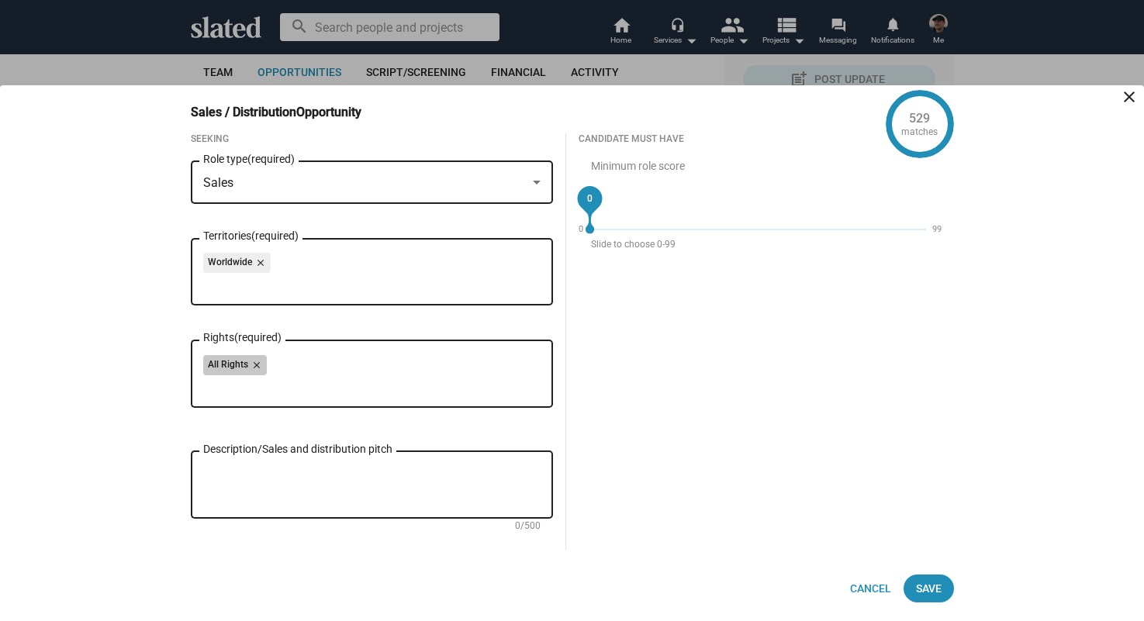
click at [282, 364] on div "All Rights close" at bounding box center [372, 367] width 338 height 25
click at [281, 492] on textarea "Description/Sales and distribution pitch" at bounding box center [372, 485] width 338 height 42
click at [1127, 89] on mat-icon "close" at bounding box center [1129, 97] width 19 height 19
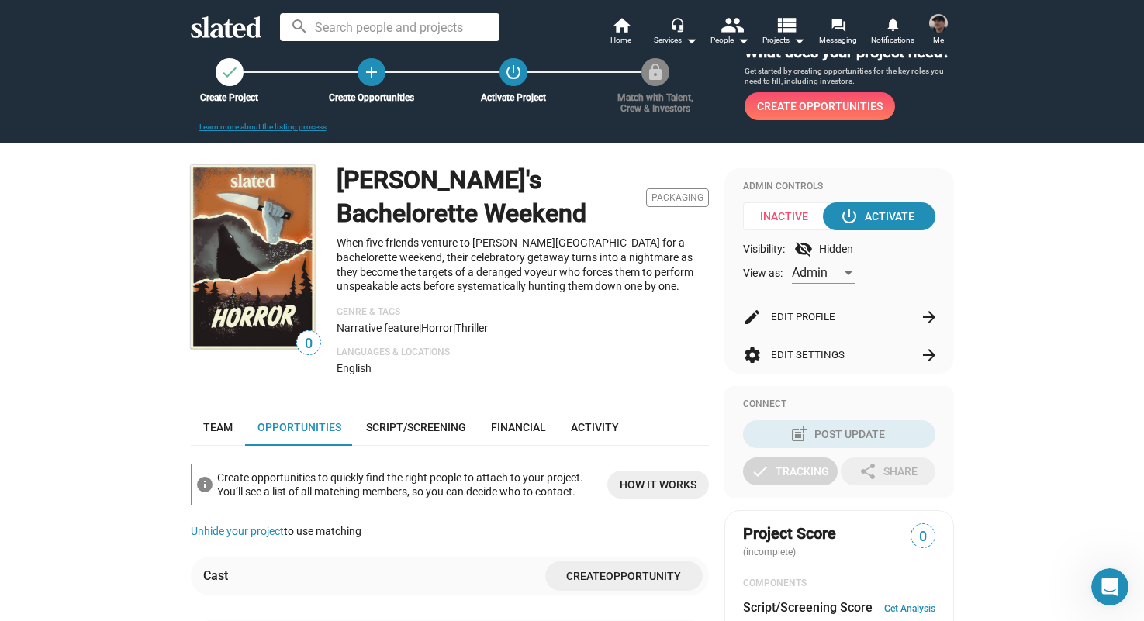
scroll to position [0, 0]
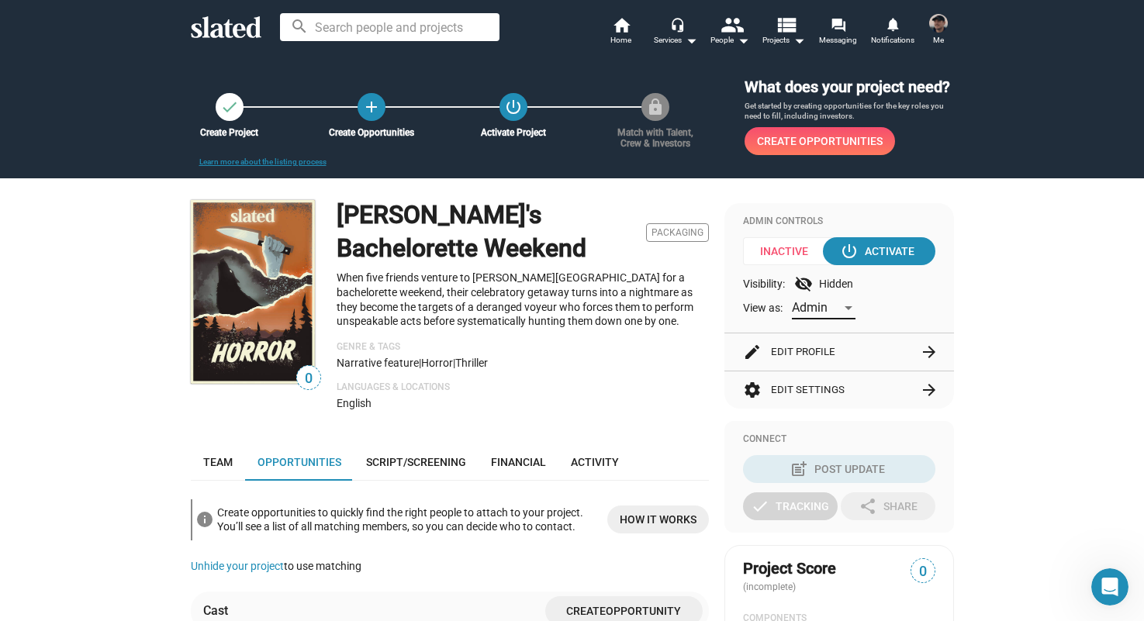
click at [845, 309] on div at bounding box center [848, 308] width 8 height 4
click at [1039, 303] on div at bounding box center [572, 310] width 1144 height 621
